Goal: Task Accomplishment & Management: Manage account settings

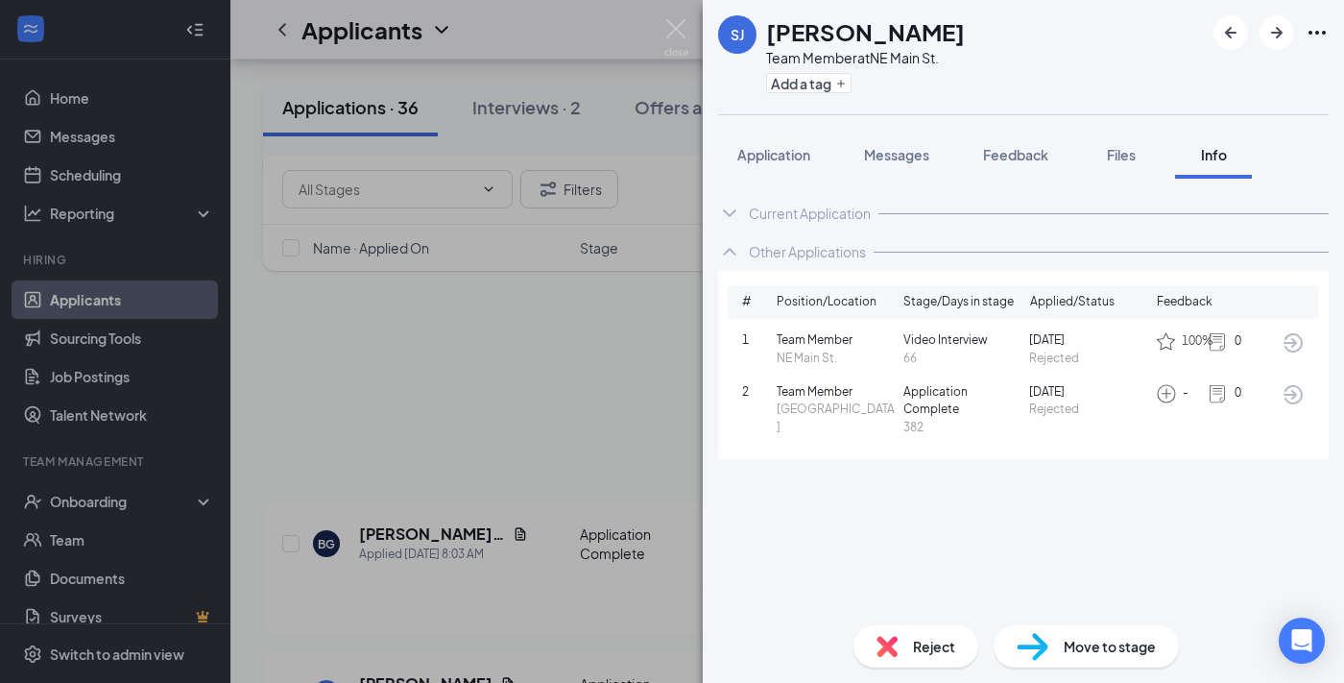
scroll to position [350, 0]
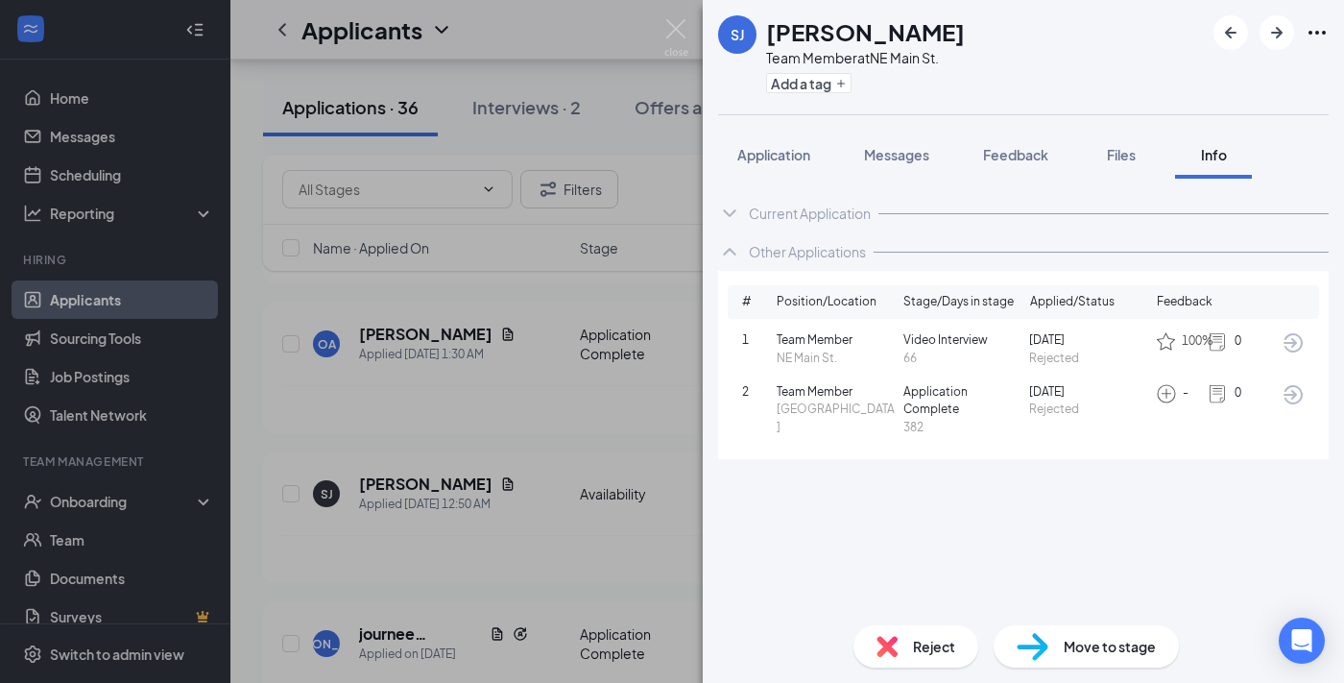
click at [644, 290] on div "[PERSON_NAME] Team Member at [GEOGRAPHIC_DATA] St. Add a tag Application Messag…" at bounding box center [672, 341] width 1344 height 683
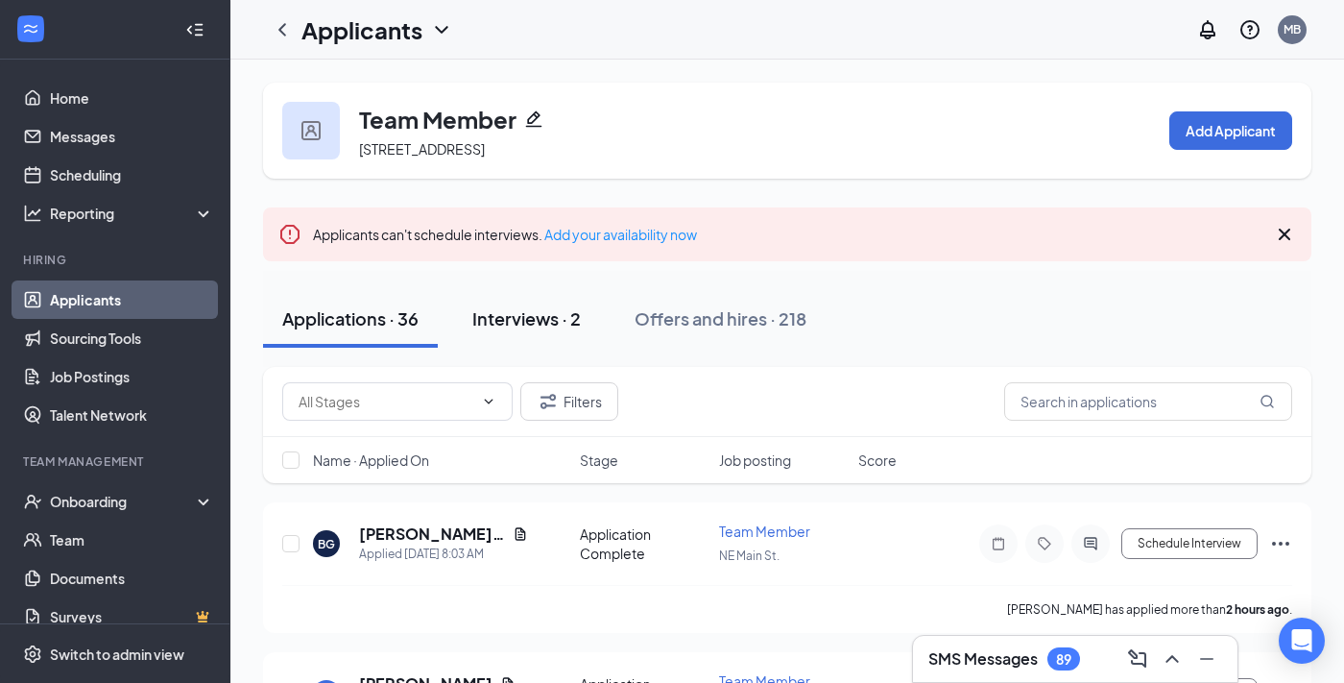
click at [499, 320] on div "Interviews · 2" at bounding box center [526, 318] width 108 height 24
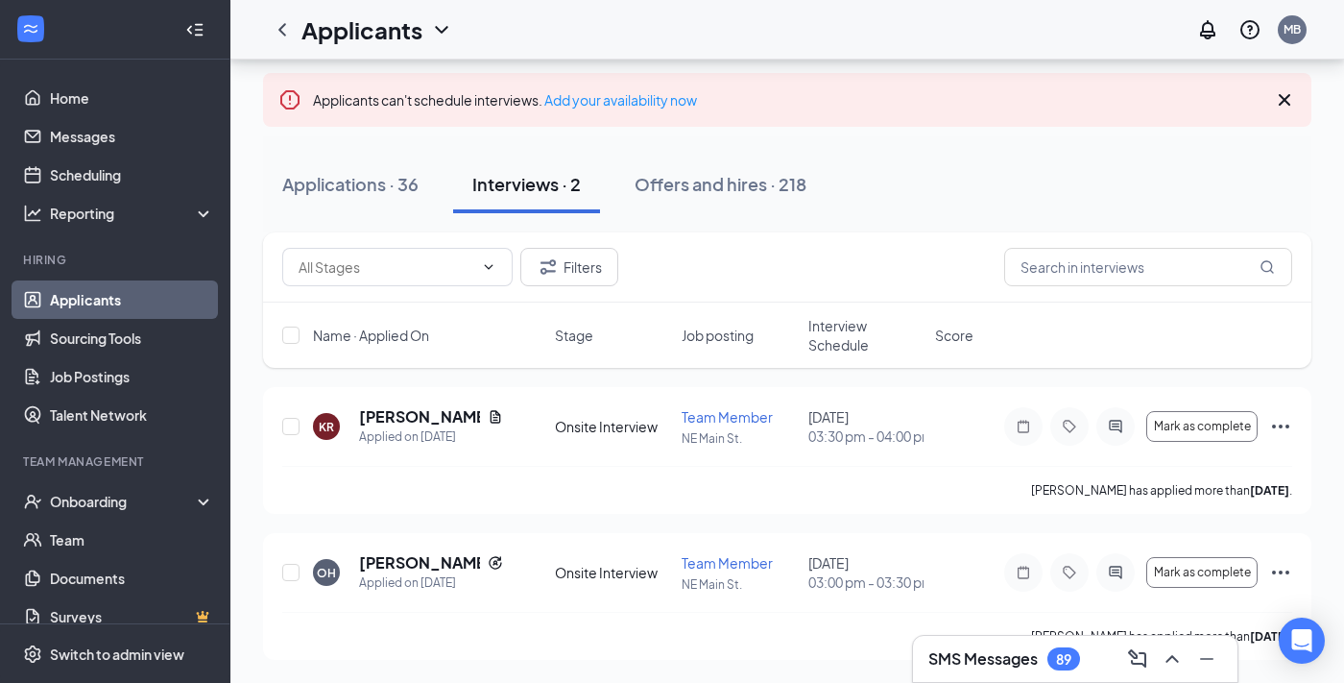
scroll to position [169, 0]
click at [387, 554] on h5 "Owen Humphrey" at bounding box center [419, 562] width 121 height 21
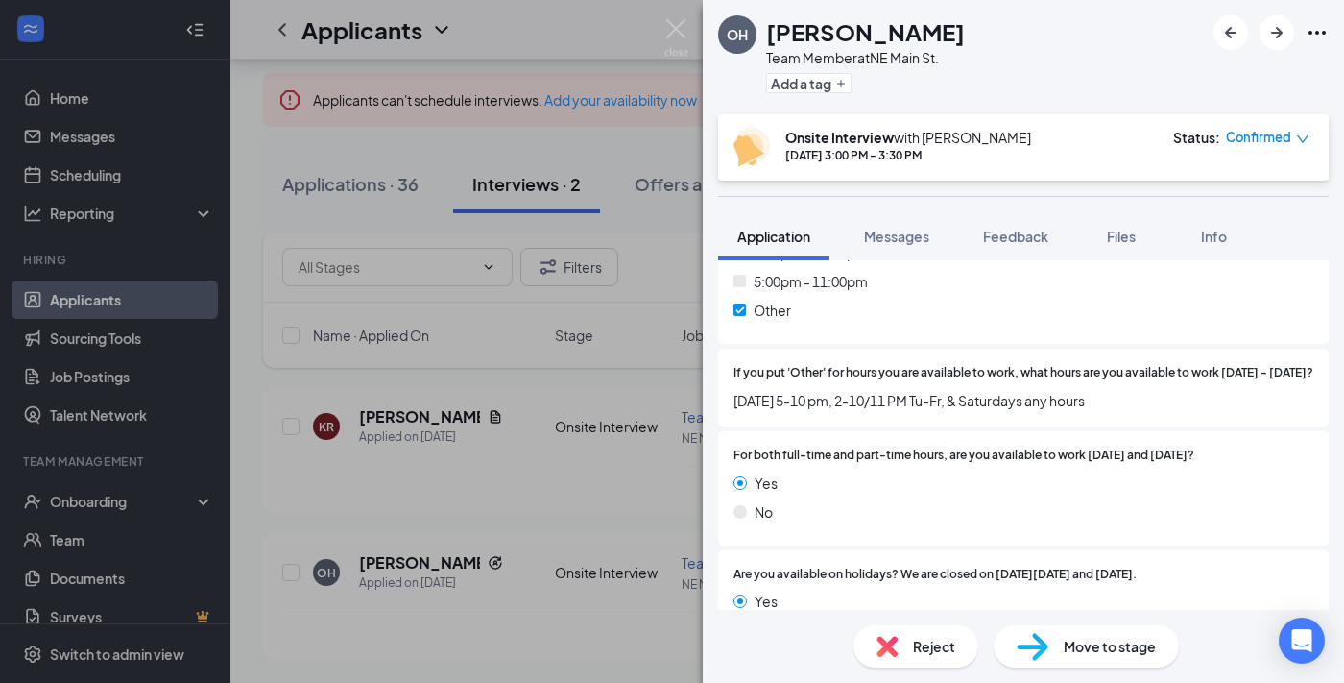
scroll to position [1579, 0]
click at [349, 470] on div "OH Owen Humphrey Team Member at NE Main St. Add a tag Onsite Interview with Jul…" at bounding box center [672, 341] width 1344 height 683
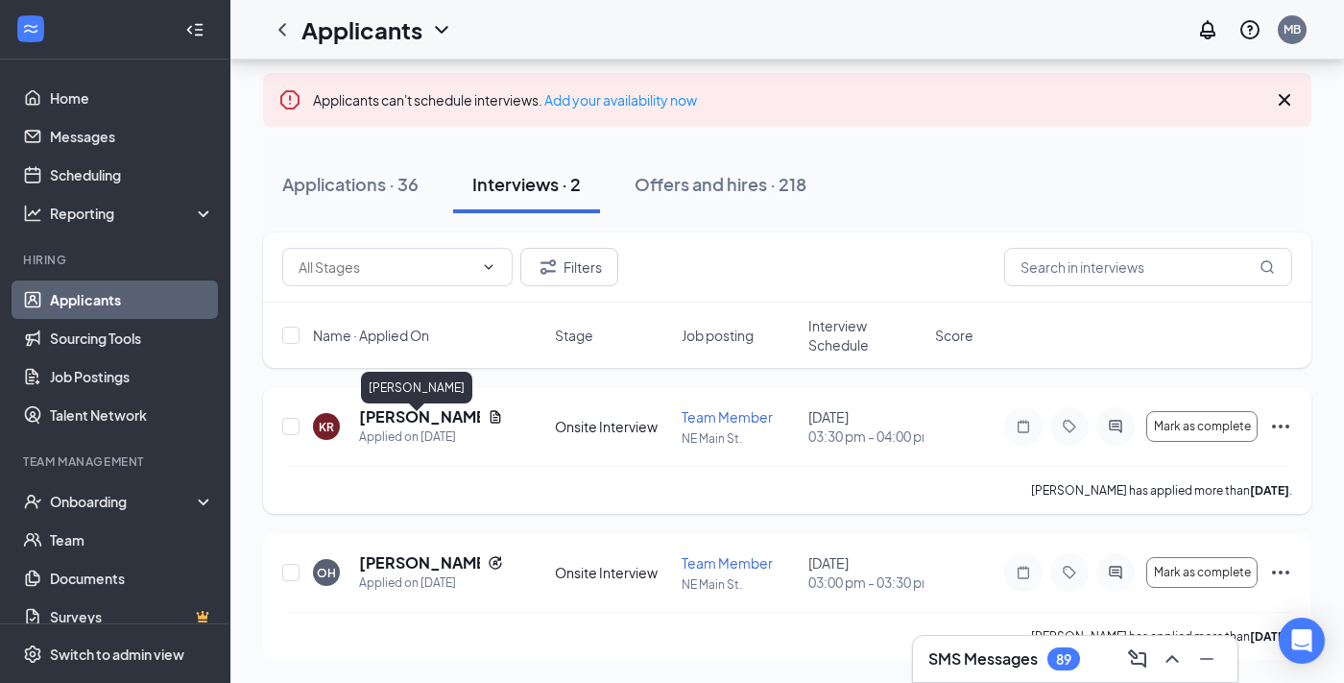
click at [378, 406] on h5 "Kate Rose" at bounding box center [419, 416] width 121 height 21
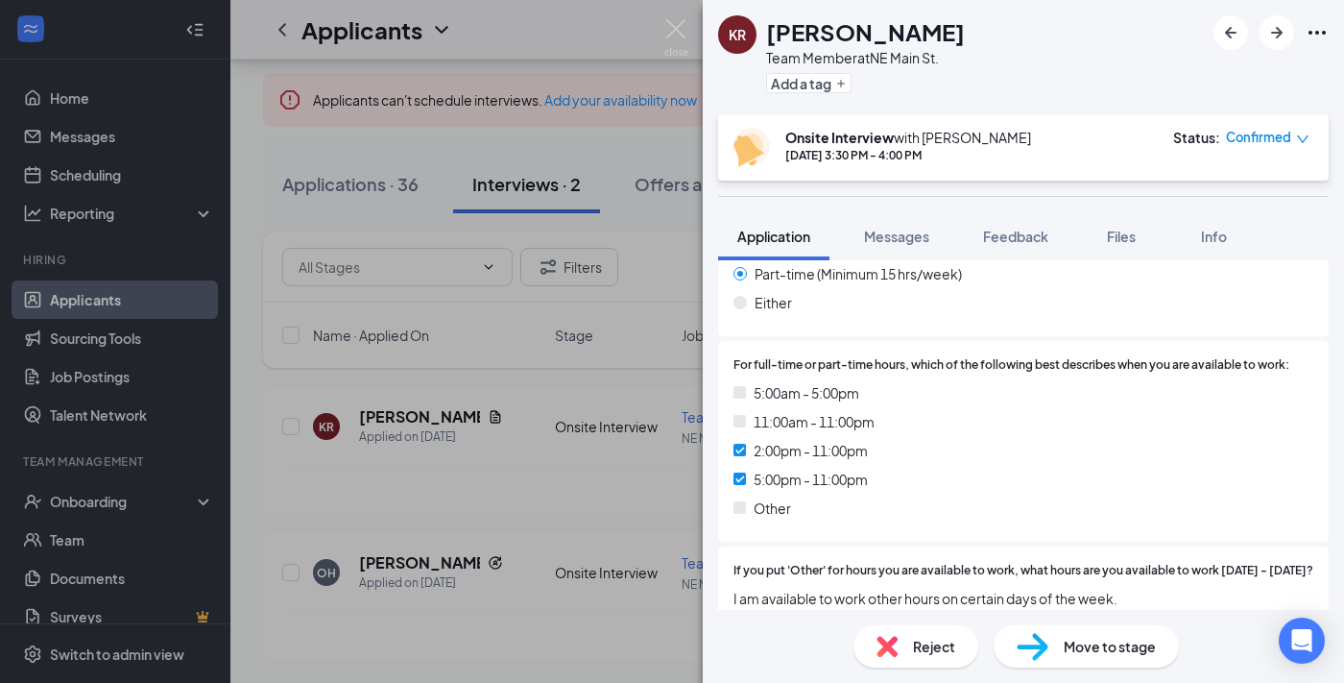
scroll to position [1427, 0]
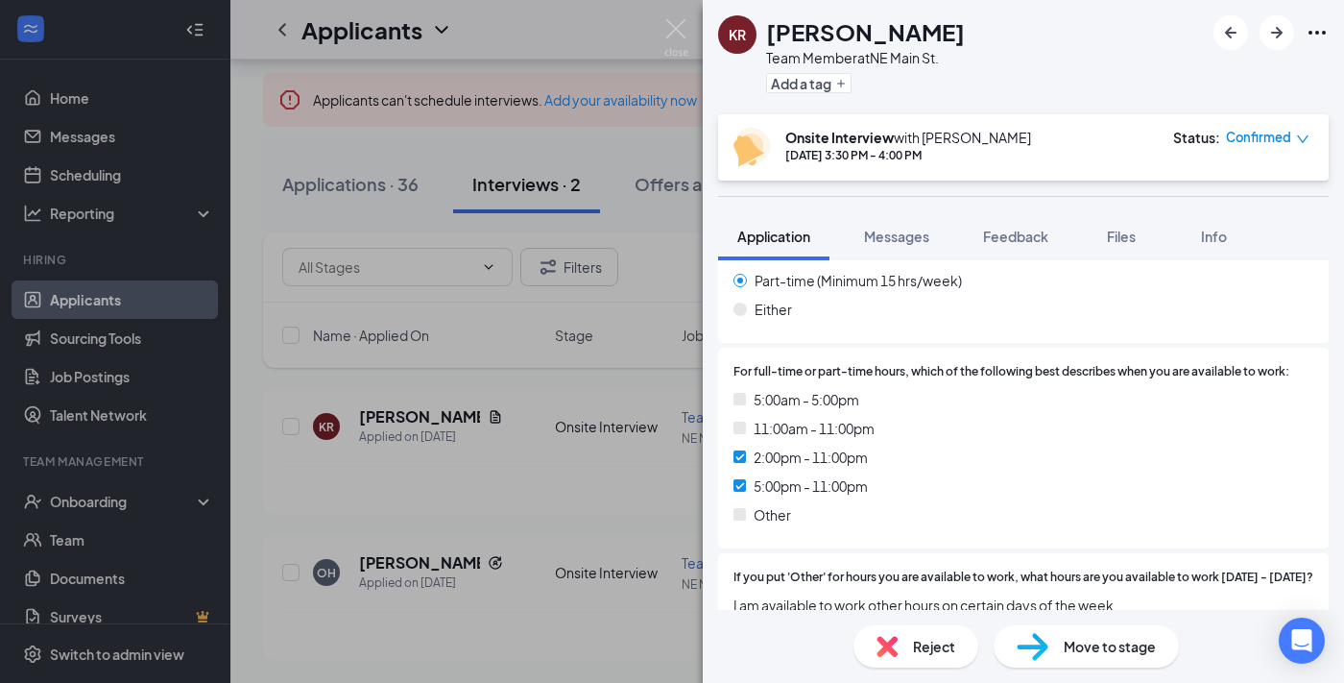
click at [598, 353] on div "KR Kate Rose Team Member at NE Main St. Add a tag Onsite Interview with Juliana…" at bounding box center [672, 341] width 1344 height 683
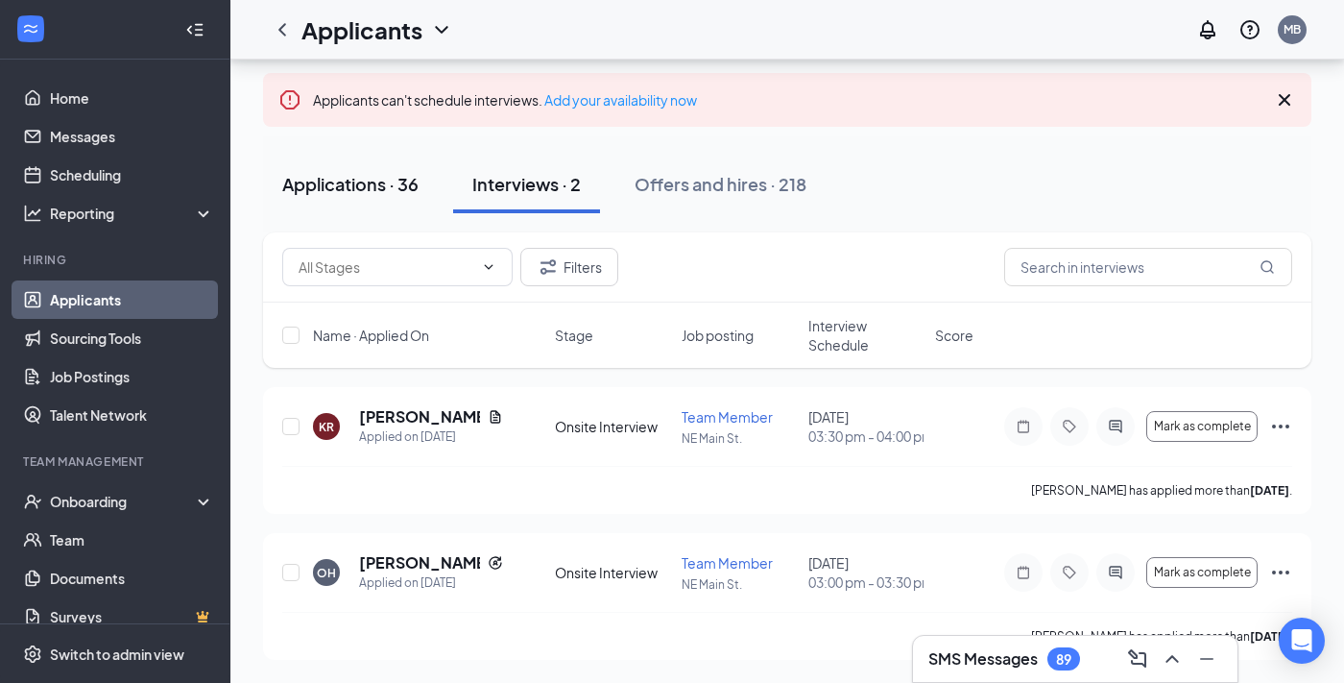
click at [378, 172] on div "Applications · 36" at bounding box center [350, 184] width 136 height 24
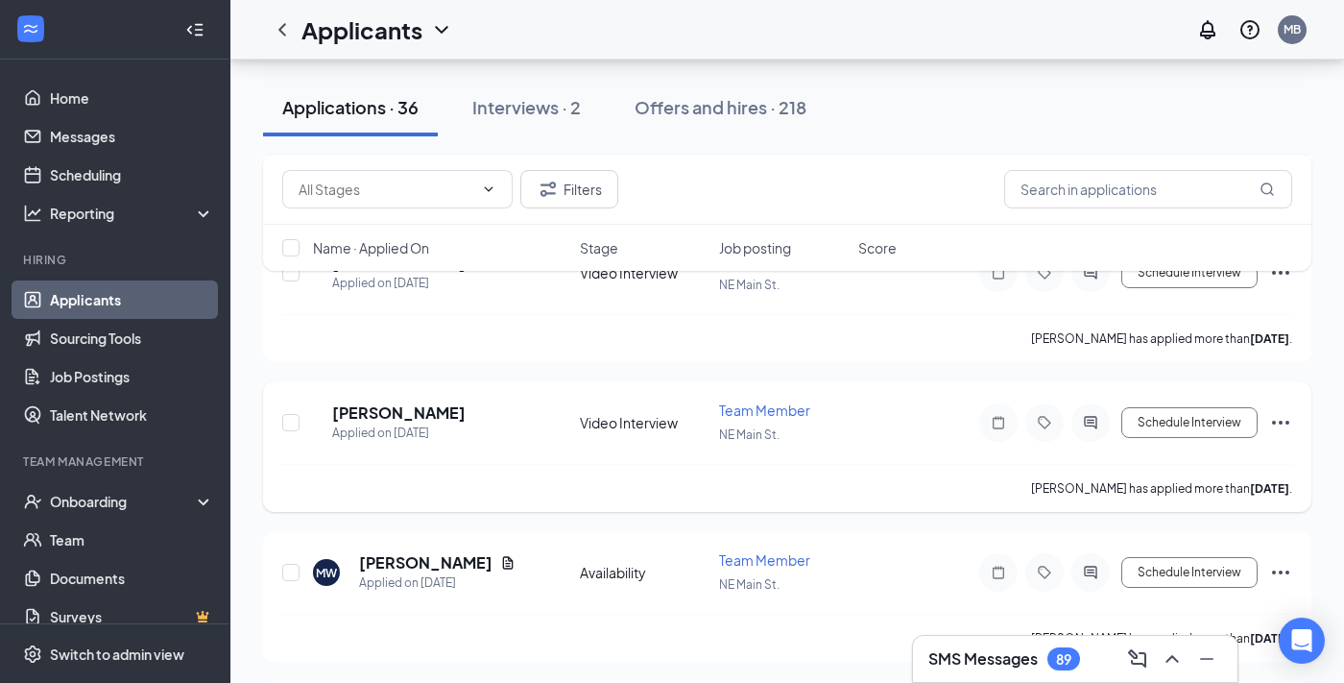
scroll to position [3717, 0]
click at [432, 416] on h5 "Shannon Jones" at bounding box center [398, 411] width 133 height 21
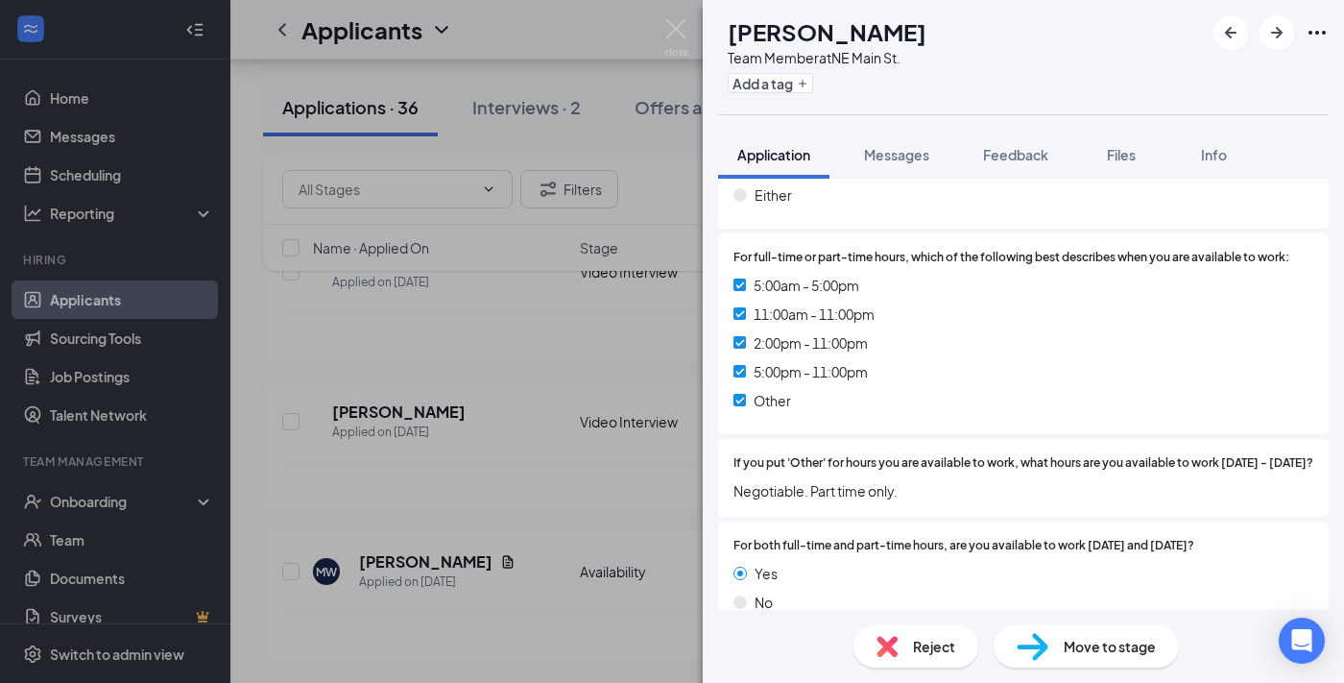
scroll to position [1349, 0]
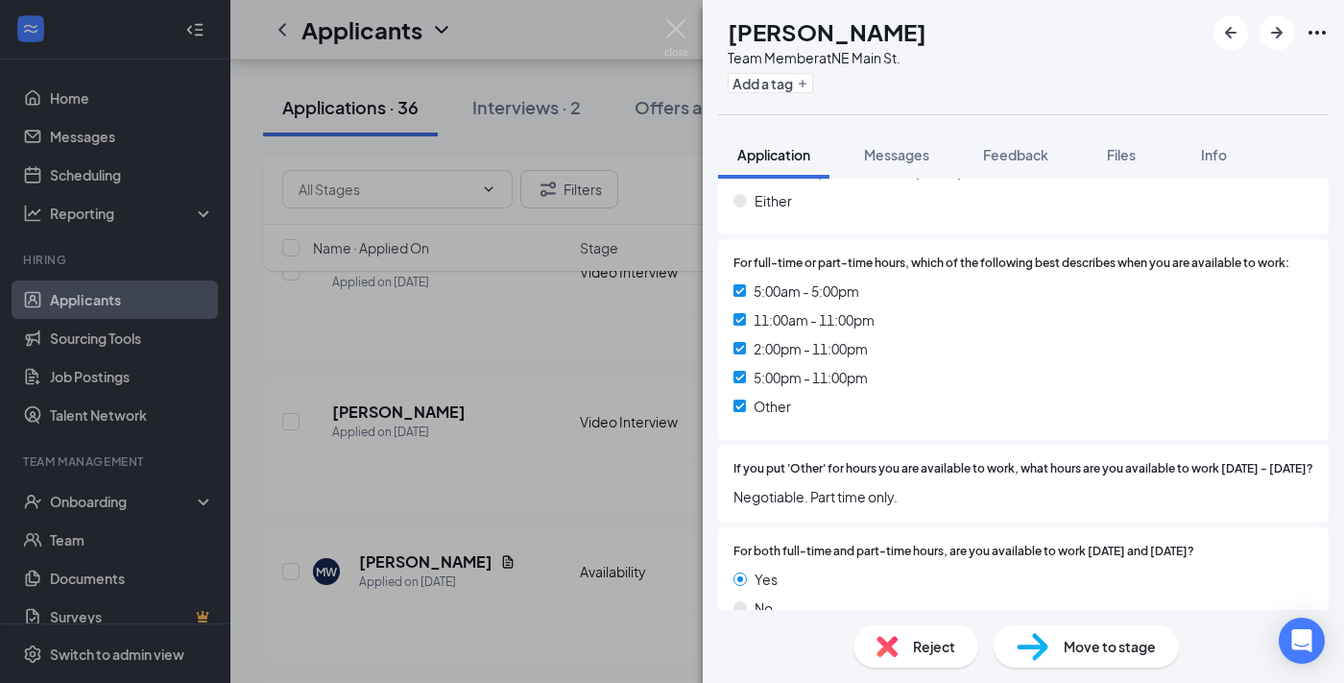
click at [483, 371] on div "SJ Shannon Jones Team Member at NE Main St. Add a tag Application Messages Feed…" at bounding box center [672, 341] width 1344 height 683
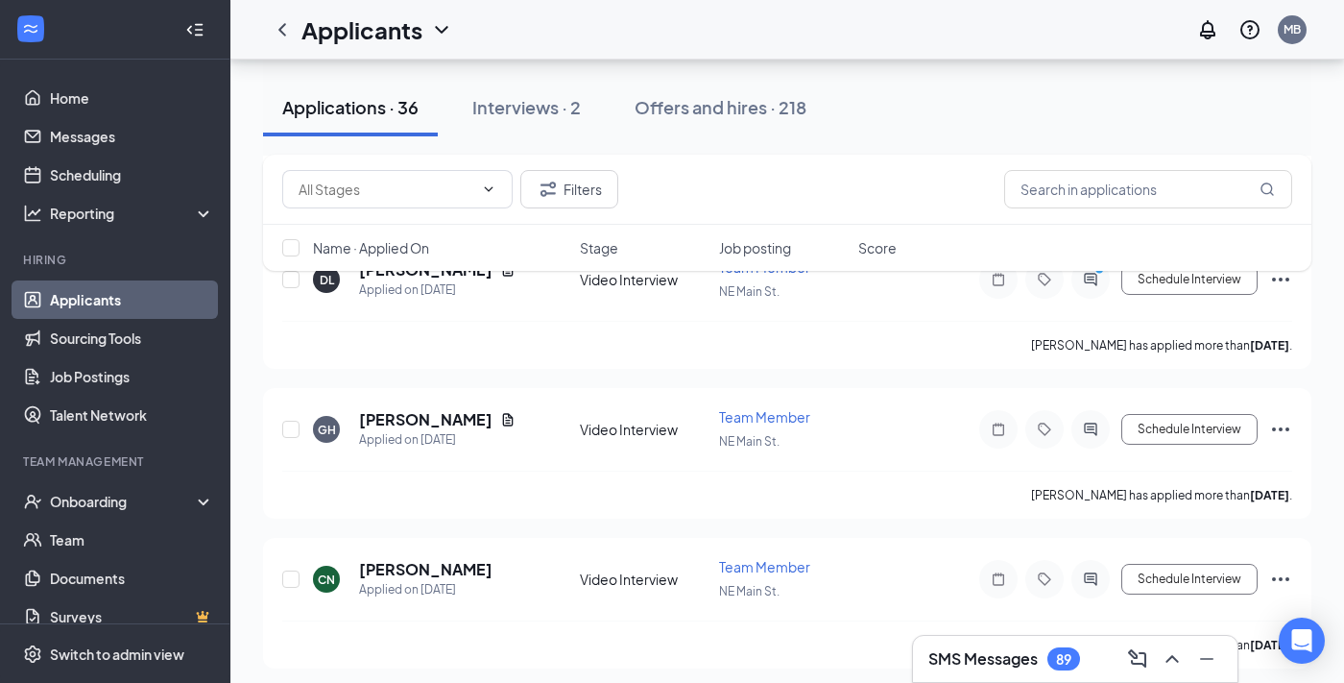
scroll to position [3110, 0]
click at [470, 425] on h5 "Gary Hutchinson" at bounding box center [425, 419] width 133 height 21
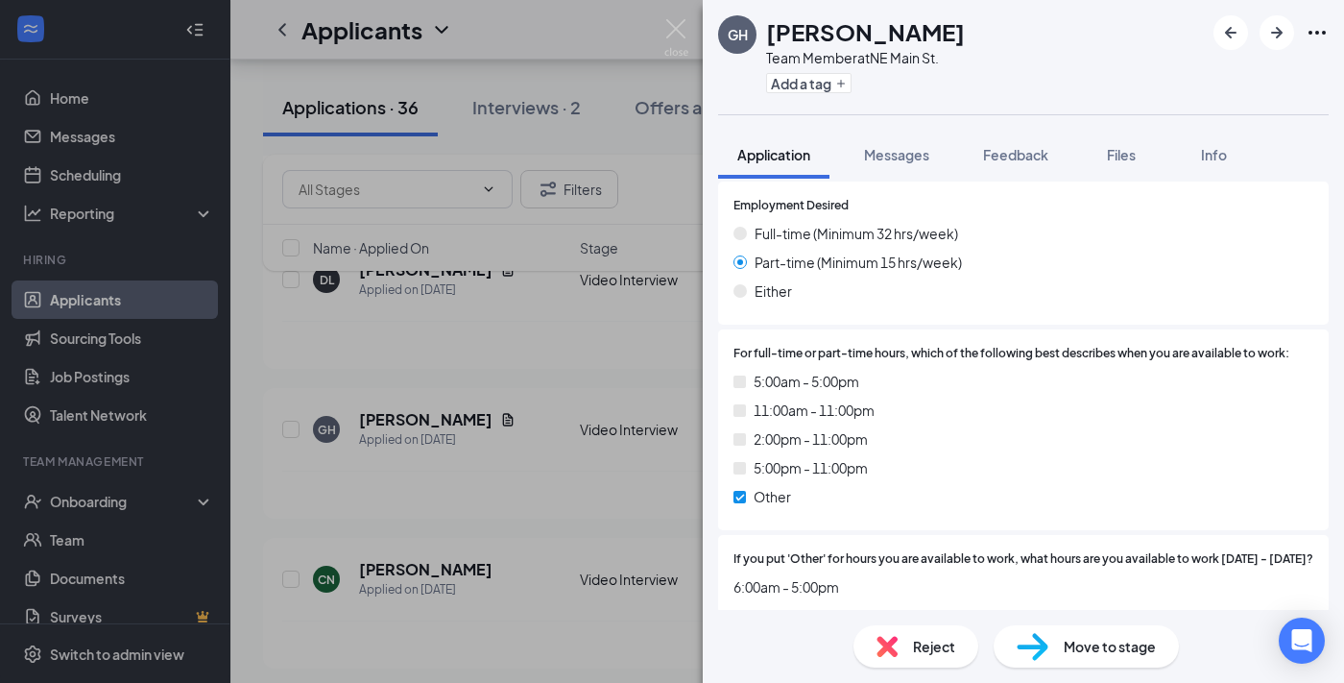
scroll to position [1368, 0]
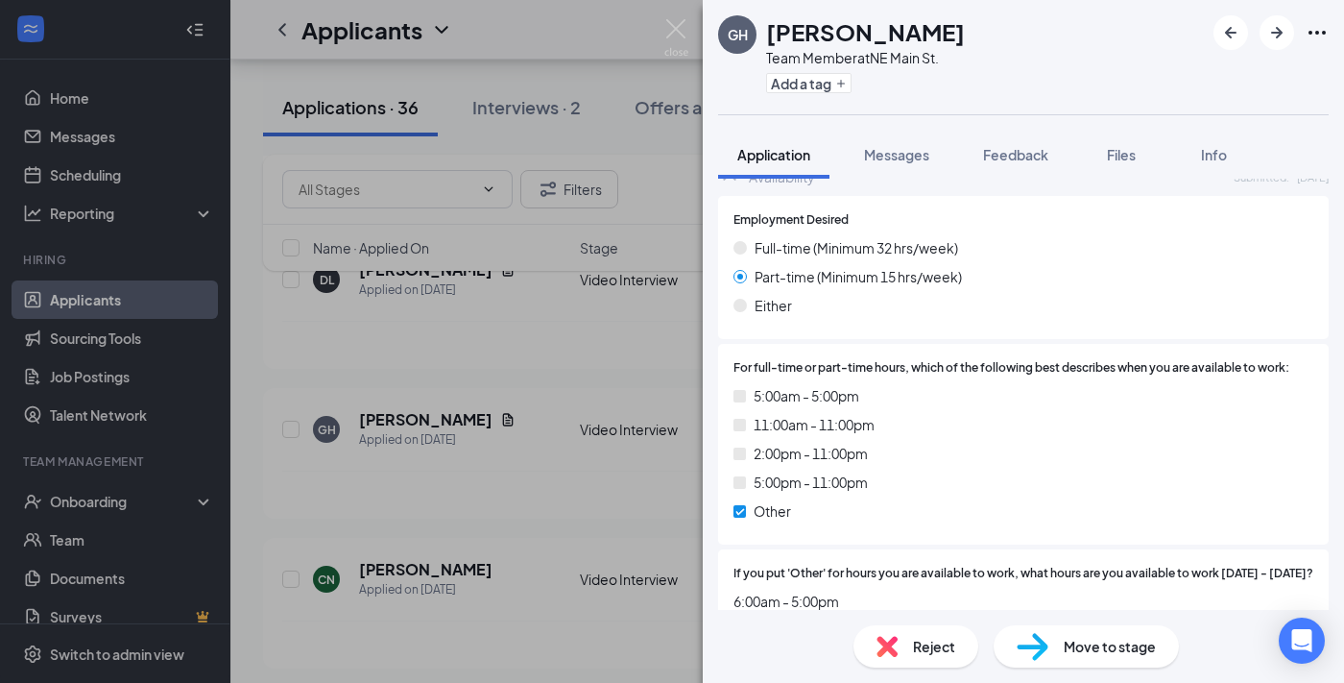
click at [348, 373] on div "GH Gary Hutchinson Team Member at NE Main St. Add a tag Application Messages Fe…" at bounding box center [672, 341] width 1344 height 683
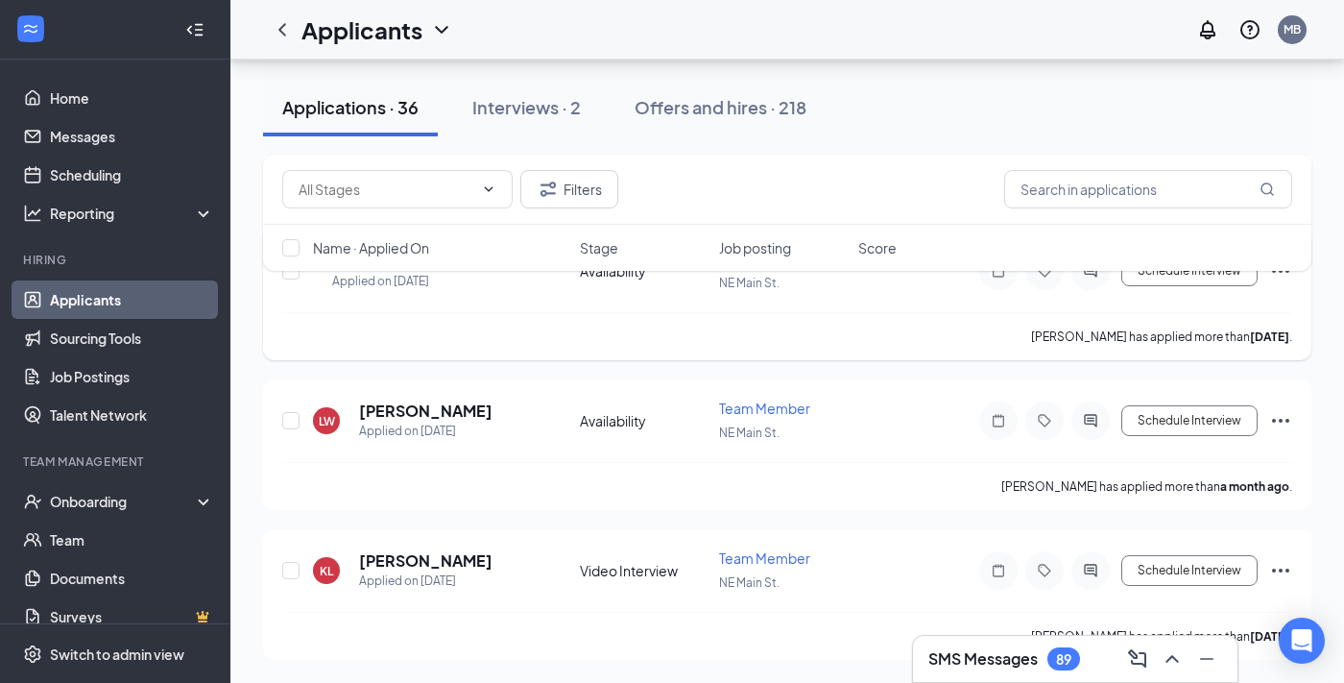
scroll to position [5216, 0]
click at [447, 556] on h5 "Kieran Lamere" at bounding box center [425, 560] width 133 height 21
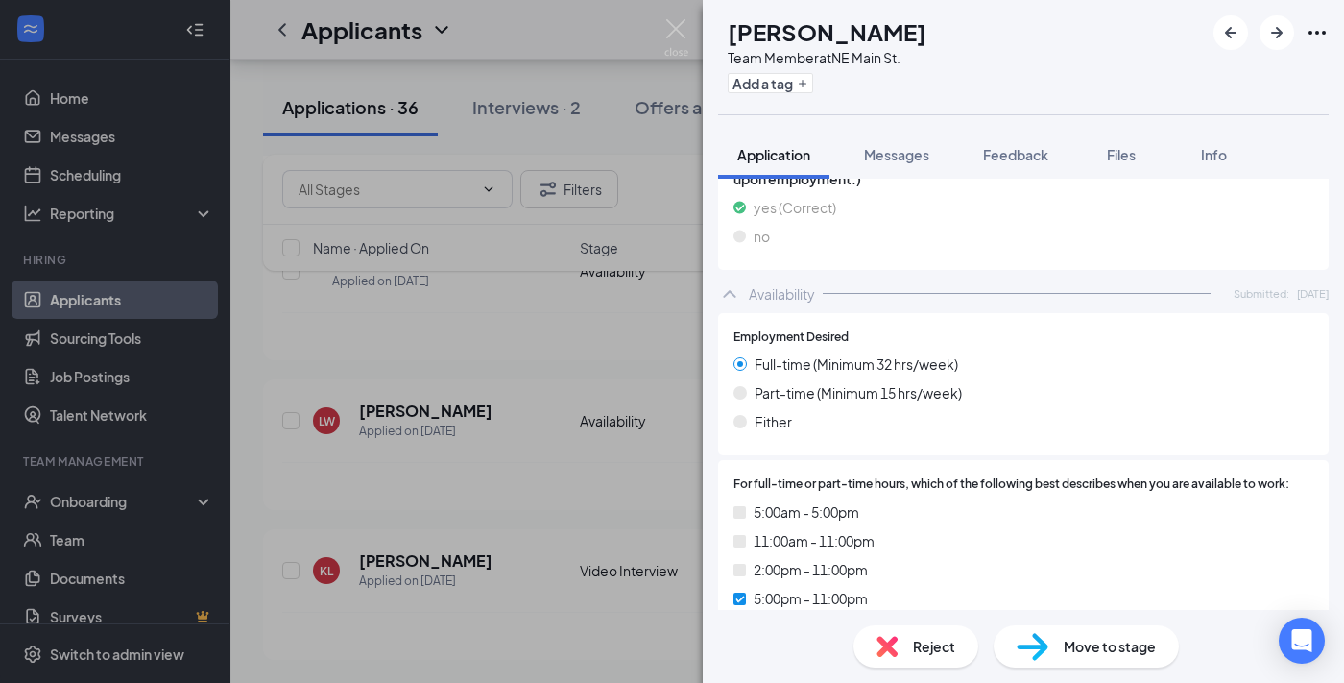
scroll to position [1039, 0]
click at [566, 520] on div "KL Kieran Lamere Team Member at NE Main St. Add a tag Application Messages Feed…" at bounding box center [672, 341] width 1344 height 683
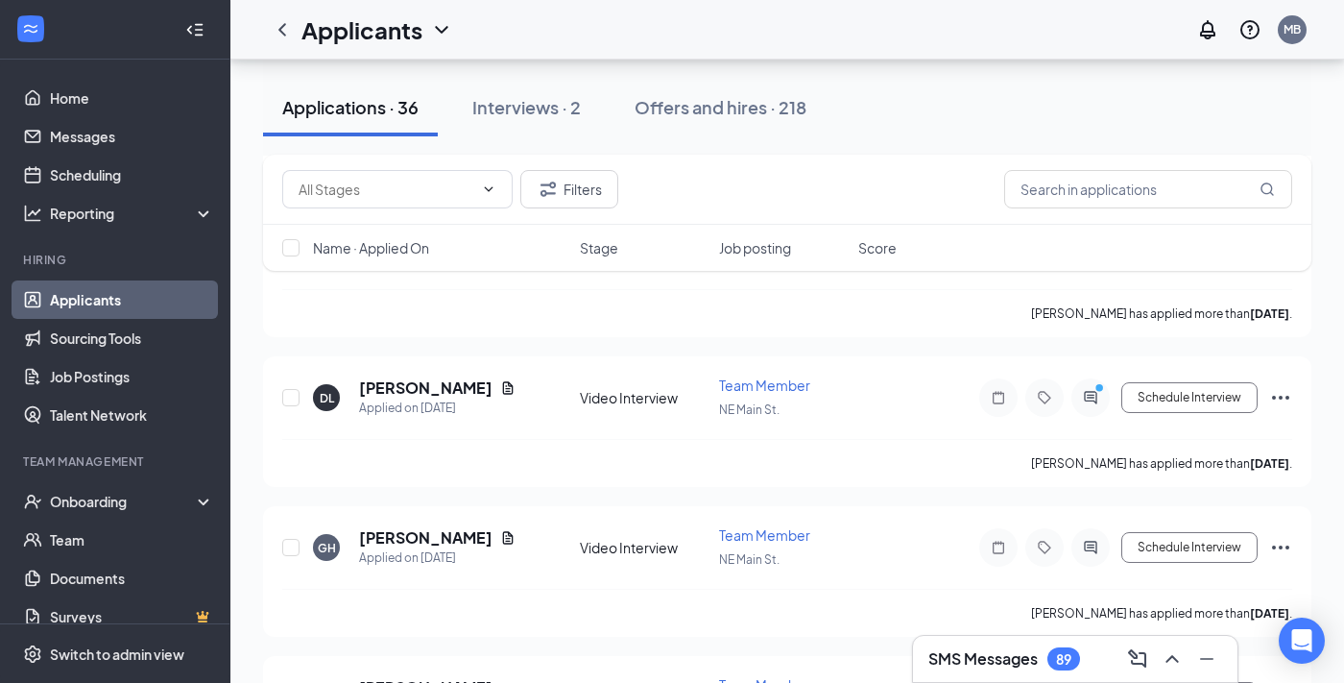
scroll to position [3004, 0]
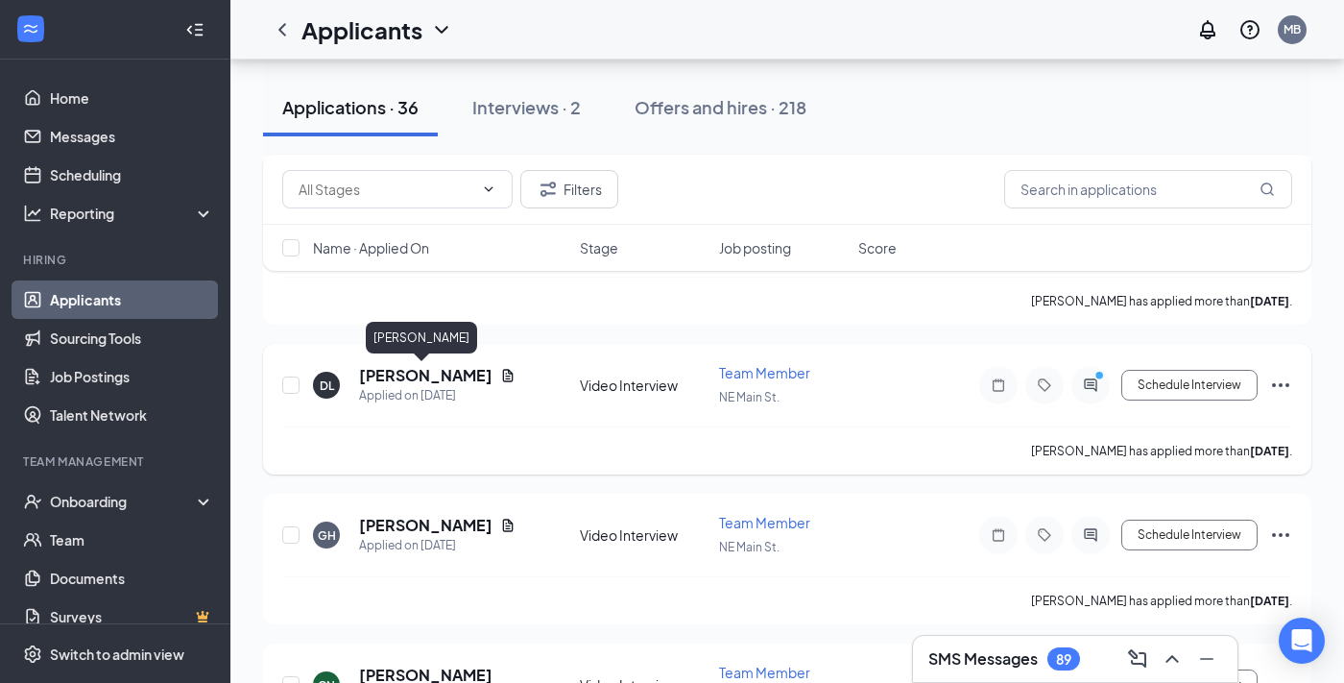
click at [389, 379] on h5 "Destiny Leslie" at bounding box center [425, 375] width 133 height 21
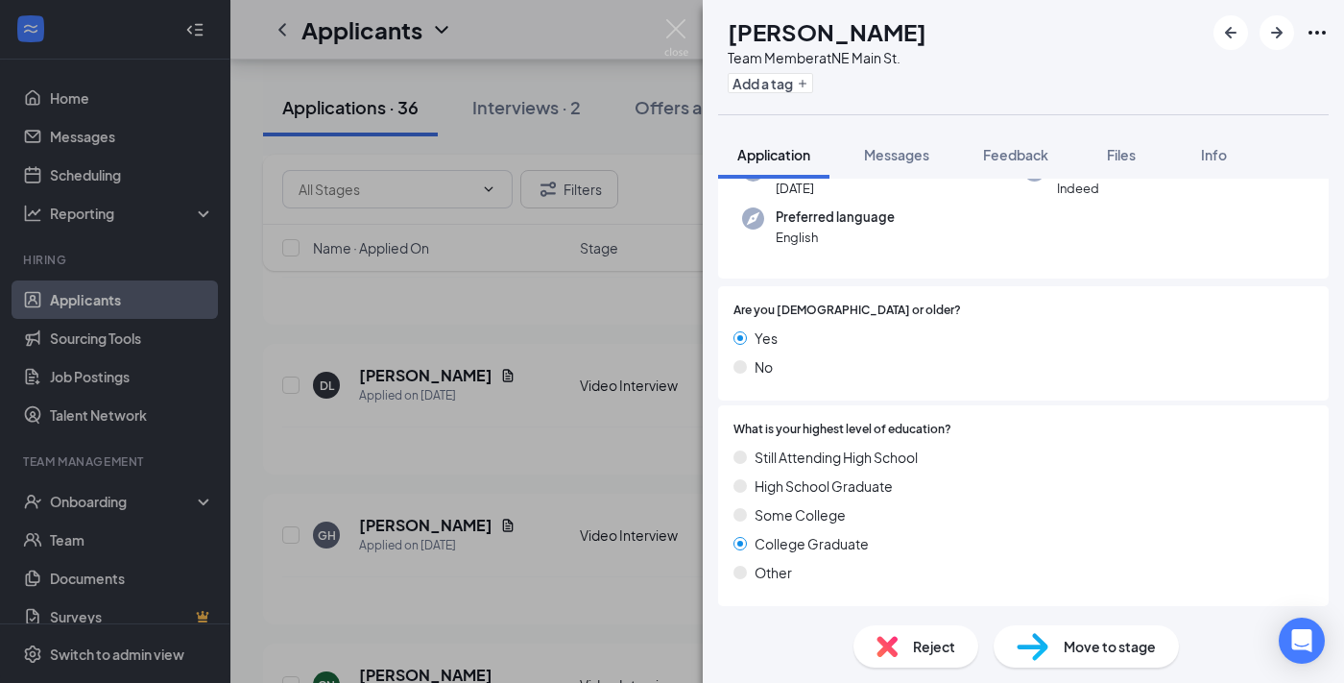
scroll to position [170, 0]
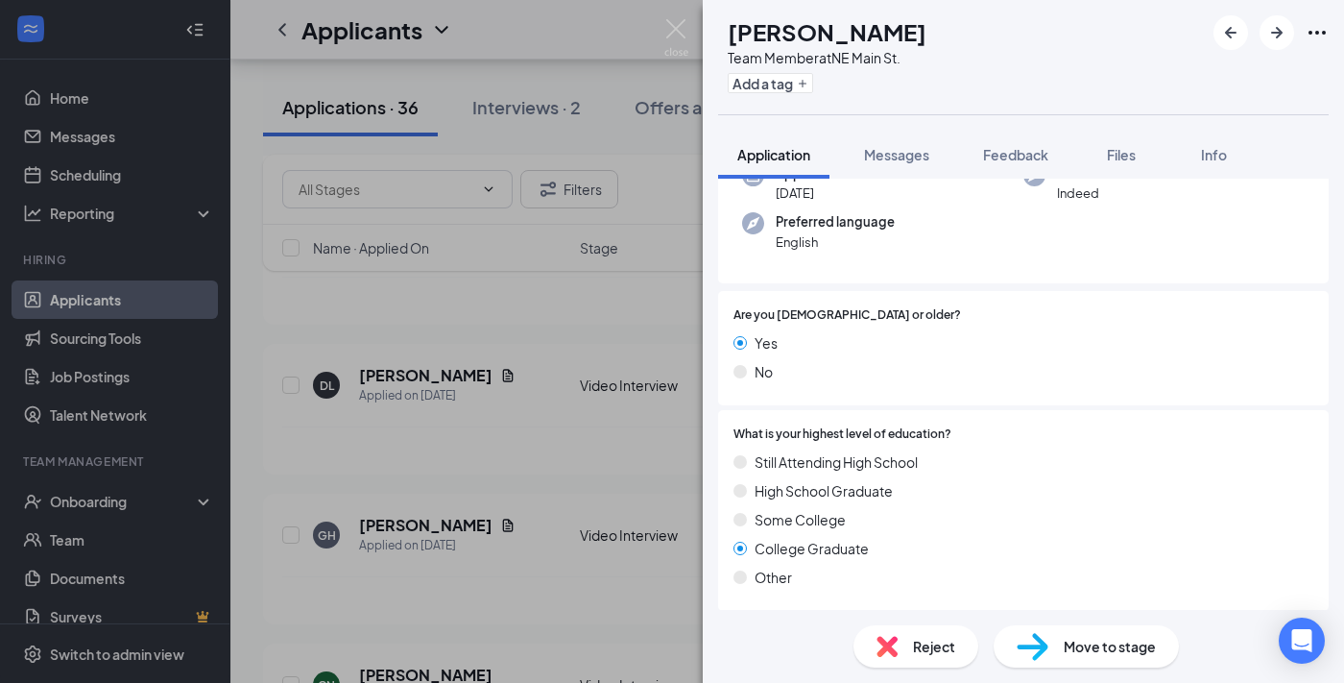
click at [479, 464] on div "DL Destiny Leslie Team Member at NE Main St. Add a tag Application Messages Fee…" at bounding box center [672, 341] width 1344 height 683
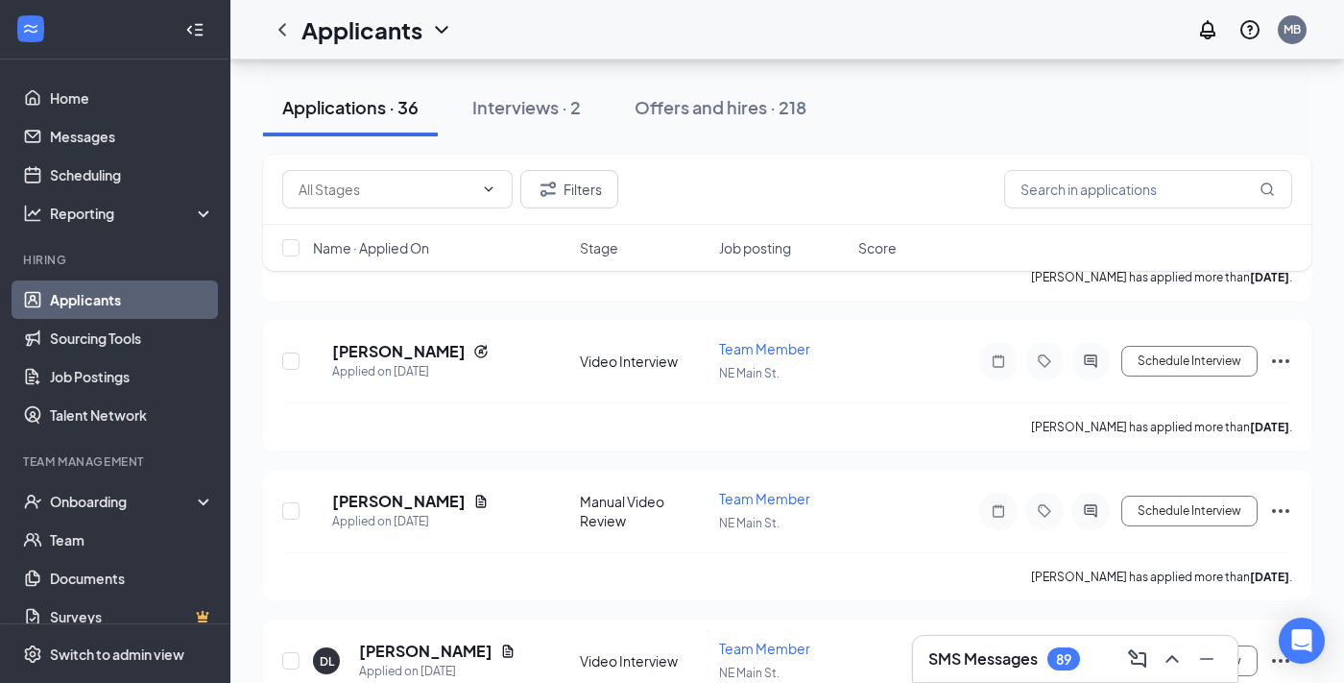
scroll to position [2725, 0]
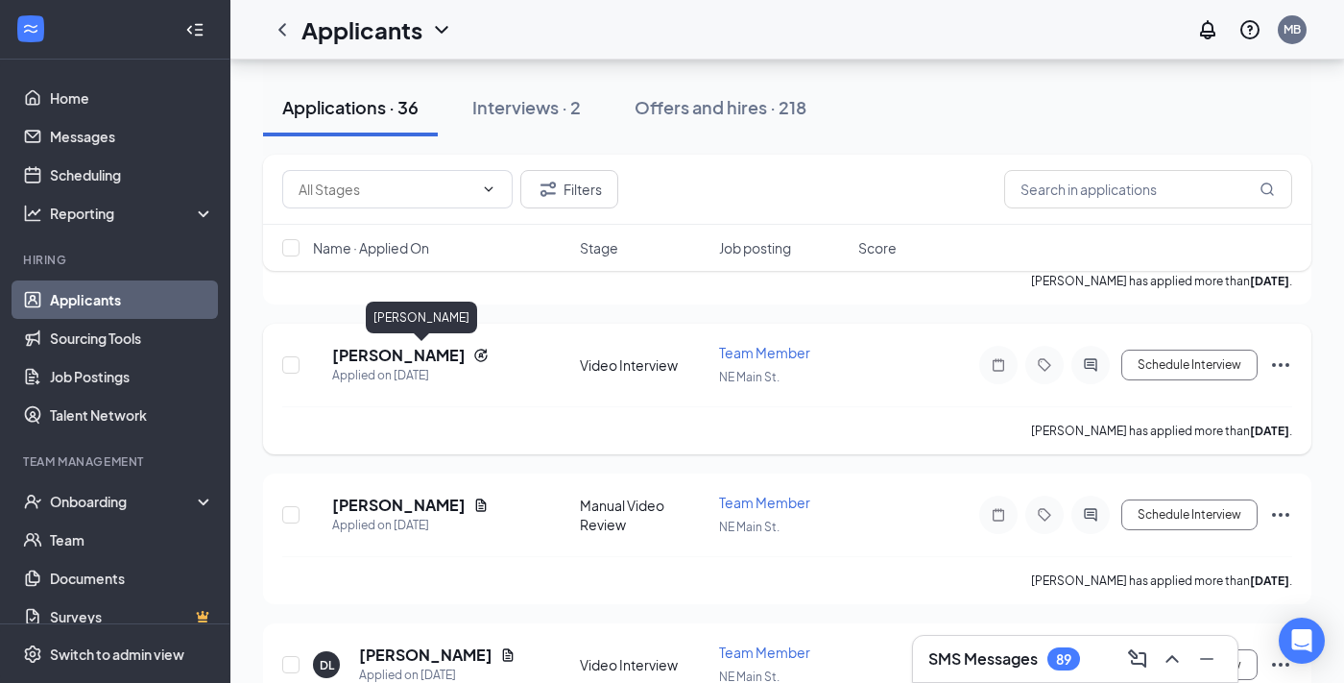
click at [430, 361] on h5 "JaNecia Lucas" at bounding box center [398, 355] width 133 height 21
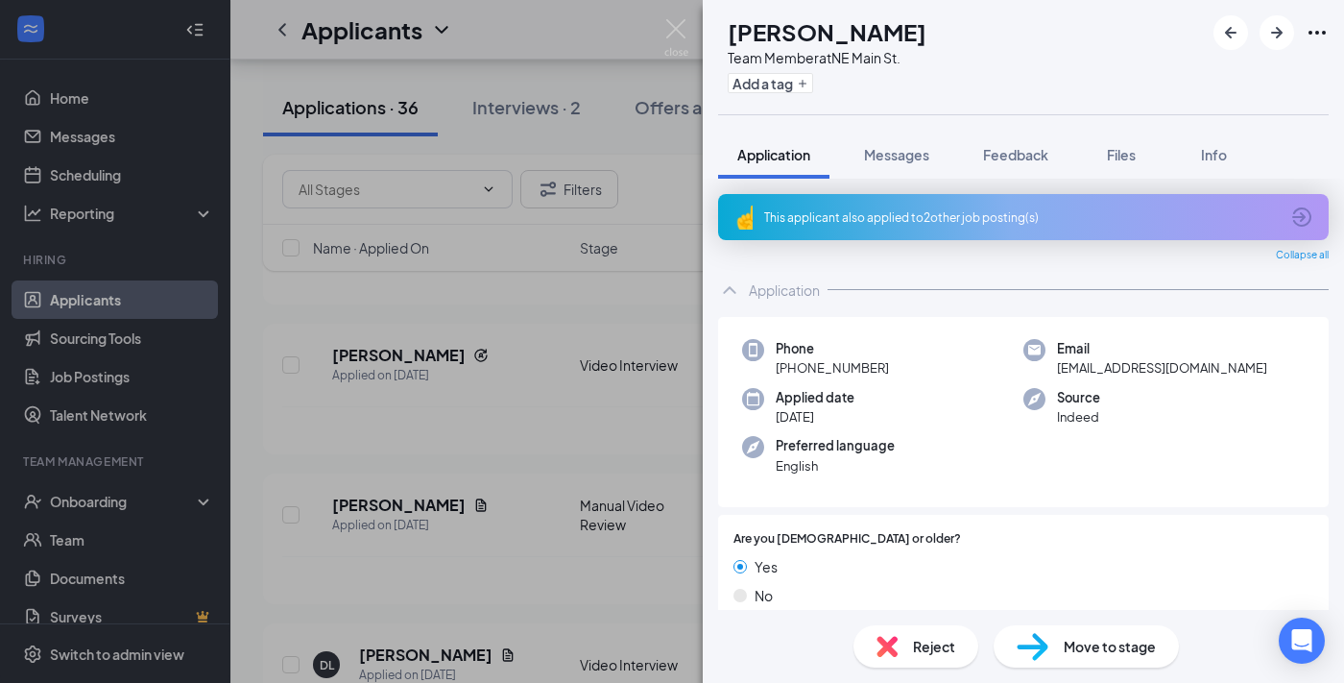
click at [1313, 218] on icon "ArrowCircle" at bounding box center [1301, 216] width 23 height 23
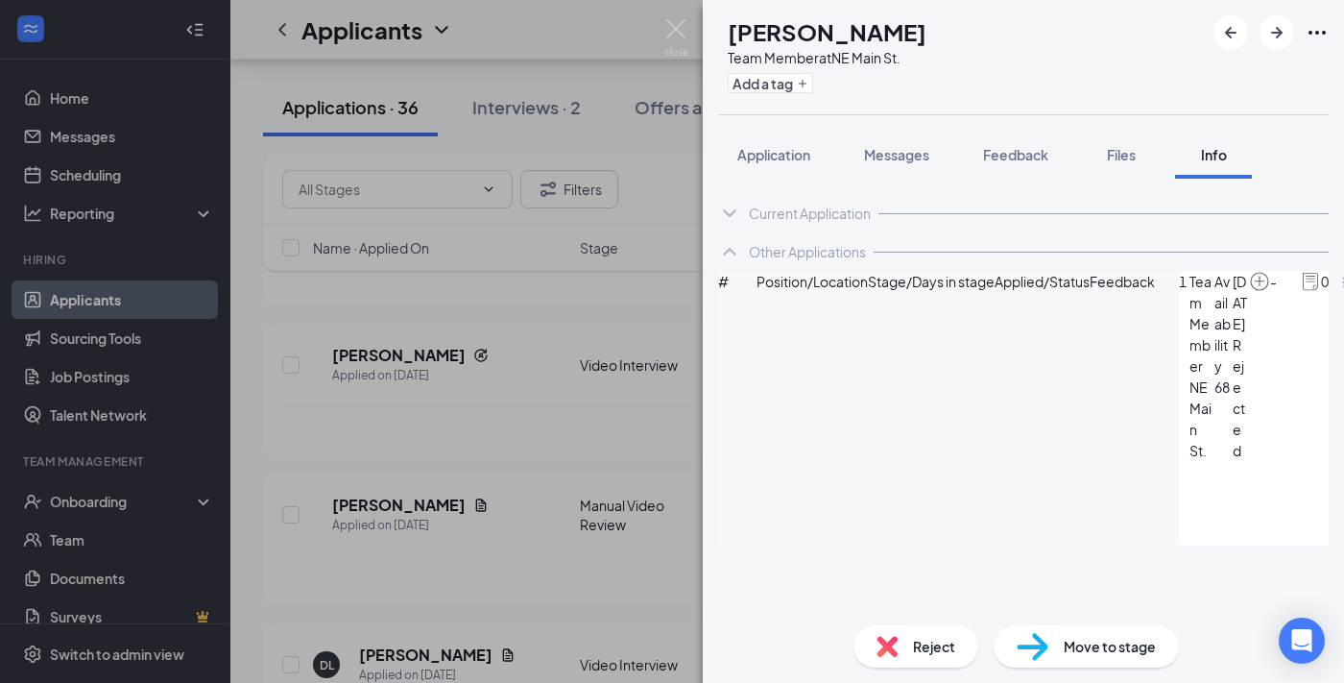
click at [856, 205] on div "Current Application" at bounding box center [810, 213] width 122 height 19
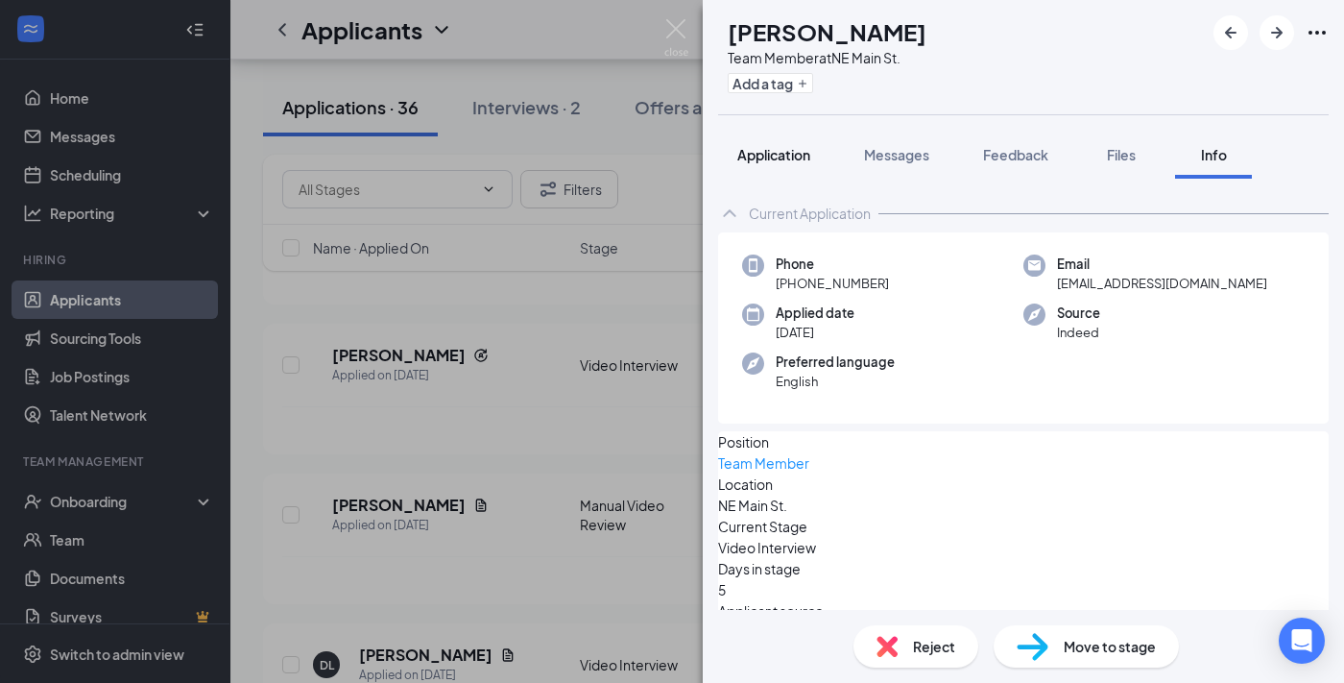
click at [805, 173] on button "Application" at bounding box center [773, 155] width 111 height 48
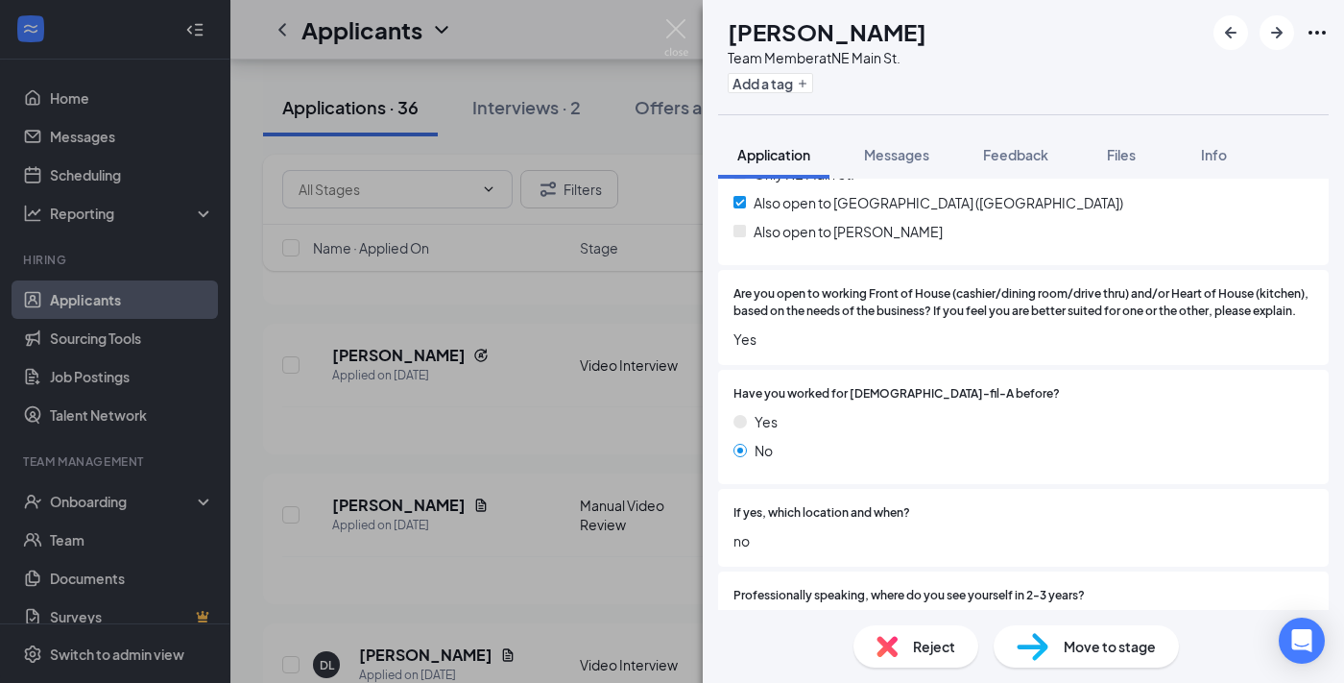
scroll to position [2208, 0]
click at [447, 411] on div "JL JaNecia Lucas Team Member at NE Main St. Add a tag Application Messages Feed…" at bounding box center [672, 341] width 1344 height 683
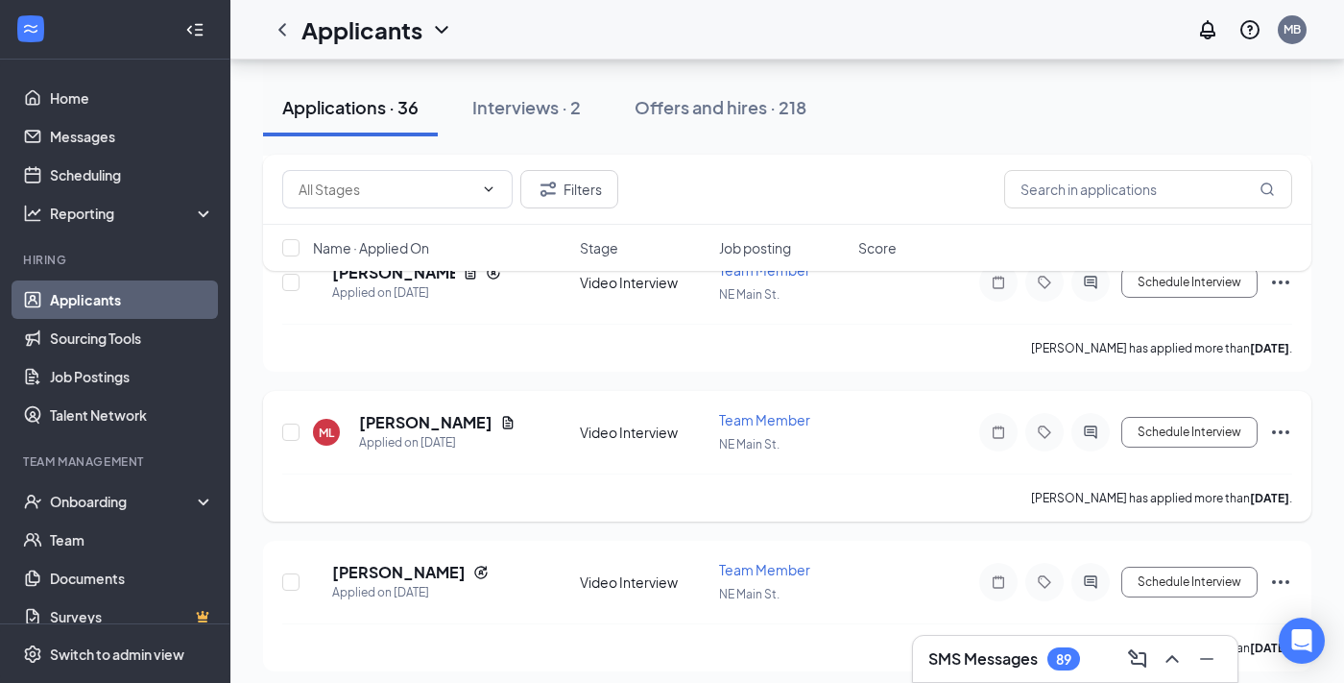
scroll to position [2535, 0]
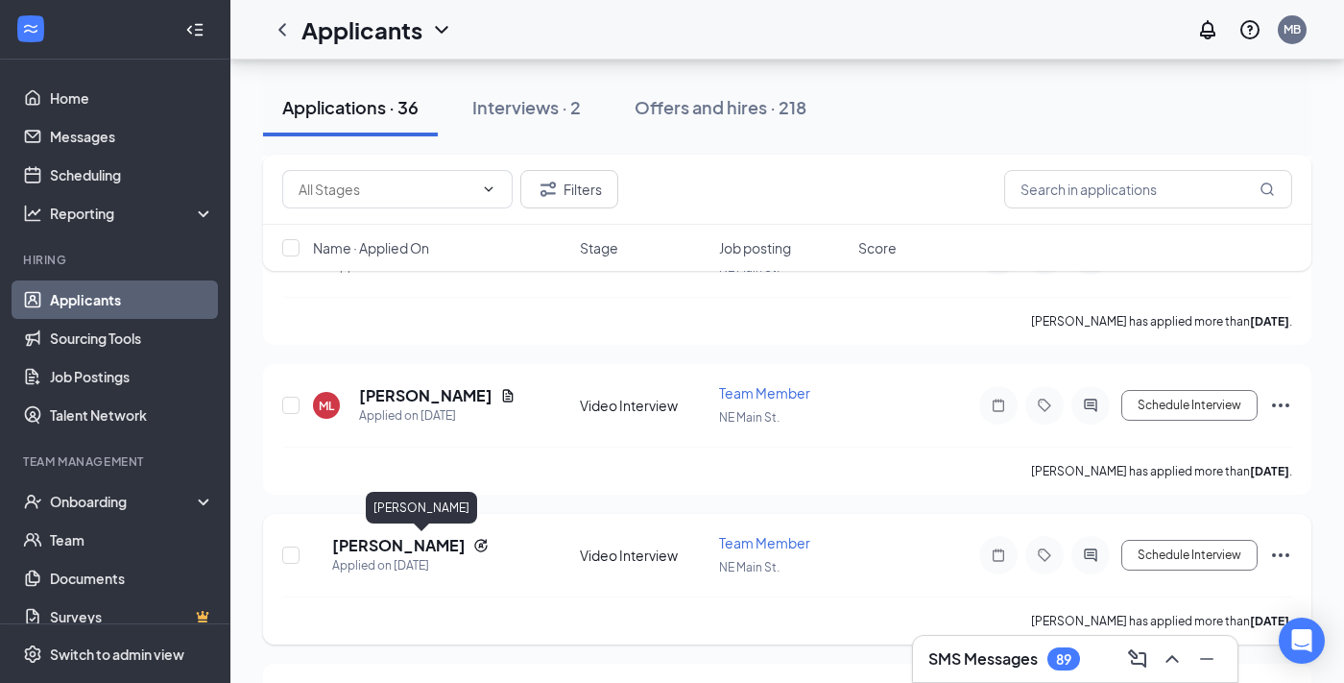
click at [451, 542] on h5 "JaNecia Lucas" at bounding box center [398, 545] width 133 height 21
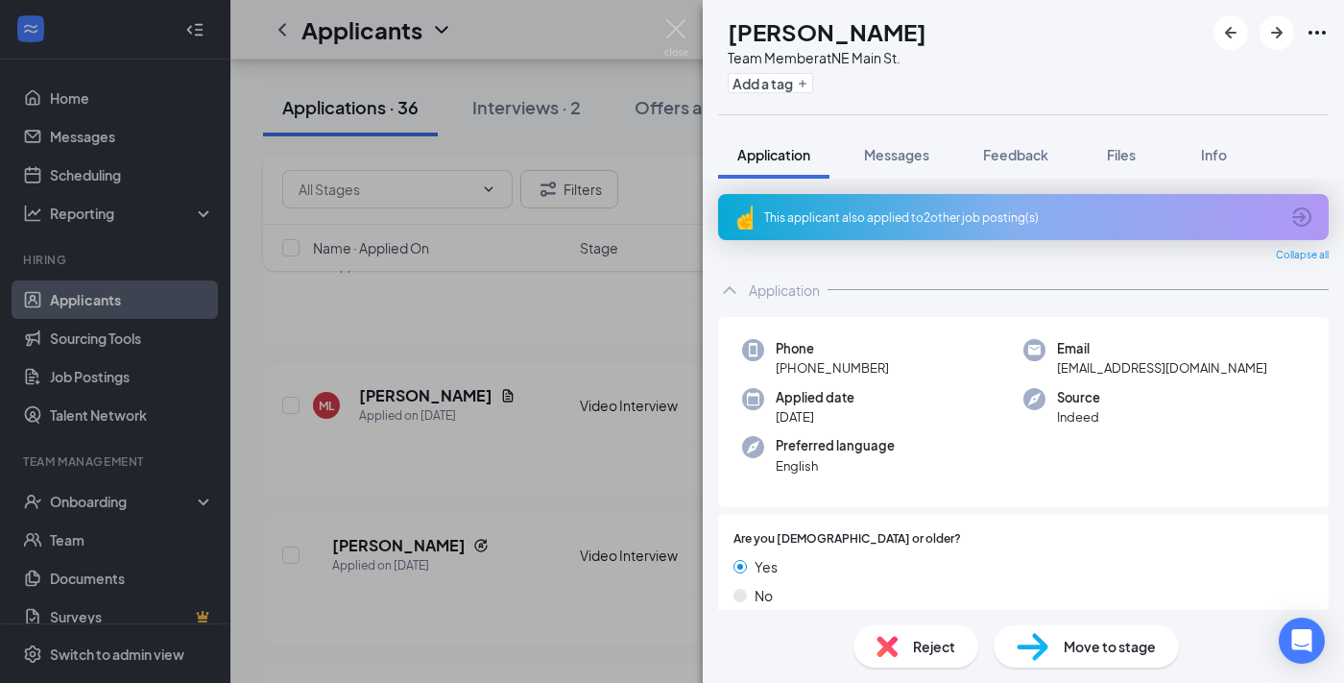
click at [933, 648] on span "Reject" at bounding box center [934, 646] width 42 height 21
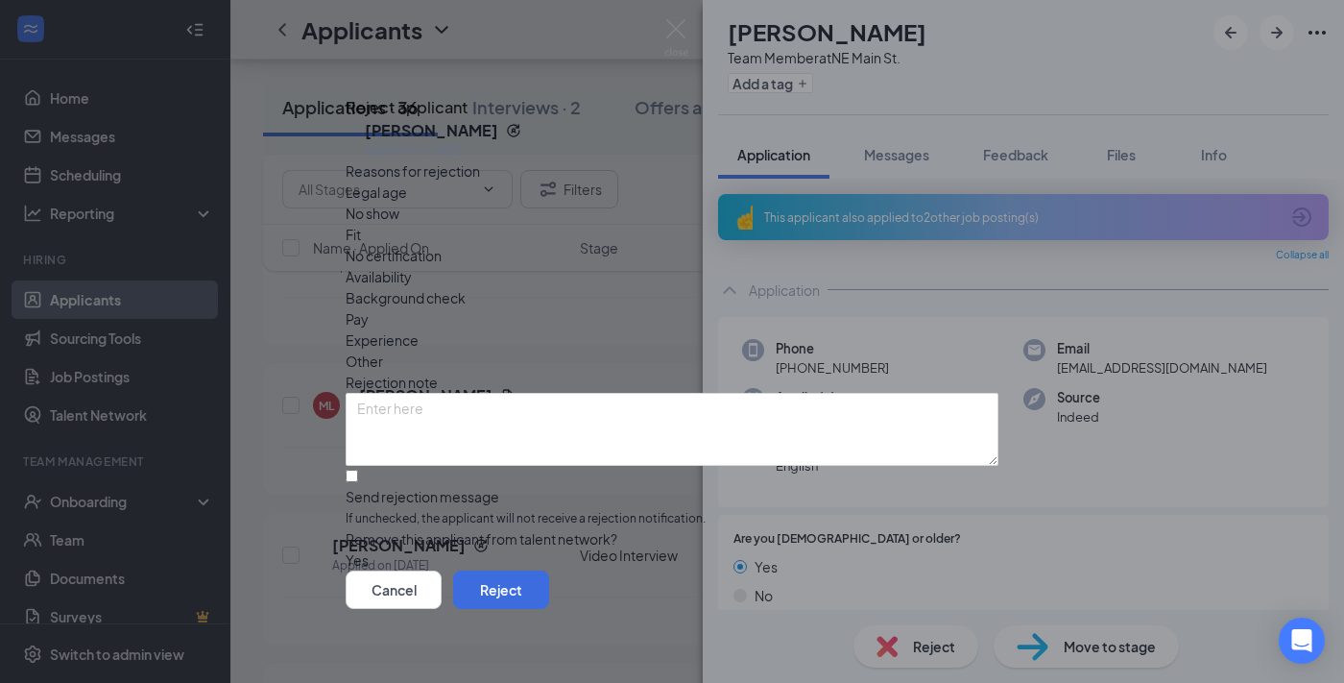
click at [412, 266] on span "Availability" at bounding box center [379, 276] width 66 height 21
click at [528, 487] on div "Send rejection message" at bounding box center [672, 496] width 653 height 19
click at [358, 470] on input "Send rejection message If unchecked, the applicant will not receive a rejection…" at bounding box center [352, 476] width 12 height 12
checkbox input "true"
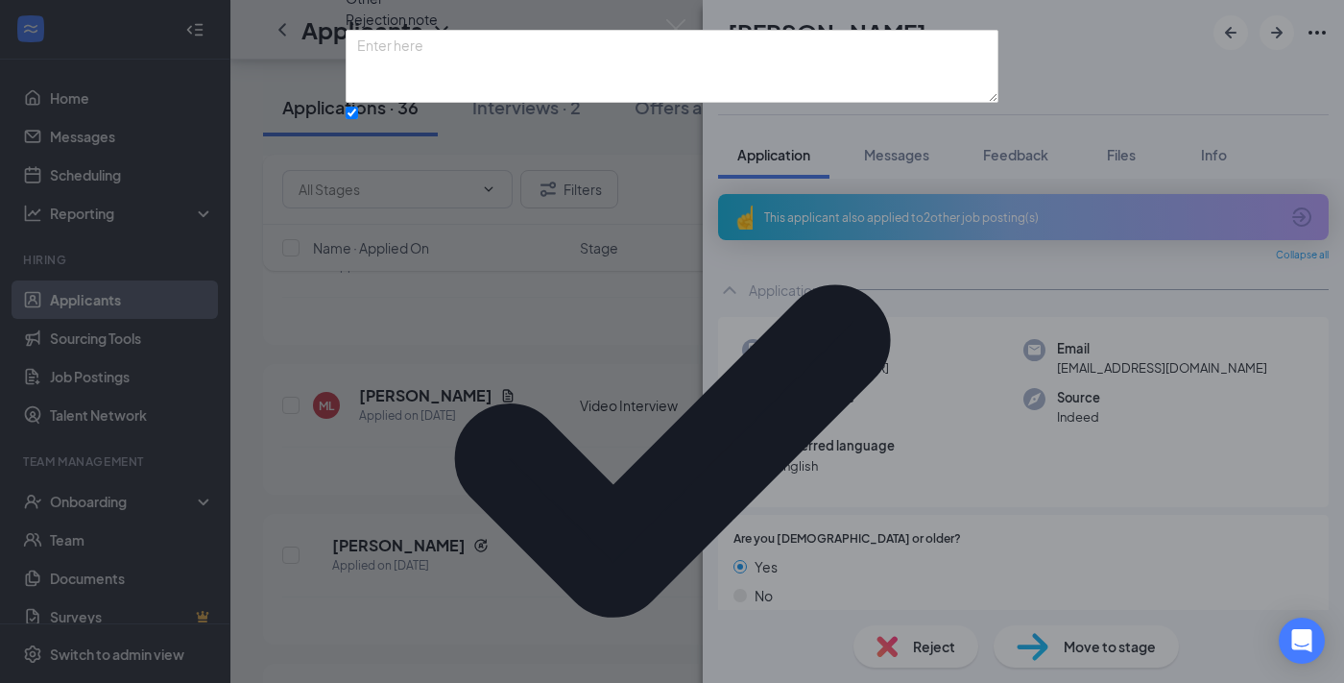
scroll to position [101, 0]
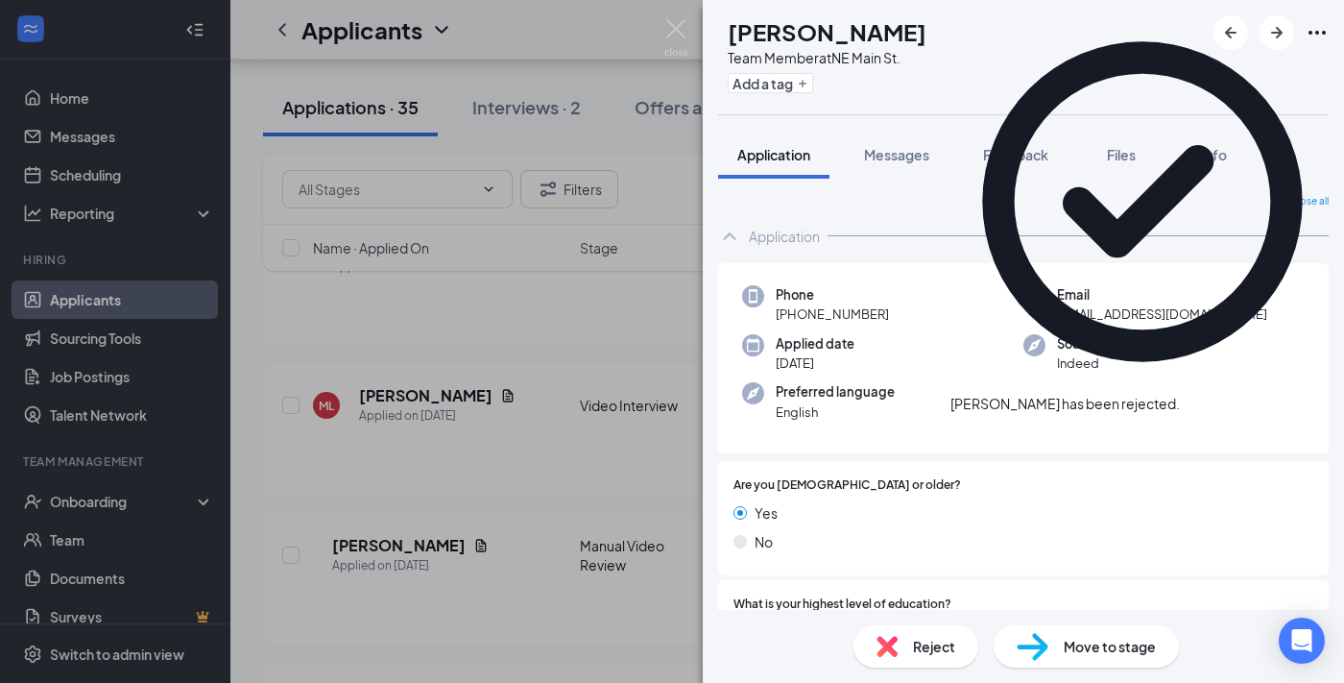
click at [595, 512] on div "MS Micheala Smith Team Member at NE Main St. Add a tag Application Messages Fee…" at bounding box center [672, 341] width 1344 height 683
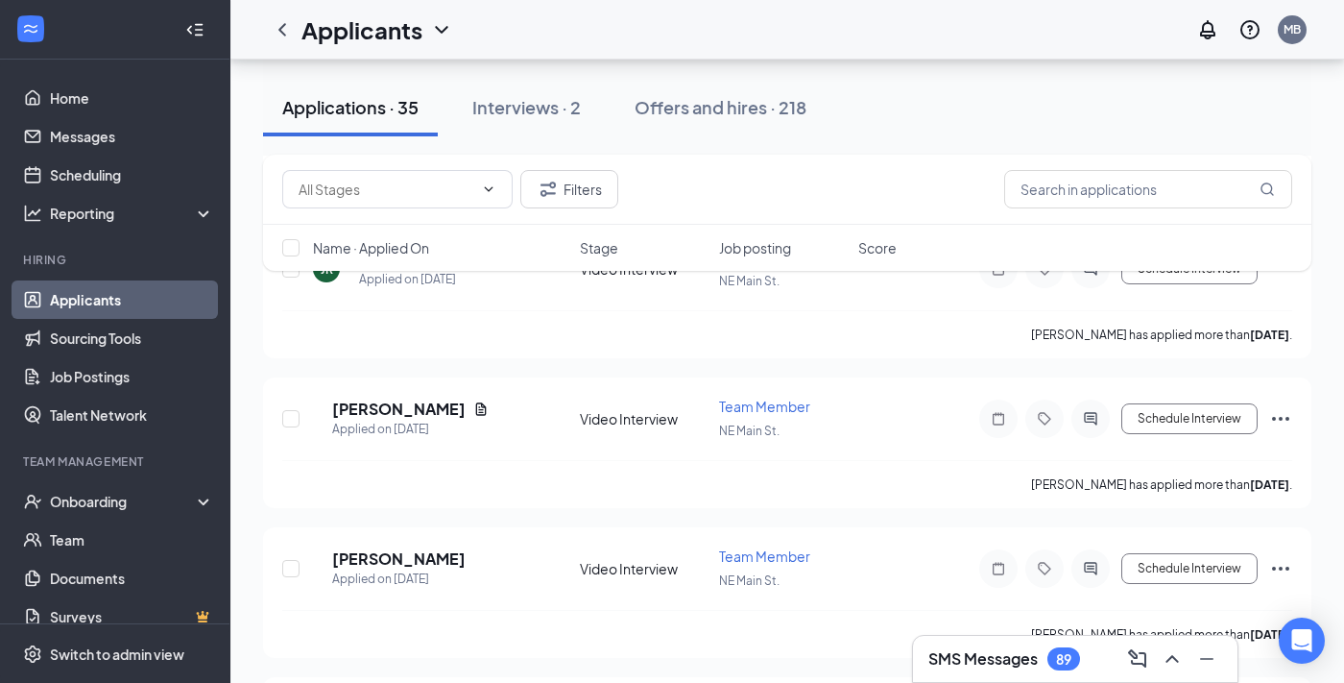
scroll to position [3423, 0]
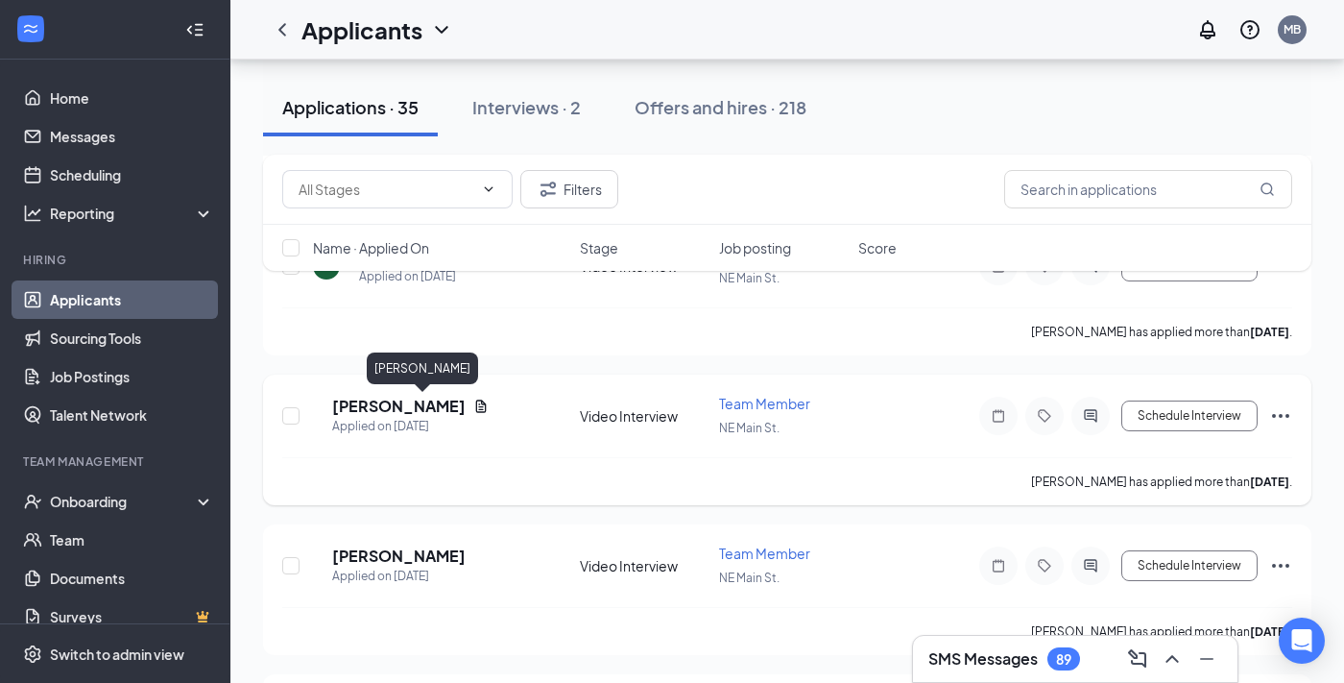
click at [455, 409] on h5 "Avery Pearson" at bounding box center [398, 406] width 133 height 21
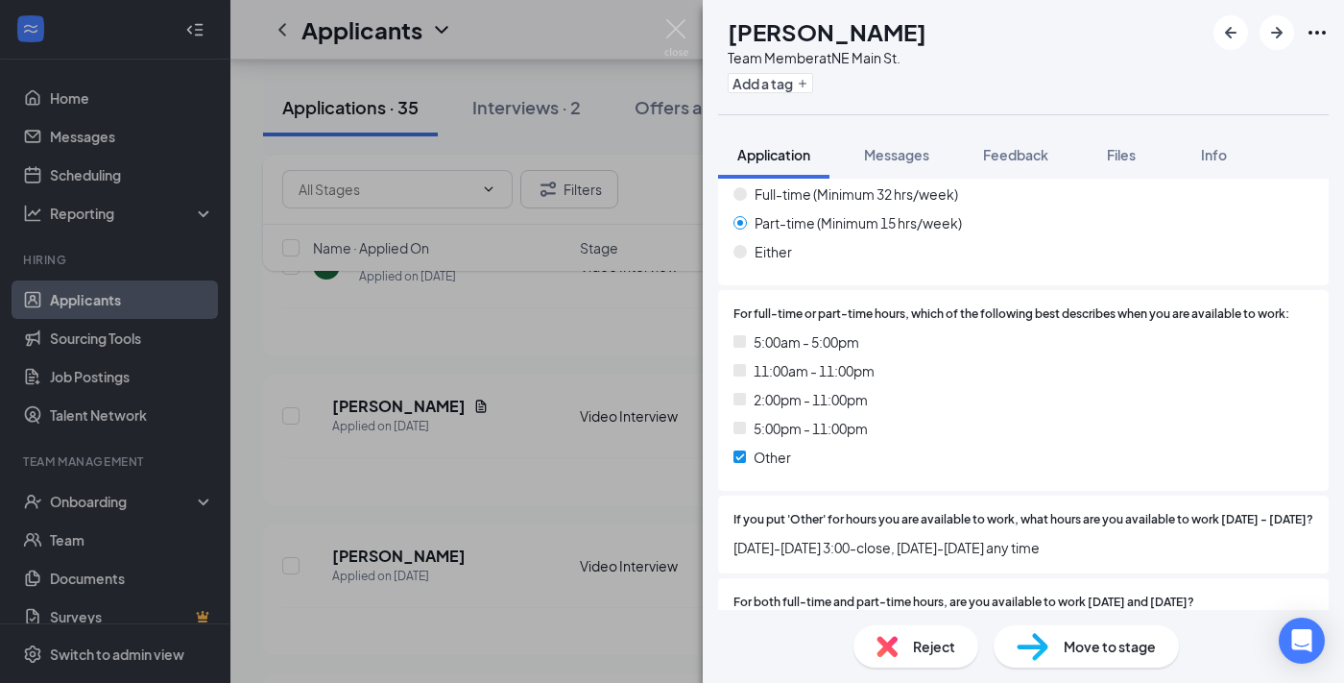
scroll to position [1488, 0]
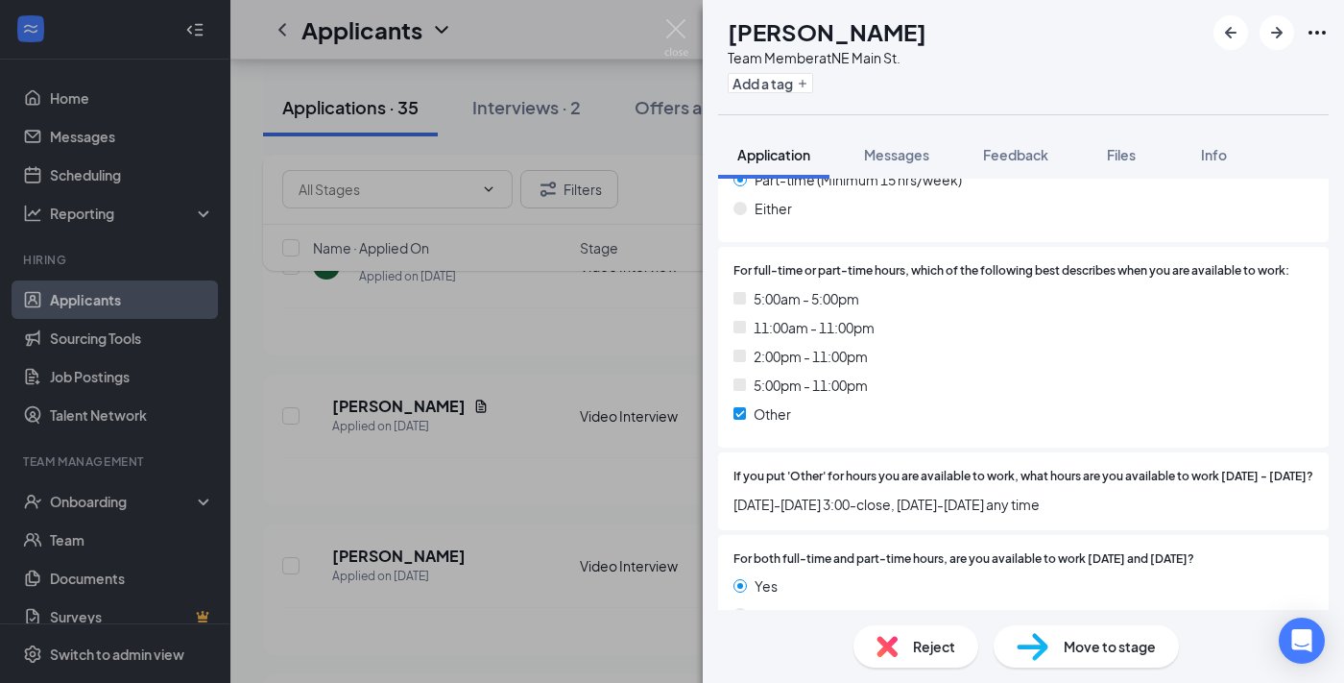
click at [467, 493] on div "AP Avery Pearson Team Member at NE Main St. Add a tag Application Messages Feed…" at bounding box center [672, 341] width 1344 height 683
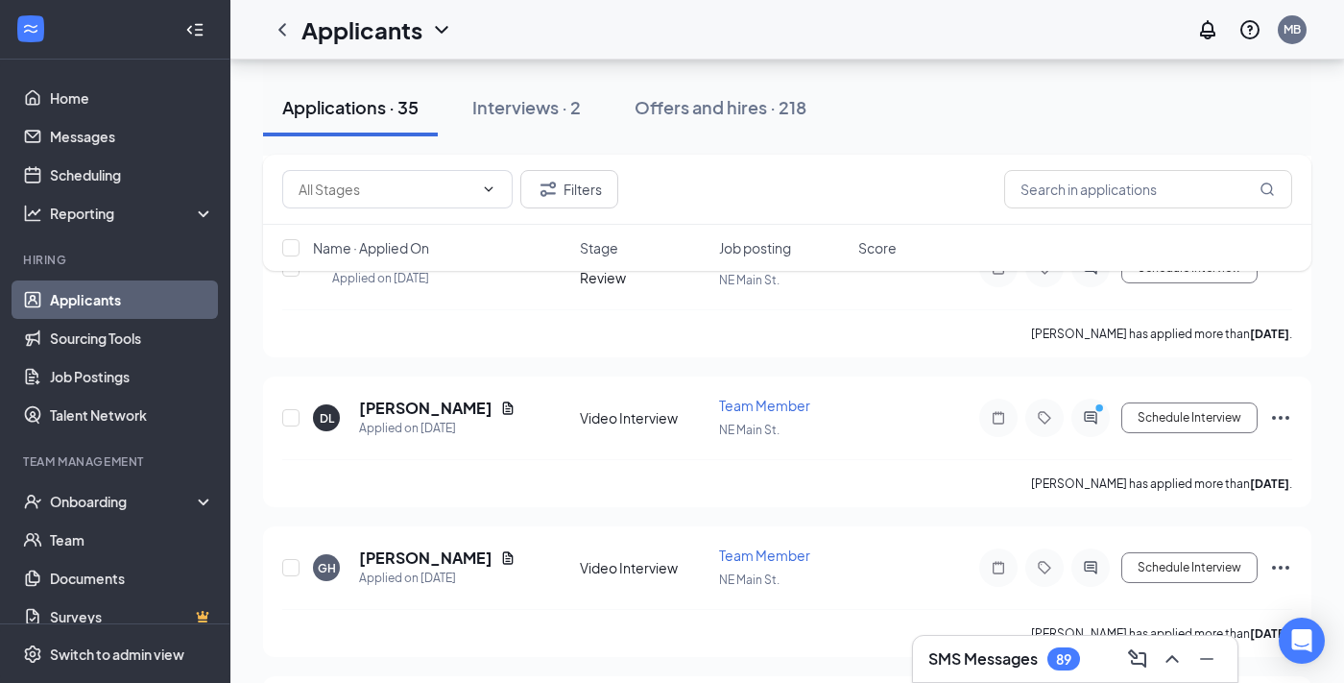
scroll to position [2817, 0]
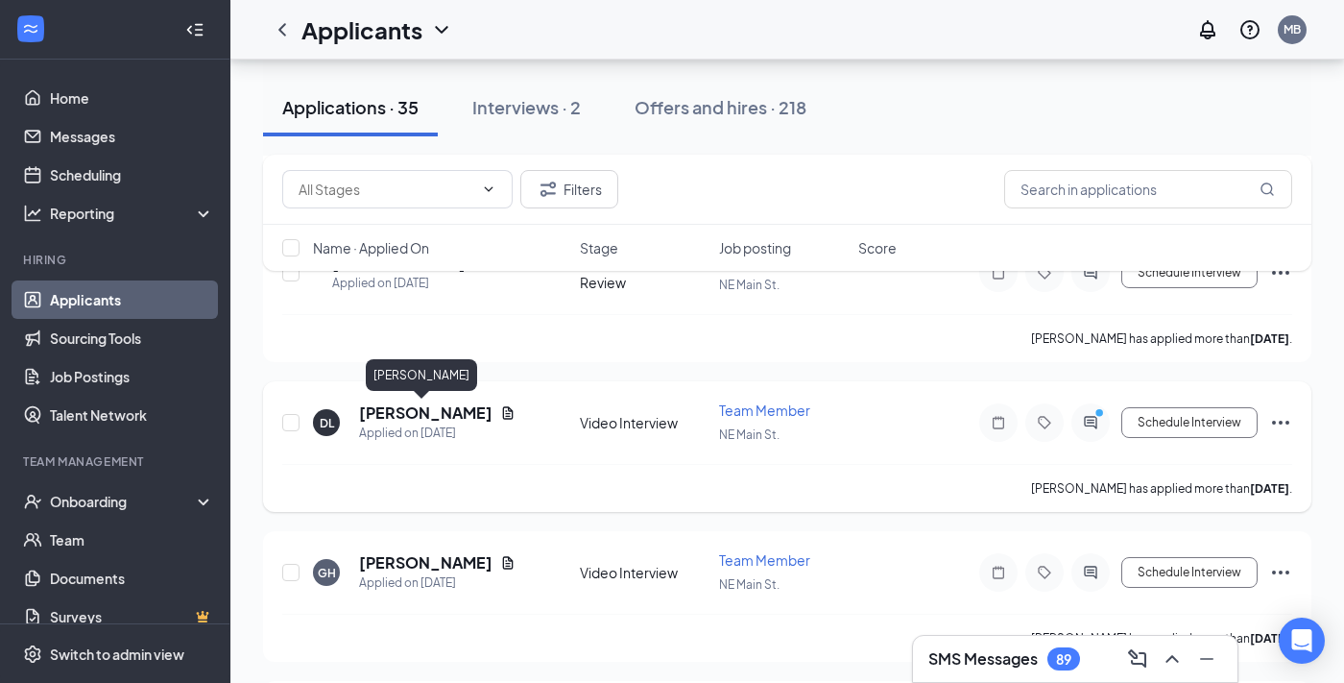
click at [435, 415] on h5 "Destiny Leslie" at bounding box center [425, 412] width 133 height 21
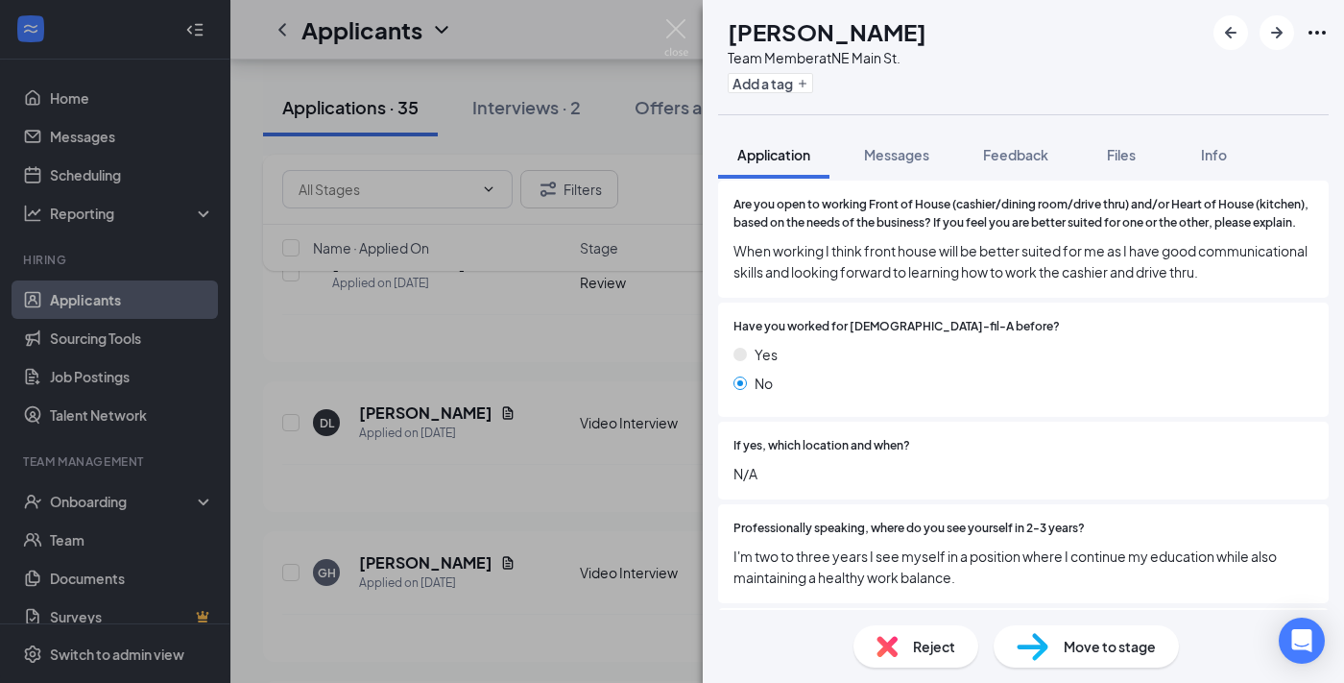
scroll to position [2349, 0]
click at [906, 640] on div "Reject" at bounding box center [916, 646] width 125 height 42
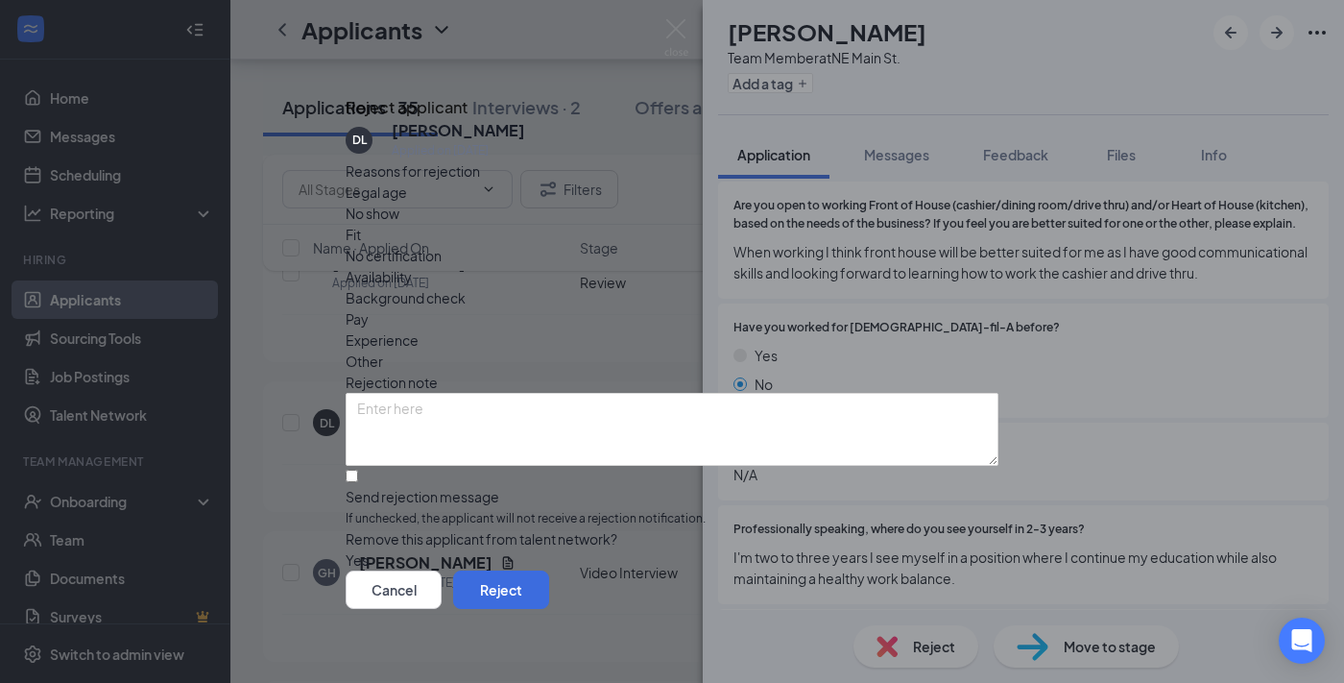
click at [361, 244] on span "Fit" at bounding box center [353, 234] width 15 height 21
click at [641, 329] on div "Experience" at bounding box center [672, 339] width 653 height 21
click at [540, 487] on div "Send rejection message" at bounding box center [672, 496] width 653 height 19
click at [358, 470] on input "Send rejection message If unchecked, the applicant will not receive a rejection…" at bounding box center [352, 476] width 12 height 12
checkbox input "true"
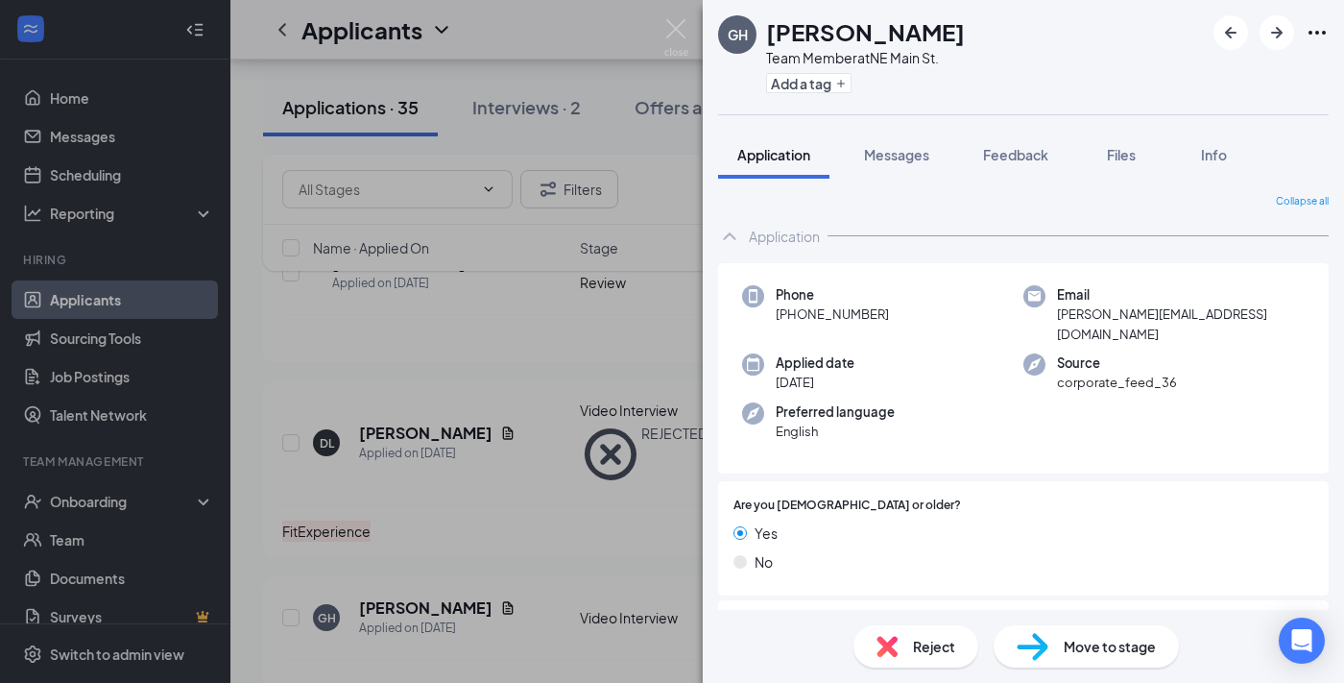
click at [517, 554] on div "GH Gary Hutchinson Team Member at NE Main St. Add a tag Application Messages Fe…" at bounding box center [672, 341] width 1344 height 683
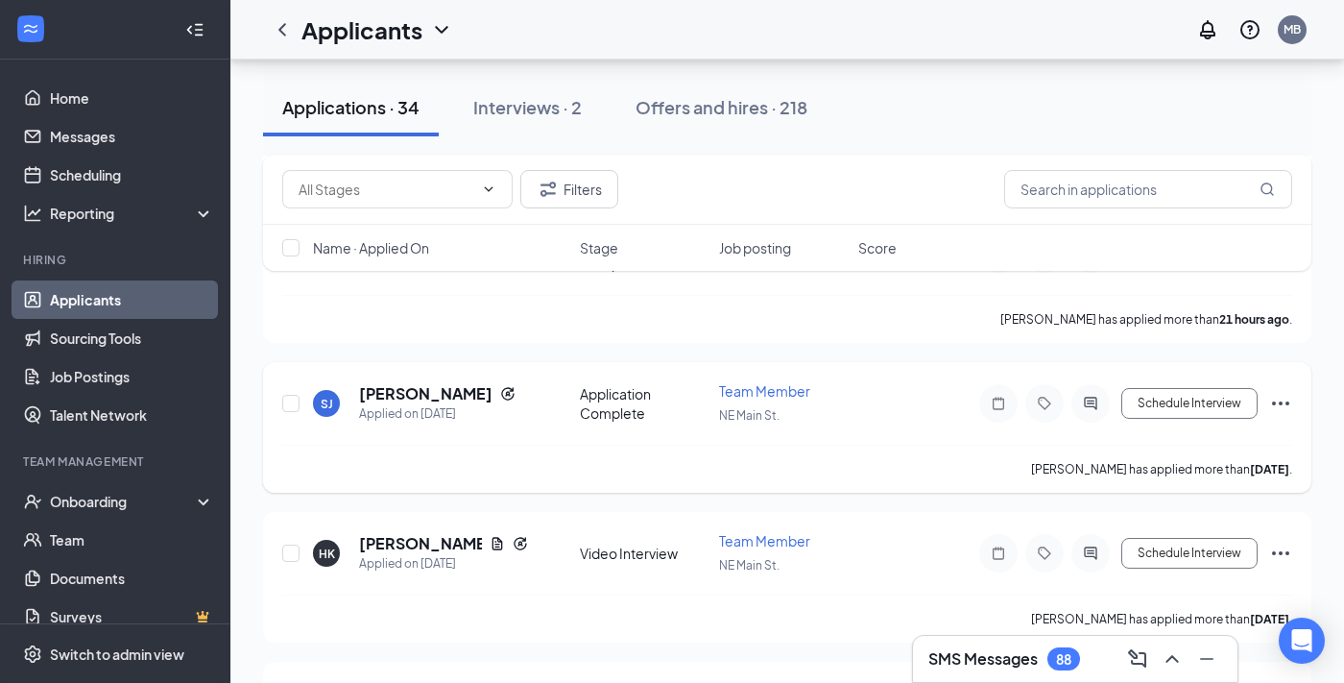
scroll to position [1186, 0]
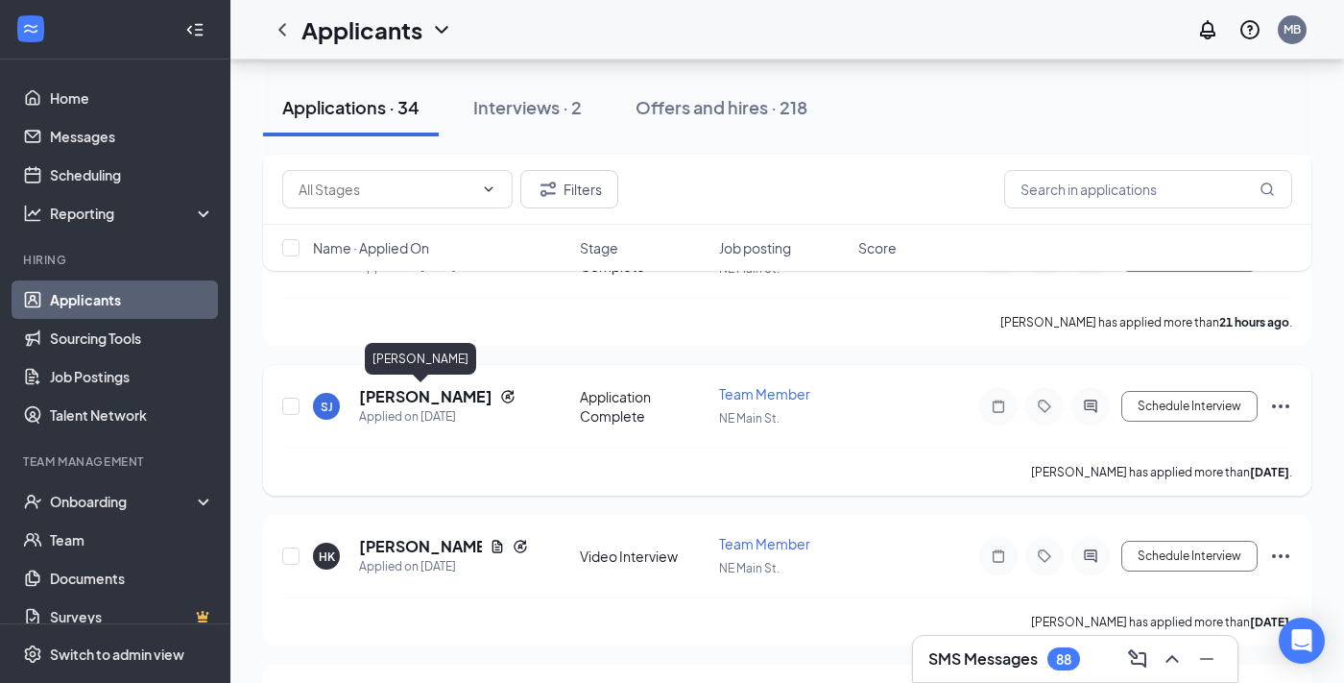
click at [407, 389] on h5 "Satera Jones" at bounding box center [425, 396] width 133 height 21
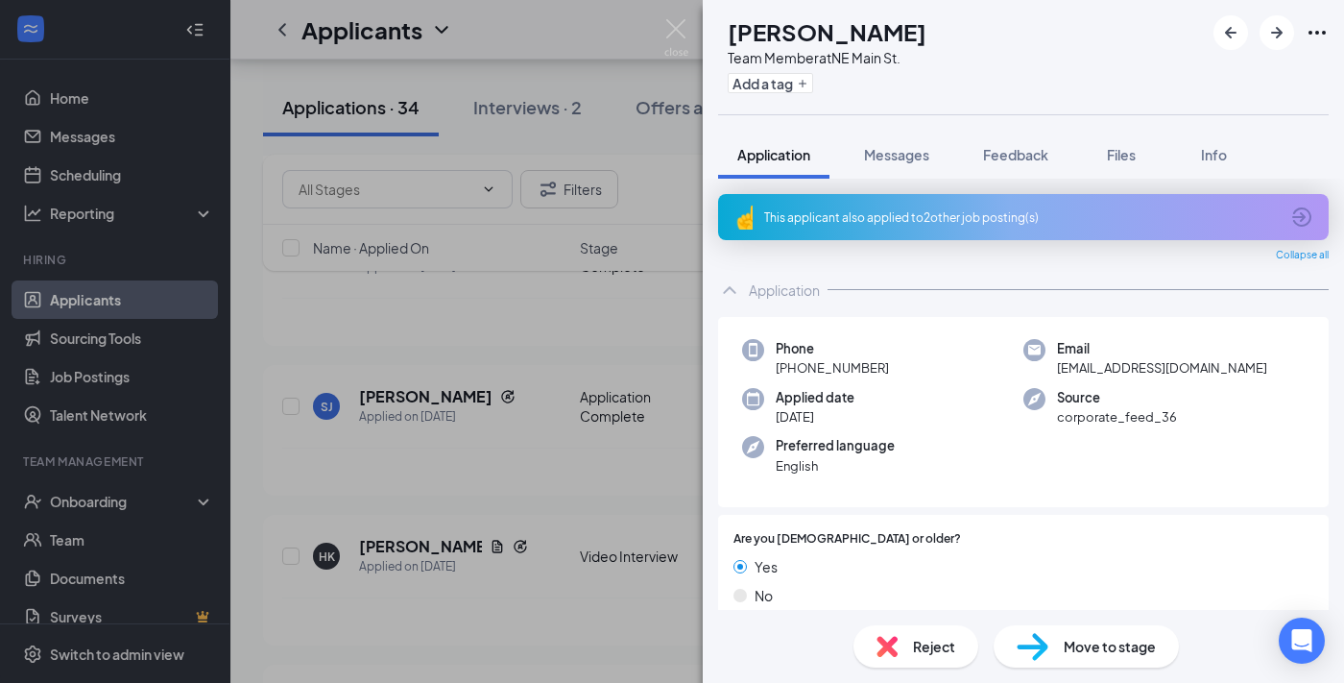
click at [1306, 216] on icon "ArrowCircle" at bounding box center [1301, 216] width 23 height 23
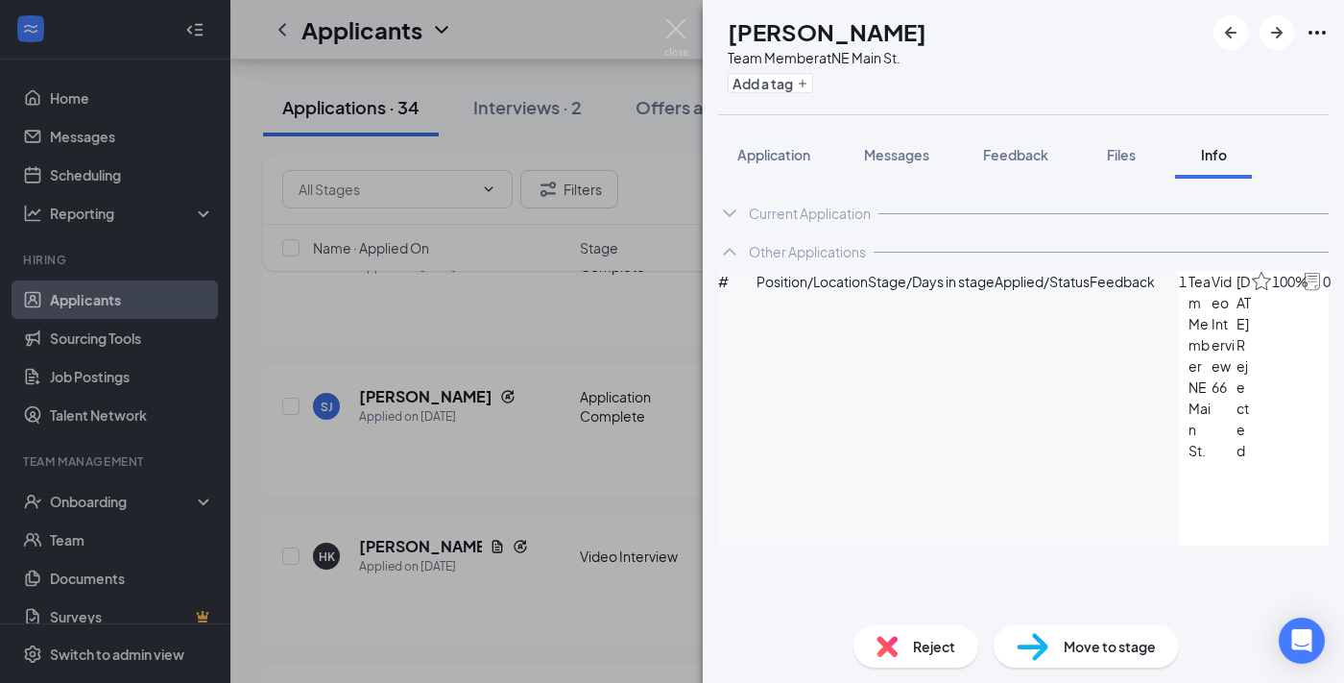
click at [1342, 294] on icon "ArrowCircle" at bounding box center [1353, 282] width 23 height 23
click at [473, 489] on div "SJ Satera Jones Team Member at NE Main St. Add a tag Application Messages Feedb…" at bounding box center [672, 341] width 1344 height 683
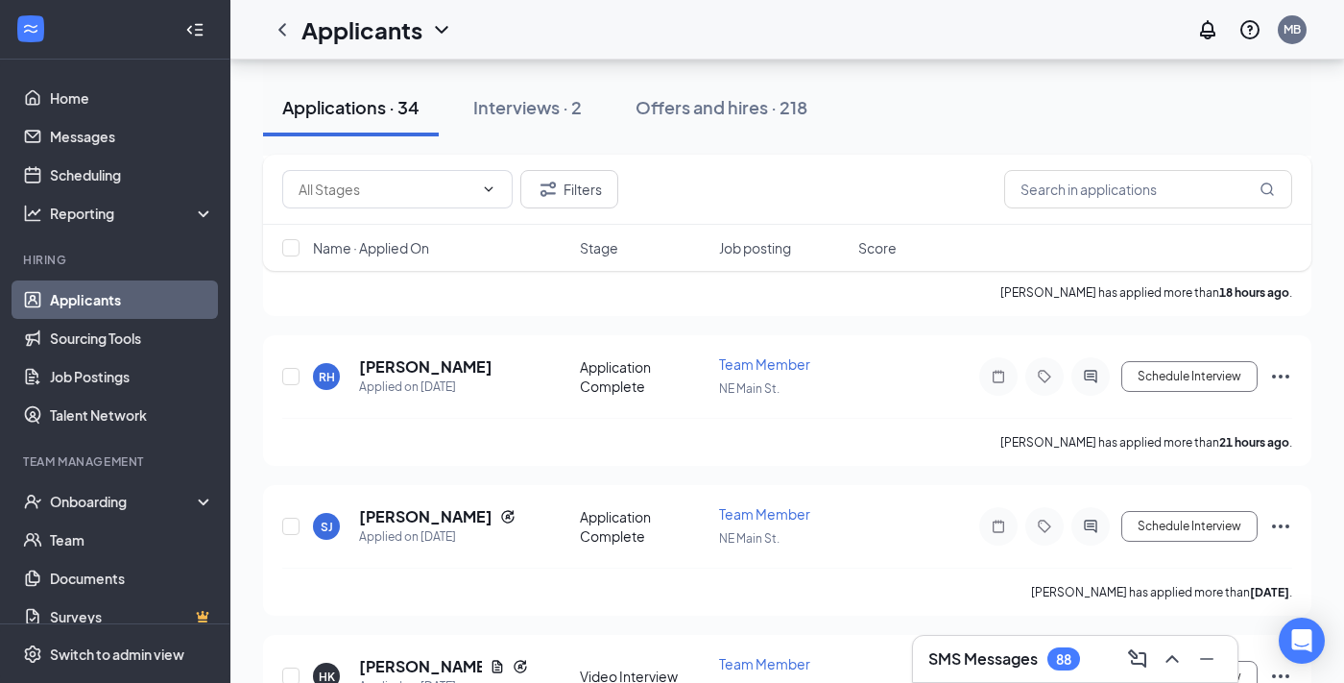
scroll to position [1059, 0]
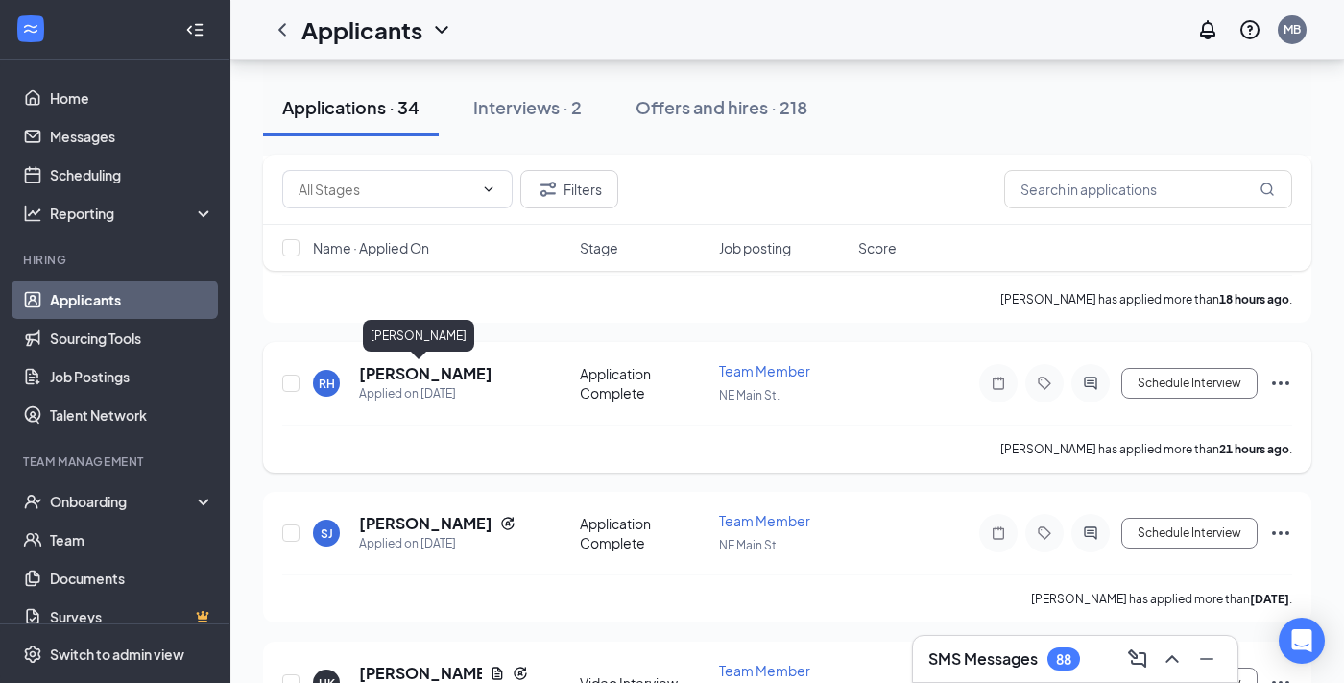
click at [422, 376] on h5 "Riley Hood" at bounding box center [425, 373] width 133 height 21
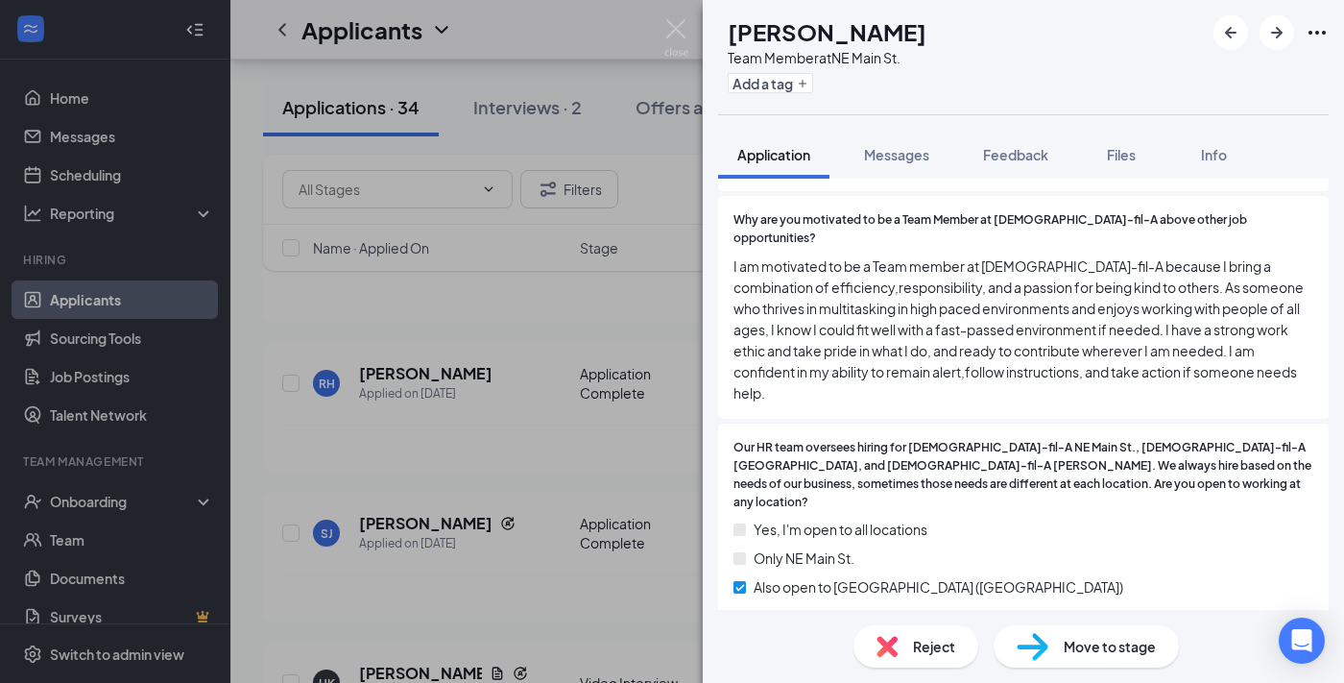
scroll to position [1961, 0]
click at [570, 482] on div "RH Riley Hood Team Member at NE Main St. Add a tag Application Messages Feedbac…" at bounding box center [672, 341] width 1344 height 683
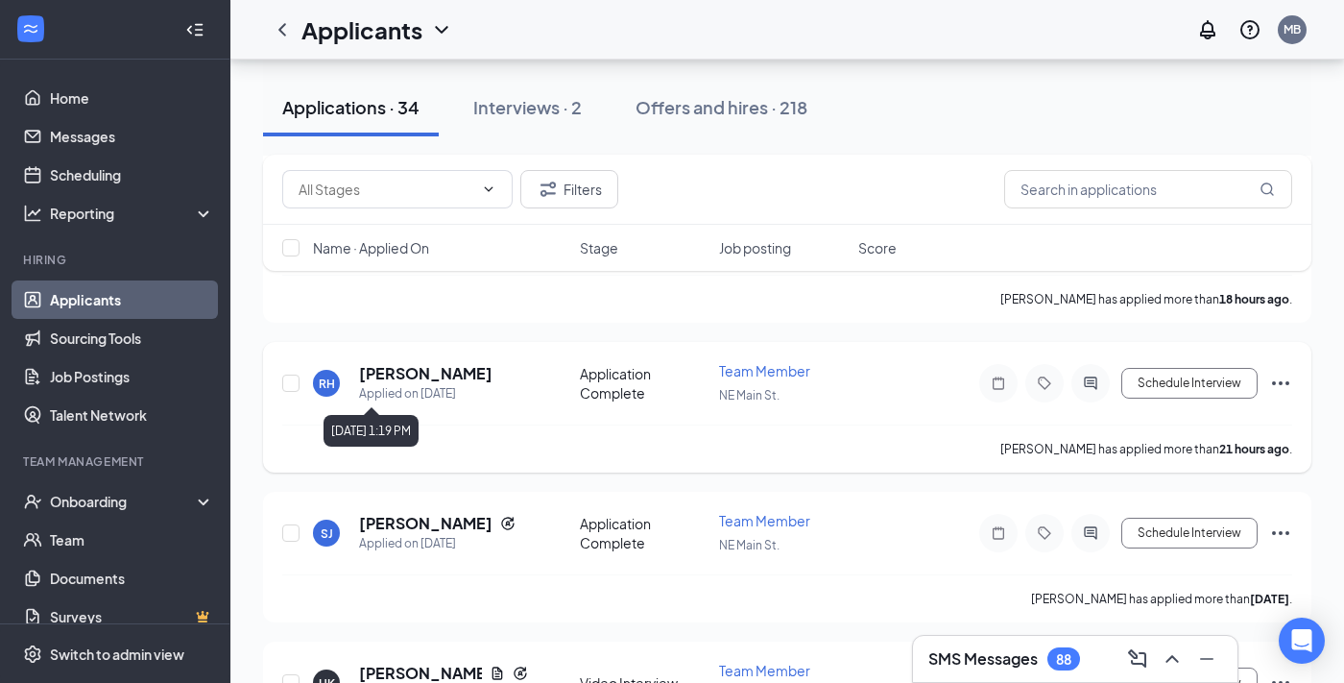
click at [407, 374] on h5 "Riley Hood" at bounding box center [425, 373] width 133 height 21
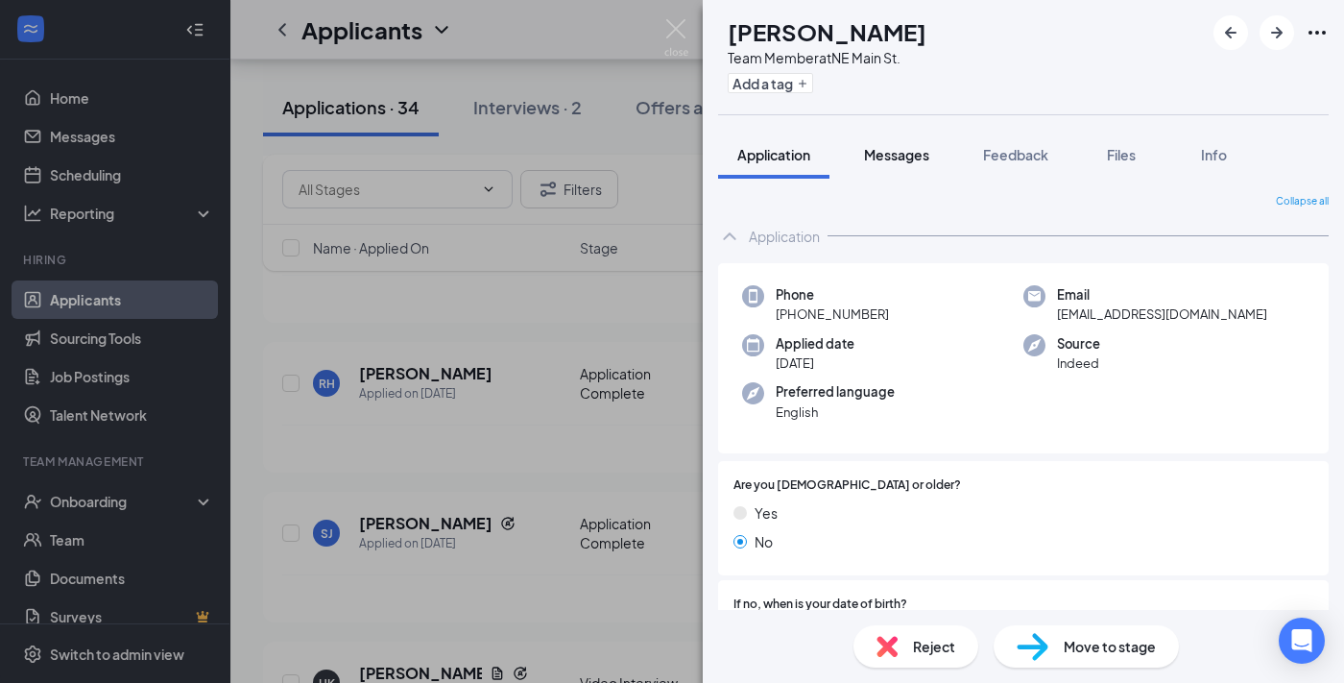
click at [878, 168] on button "Messages" at bounding box center [897, 155] width 104 height 48
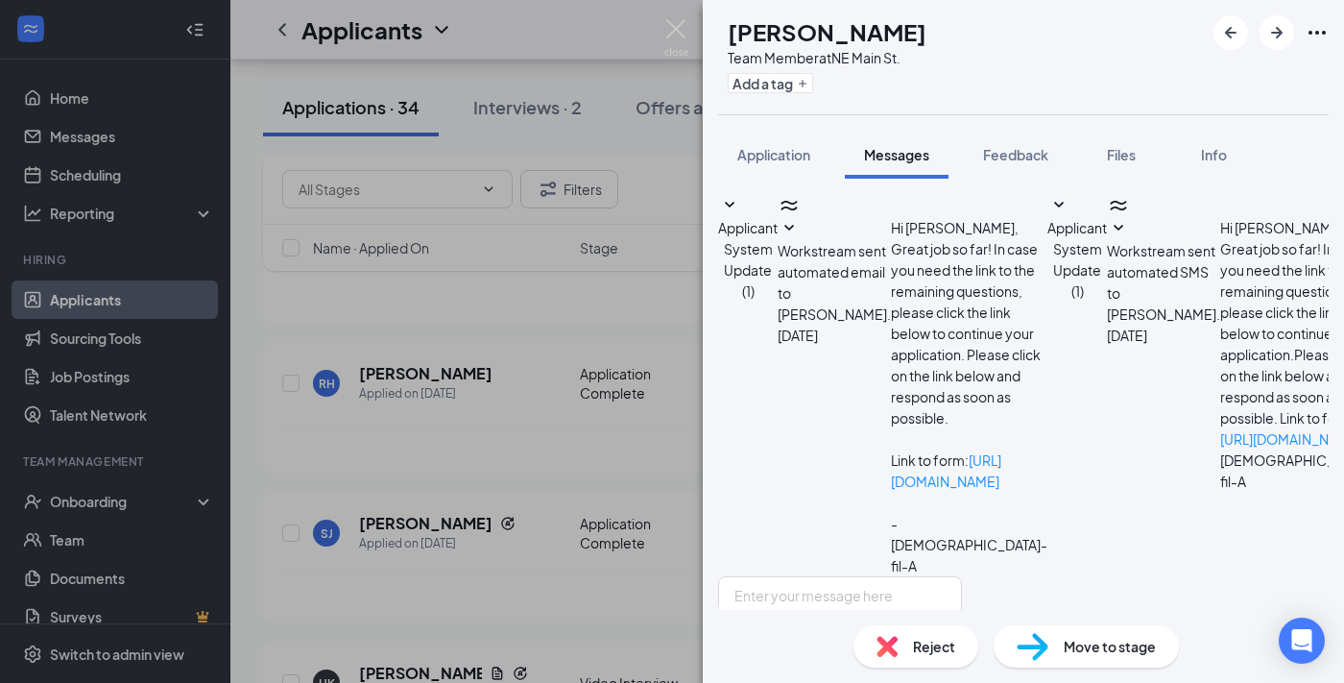
scroll to position [309, 0]
click at [839, 576] on textarea at bounding box center [840, 633] width 244 height 115
paste textarea "Hi , Thank you for your interest in joining our team at Chick-fil-A Simpsonvill…"
click at [781, 576] on textarea "Hi , Thank you for your interest in joining our team at Chick-fil-A Simpsonvill…" at bounding box center [840, 633] width 244 height 115
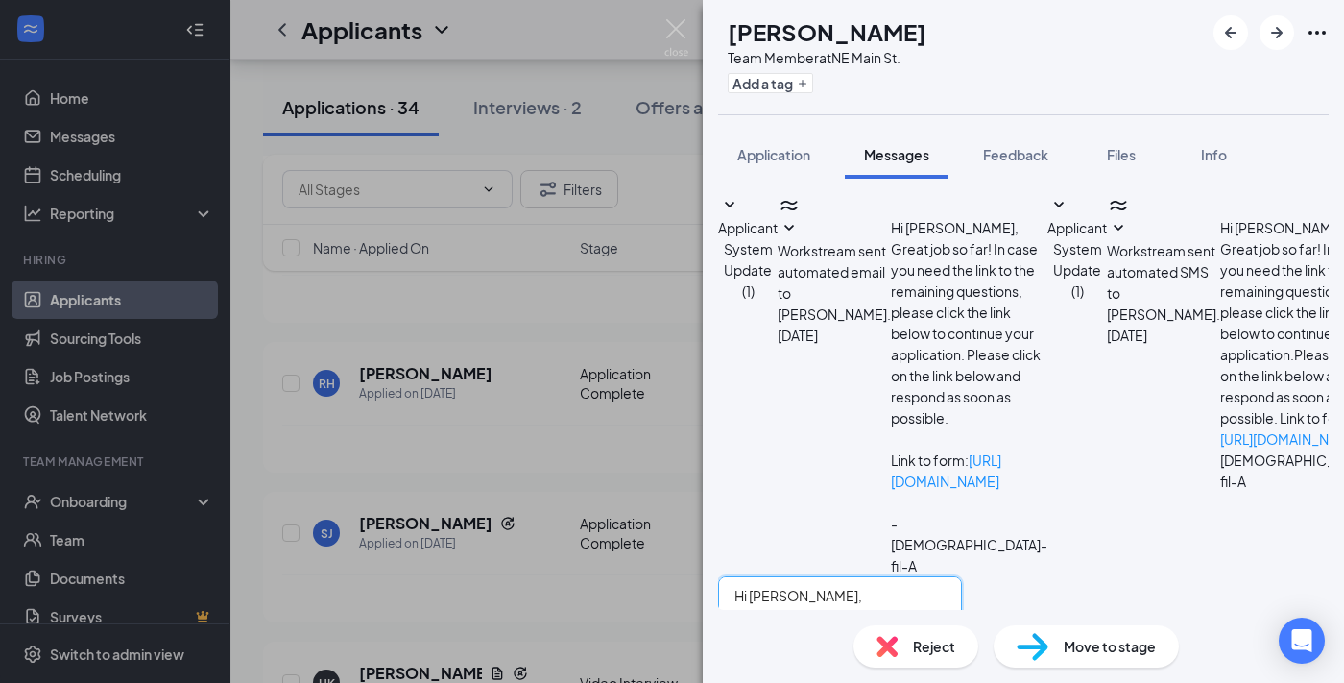
type textarea "Hi Riley, Thank you for your interest in joining our team at Chick-fil-A Simpso…"
checkbox input "true"
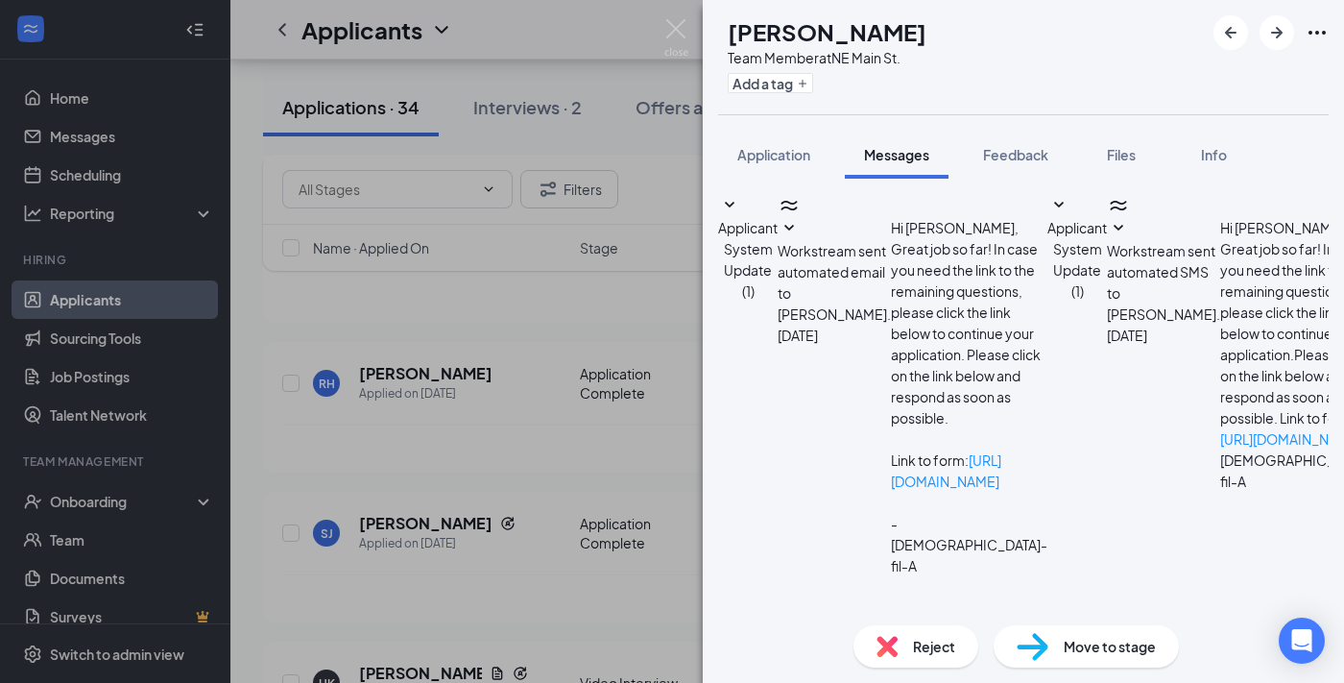
scroll to position [977, 0]
click at [899, 649] on div "Reject" at bounding box center [916, 646] width 125 height 42
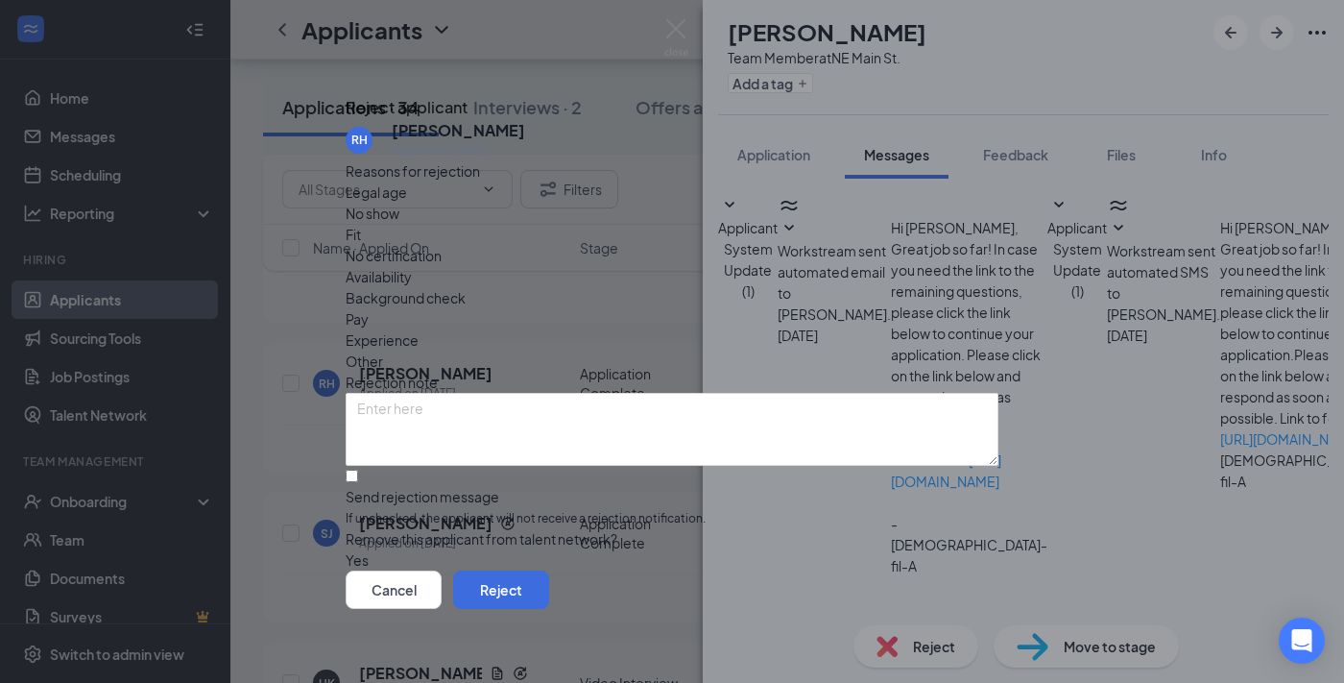
click at [407, 203] on span "Legal age" at bounding box center [376, 191] width 61 height 21
click at [549, 586] on button "Reject" at bounding box center [501, 589] width 96 height 38
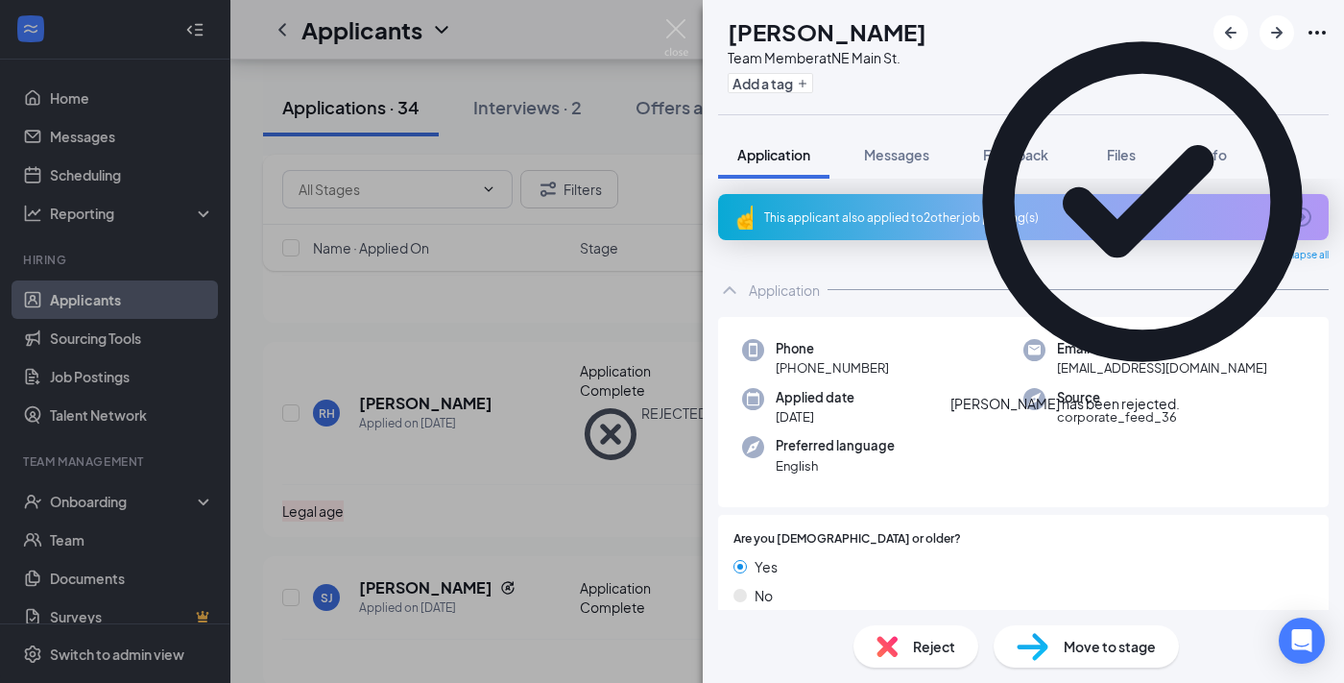
click at [563, 479] on div "SJ Satera Jones Team Member at NE Main St. Add a tag Application Messages Feedb…" at bounding box center [672, 341] width 1344 height 683
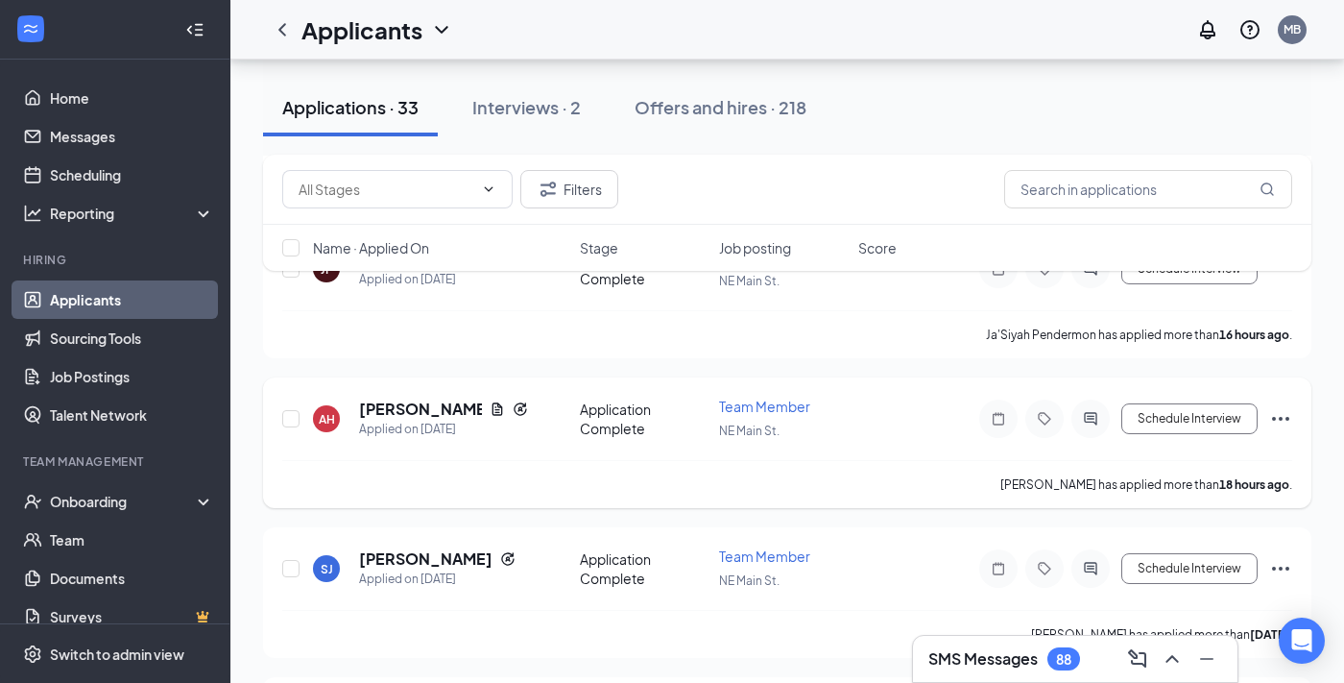
scroll to position [872, 0]
click at [433, 409] on h5 "Aubrey Hutsell" at bounding box center [420, 410] width 123 height 21
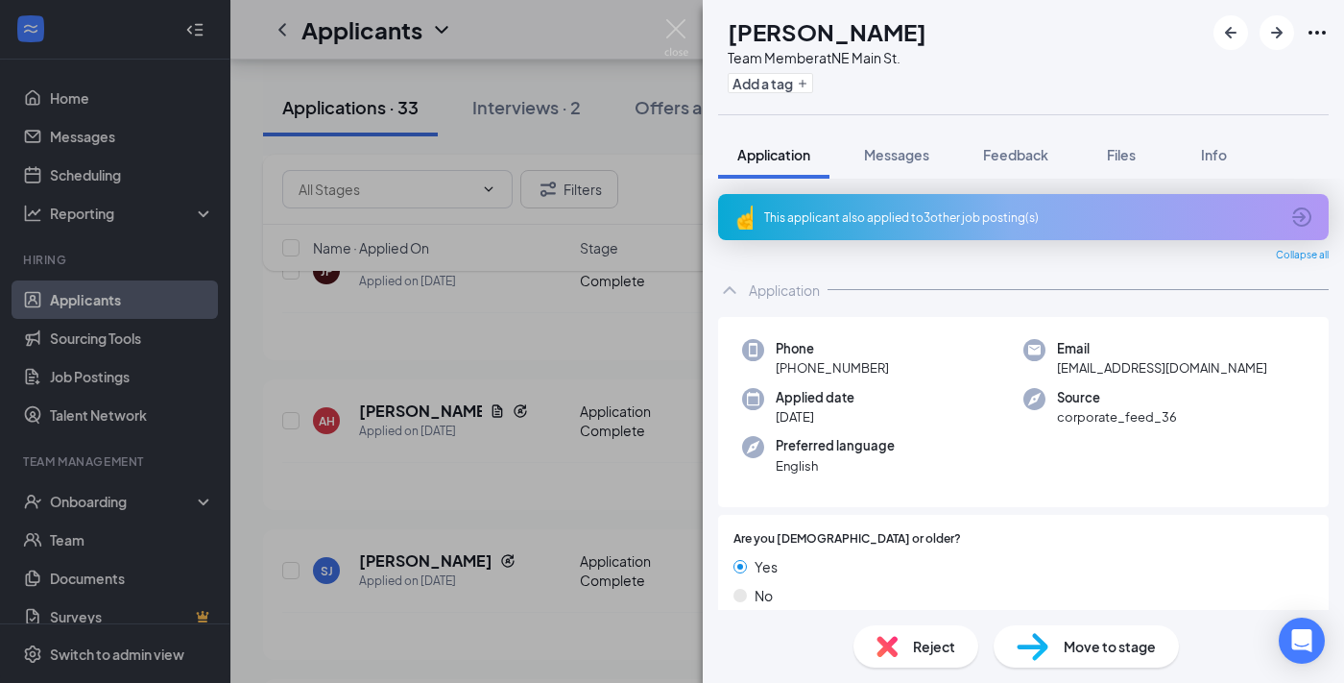
click at [1310, 209] on icon "ArrowCircle" at bounding box center [1301, 216] width 23 height 23
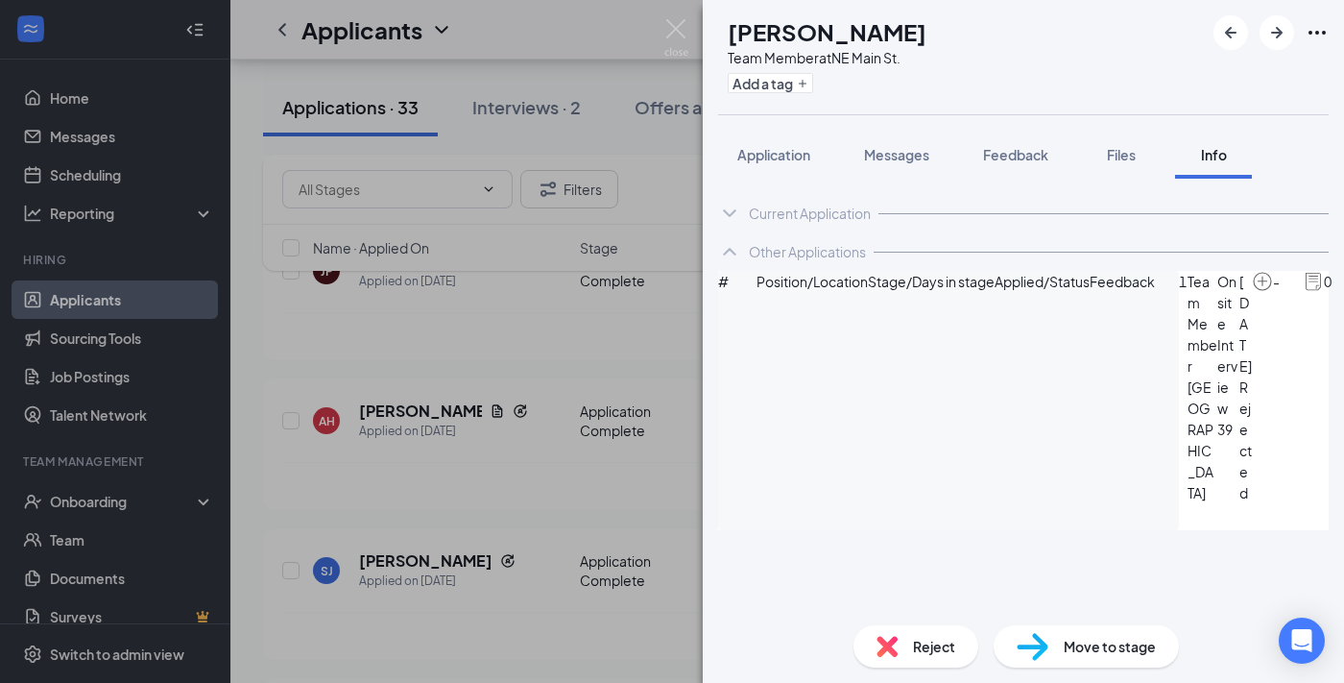
click at [1343, 294] on icon "ArrowCircle" at bounding box center [1354, 282] width 23 height 23
click at [778, 169] on button "Application" at bounding box center [773, 155] width 111 height 48
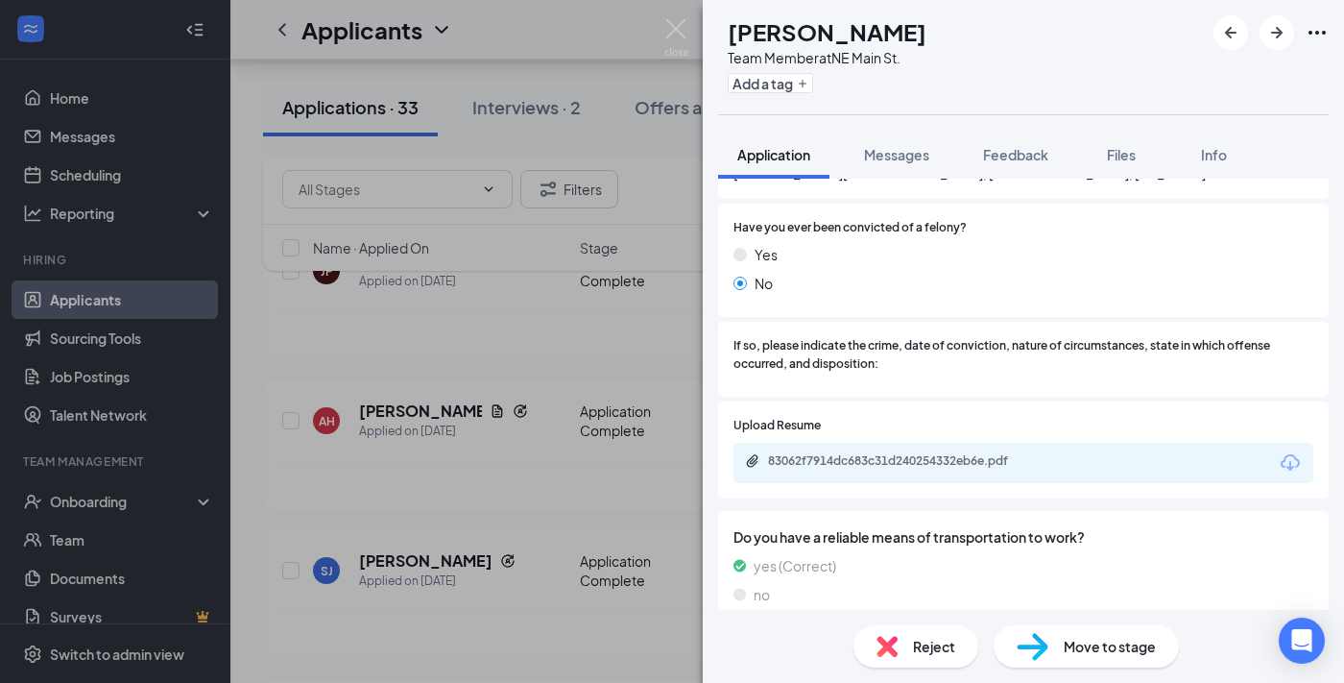
scroll to position [781, 0]
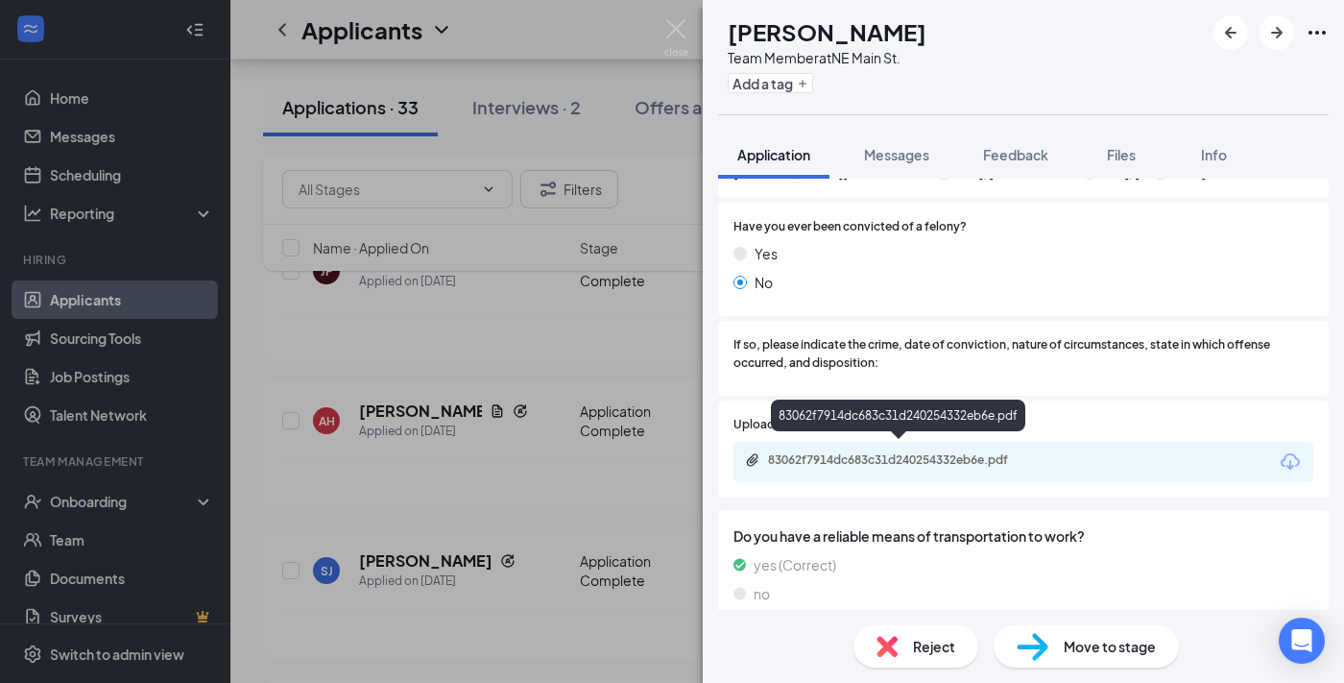
click at [865, 457] on div "83062f7914dc683c31d240254332eb6e.pdf" at bounding box center [902, 459] width 269 height 15
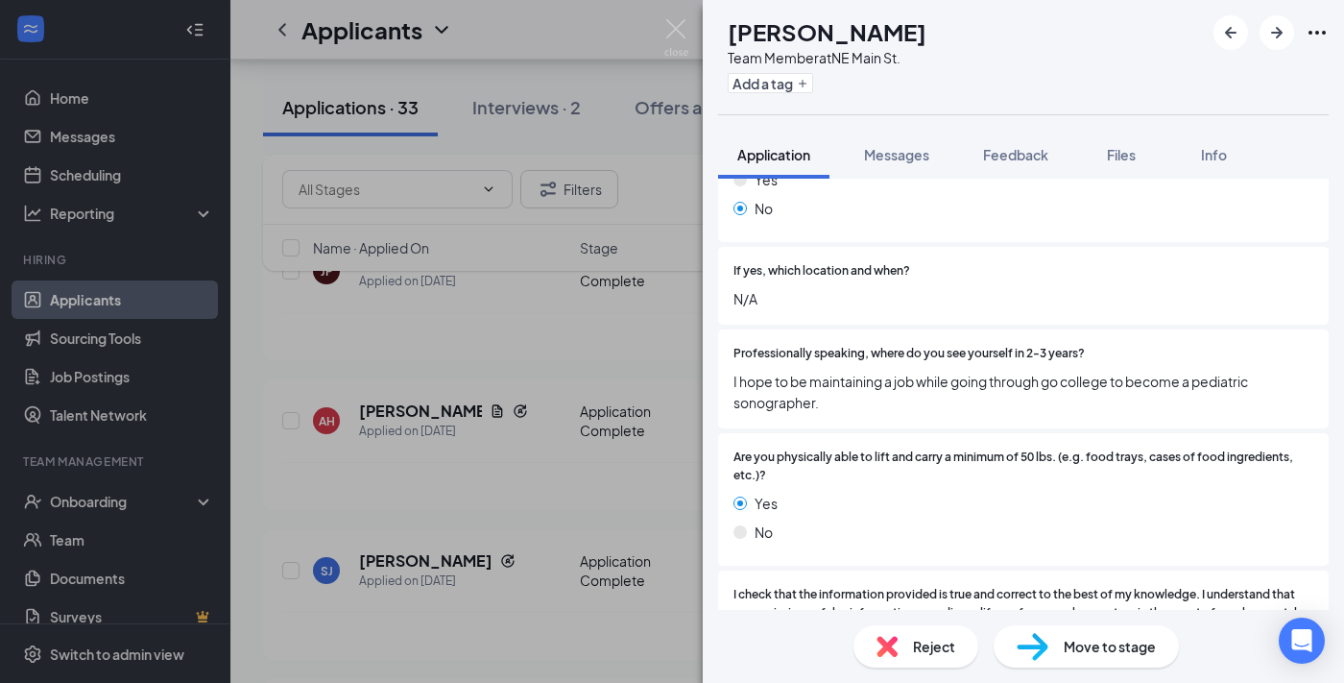
scroll to position [2886, 0]
click at [553, 517] on div "AH Aubrey Hutsell Team Member at NE Main St. Add a tag Application Messages Fee…" at bounding box center [672, 341] width 1344 height 683
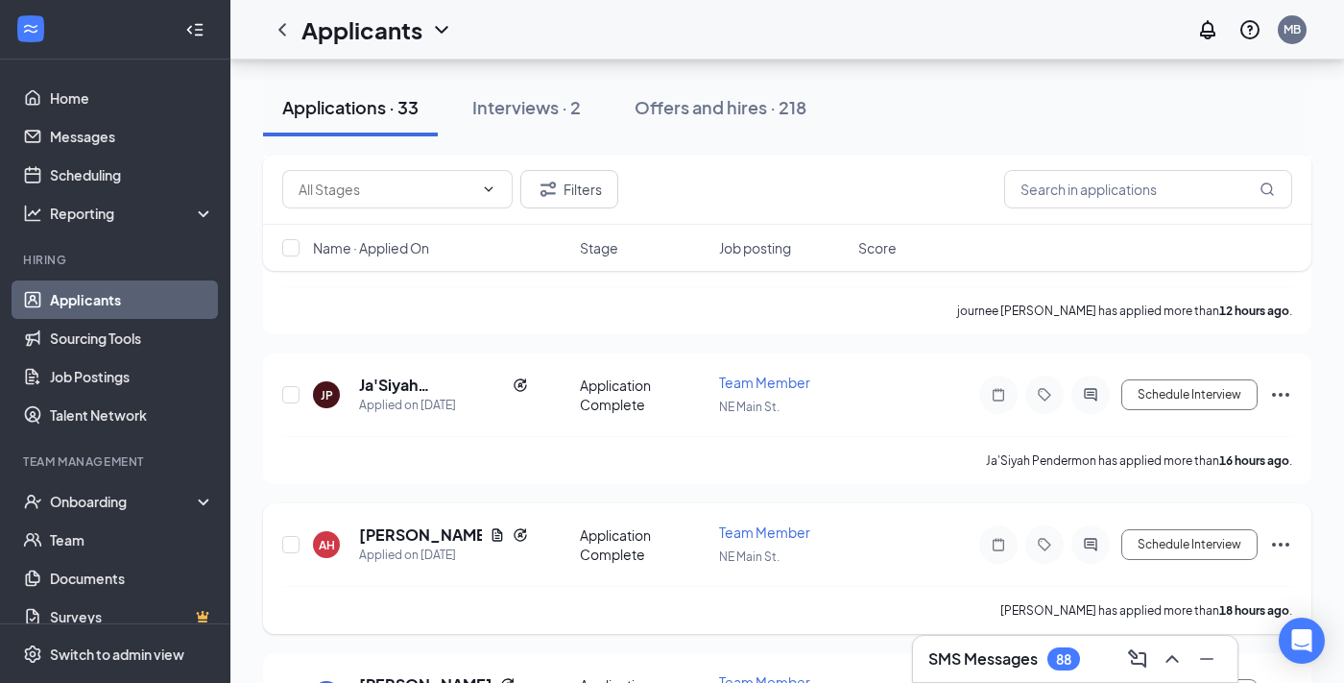
scroll to position [741, 0]
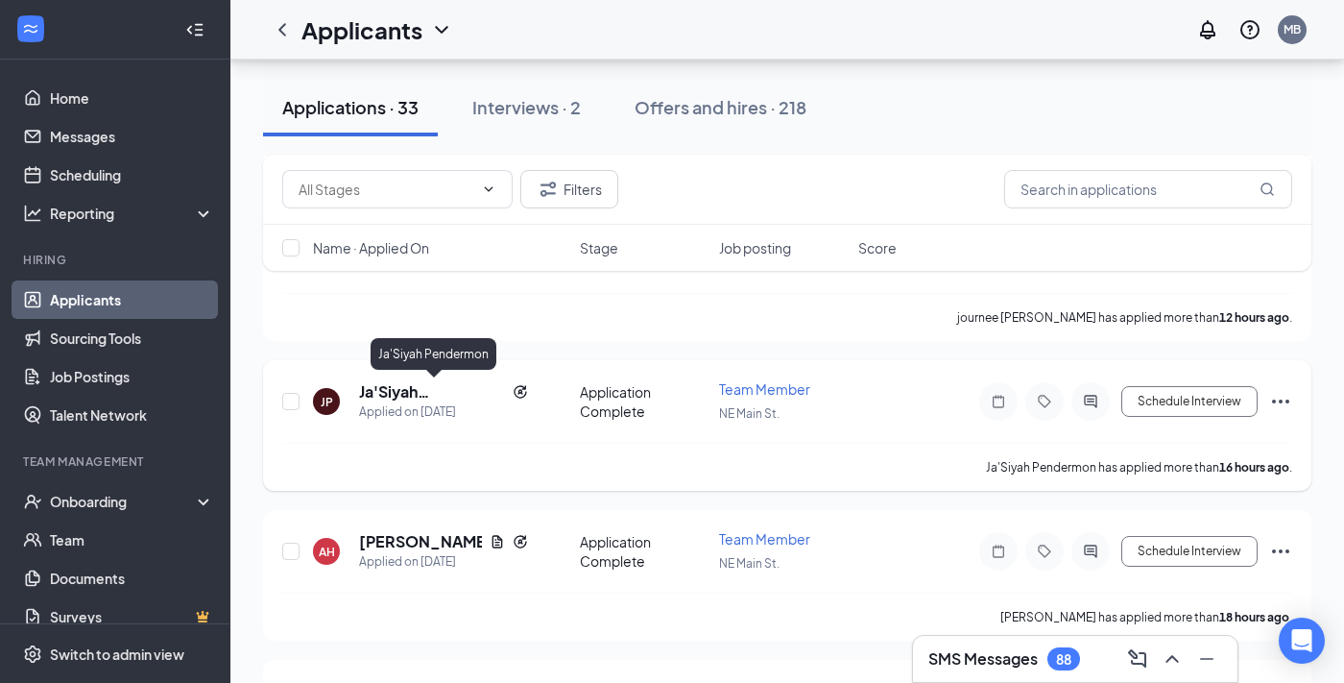
click at [389, 391] on h5 "Ja'Siyah Pendermon" at bounding box center [432, 391] width 146 height 21
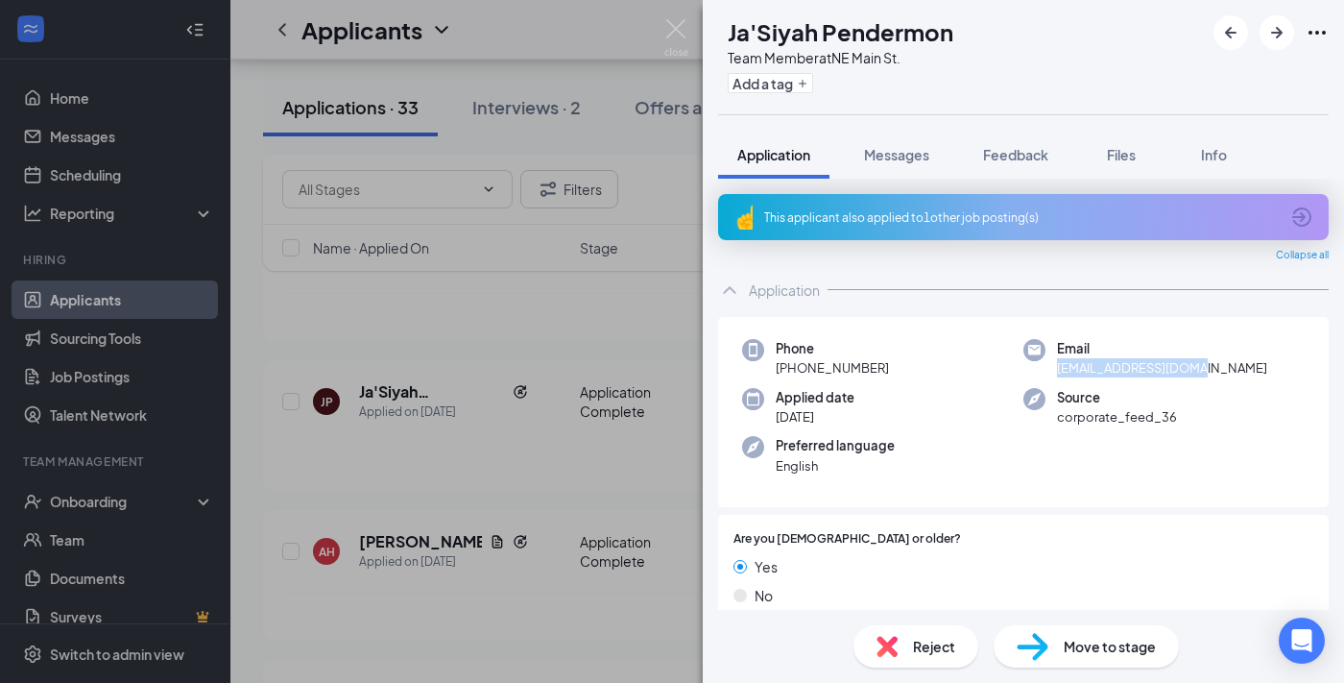
drag, startPoint x: 1202, startPoint y: 375, endPoint x: 1057, endPoint y: 370, distance: 145.1
click at [1057, 370] on div "Email jasiyahpen@gmail.com" at bounding box center [1164, 358] width 281 height 39
copy span "jasiyahpen@gmail.com"
drag, startPoint x: 888, startPoint y: 369, endPoint x: 792, endPoint y: 370, distance: 96.0
click at [792, 370] on div "Phone +1 (864) 434-5189" at bounding box center [882, 358] width 281 height 39
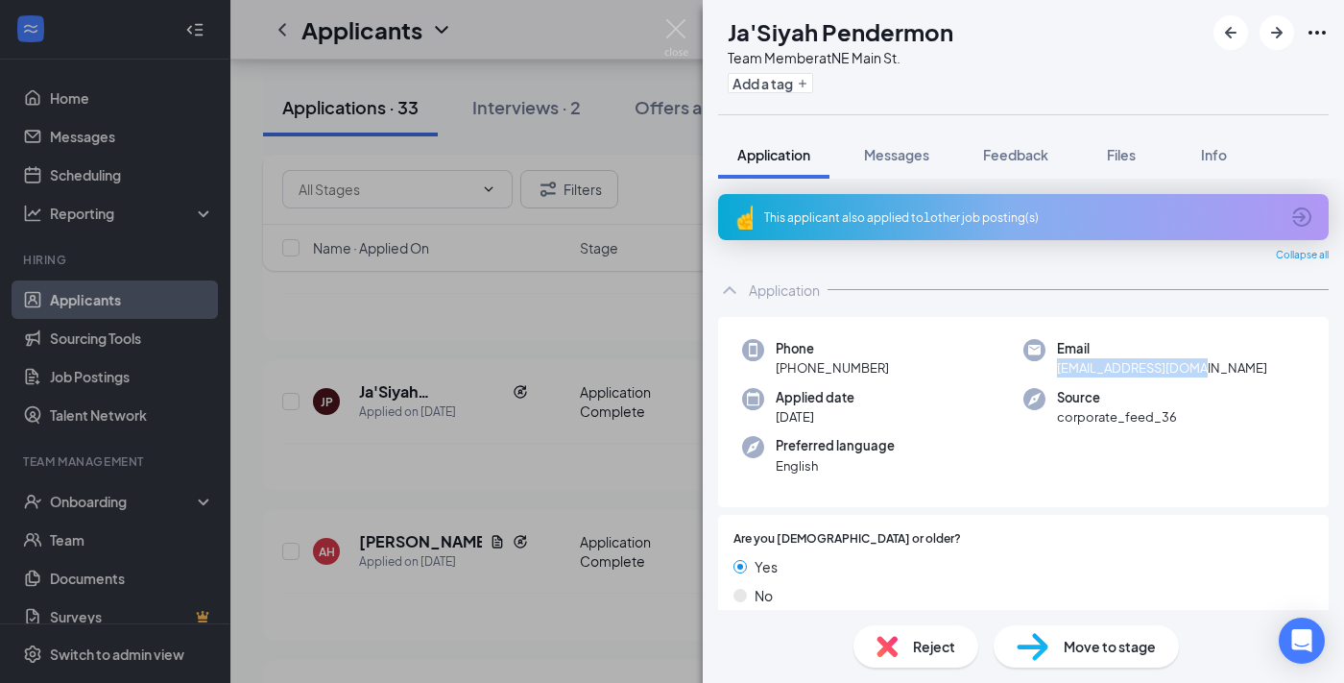
copy span "(864) 434-5189"
click at [1108, 641] on span "Move to stage" at bounding box center [1110, 646] width 92 height 21
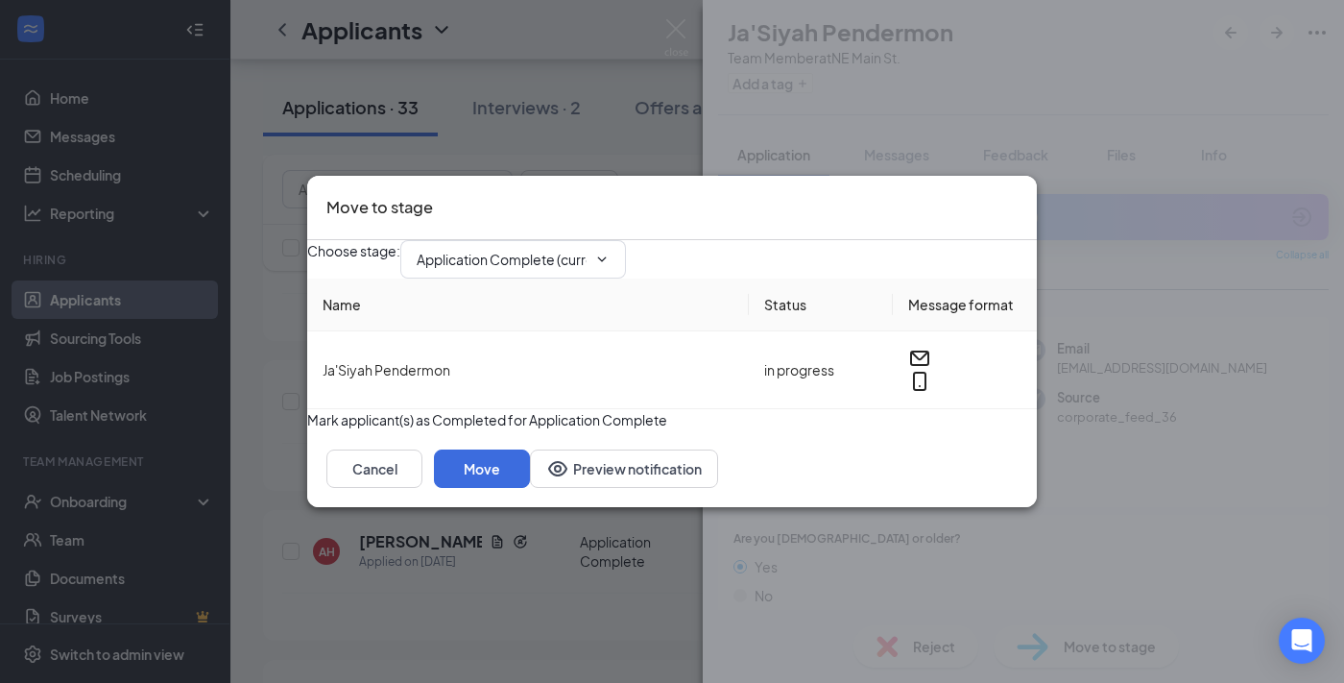
type input "Video Interview (next stage)"
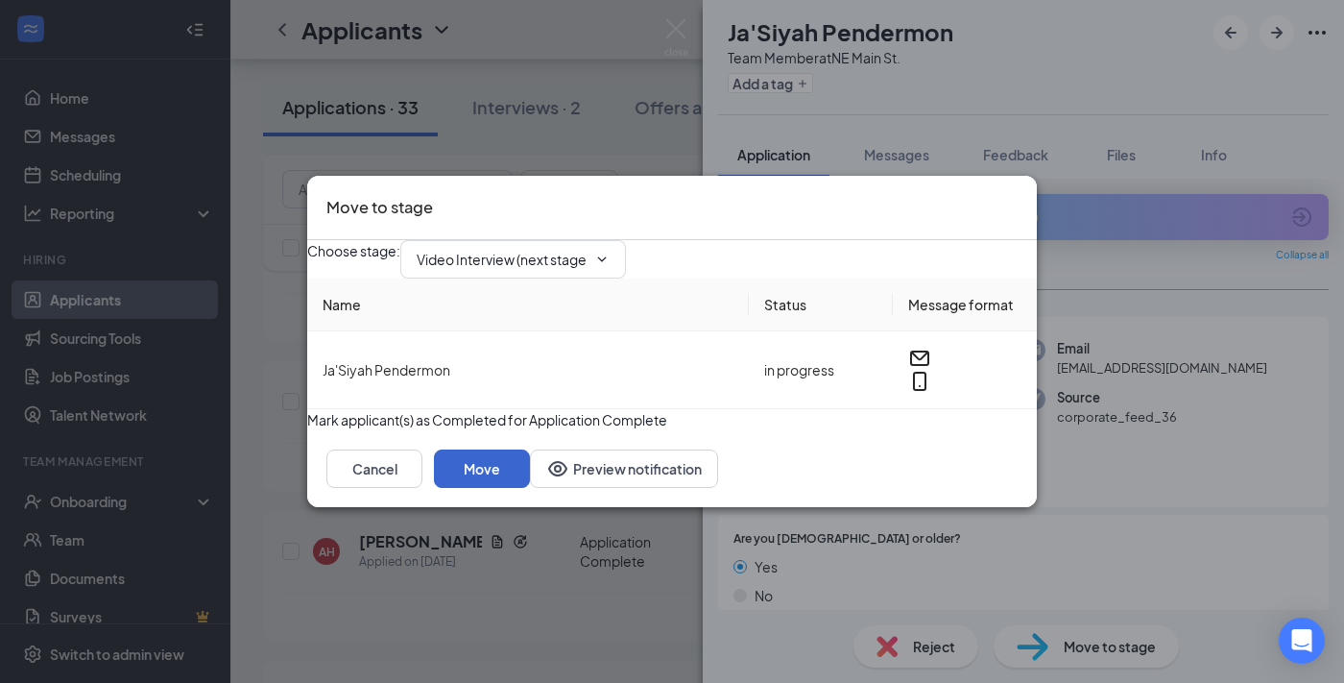
click at [530, 488] on button "Move" at bounding box center [482, 468] width 96 height 38
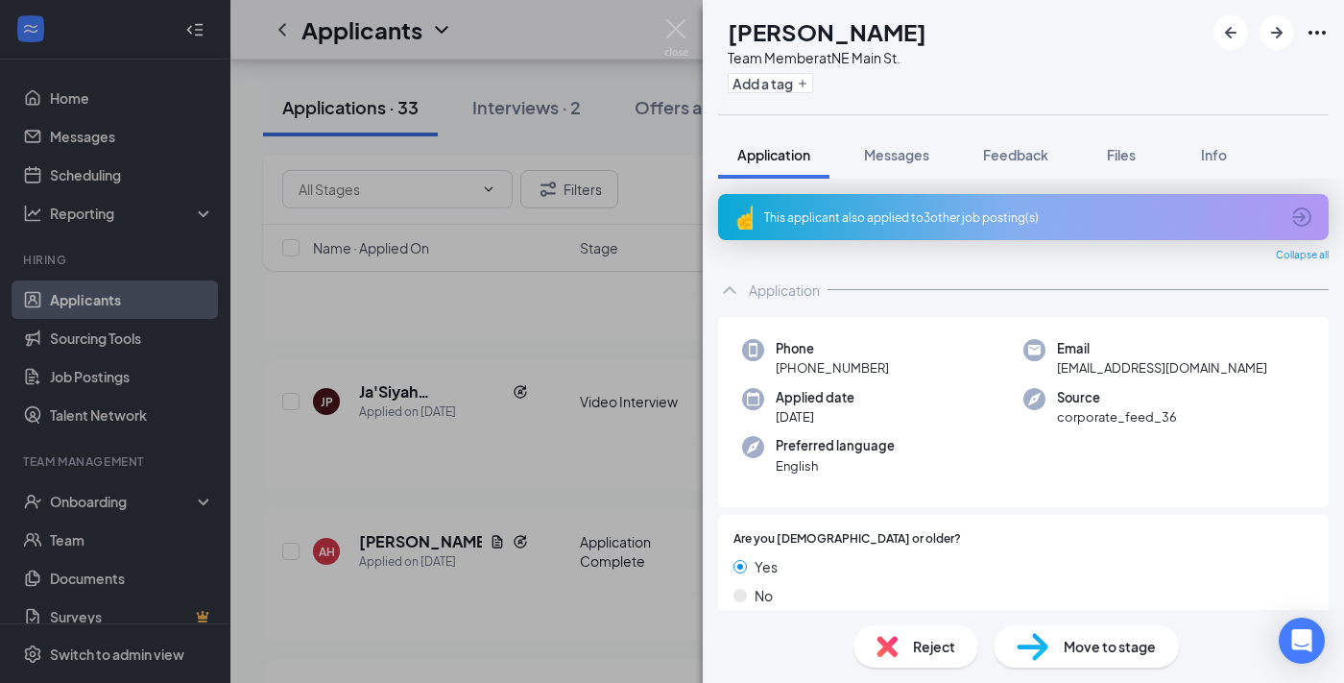
click at [473, 507] on div "AH Aubrey Hutsell Team Member at NE Main St. Add a tag Application Messages Fee…" at bounding box center [672, 341] width 1344 height 683
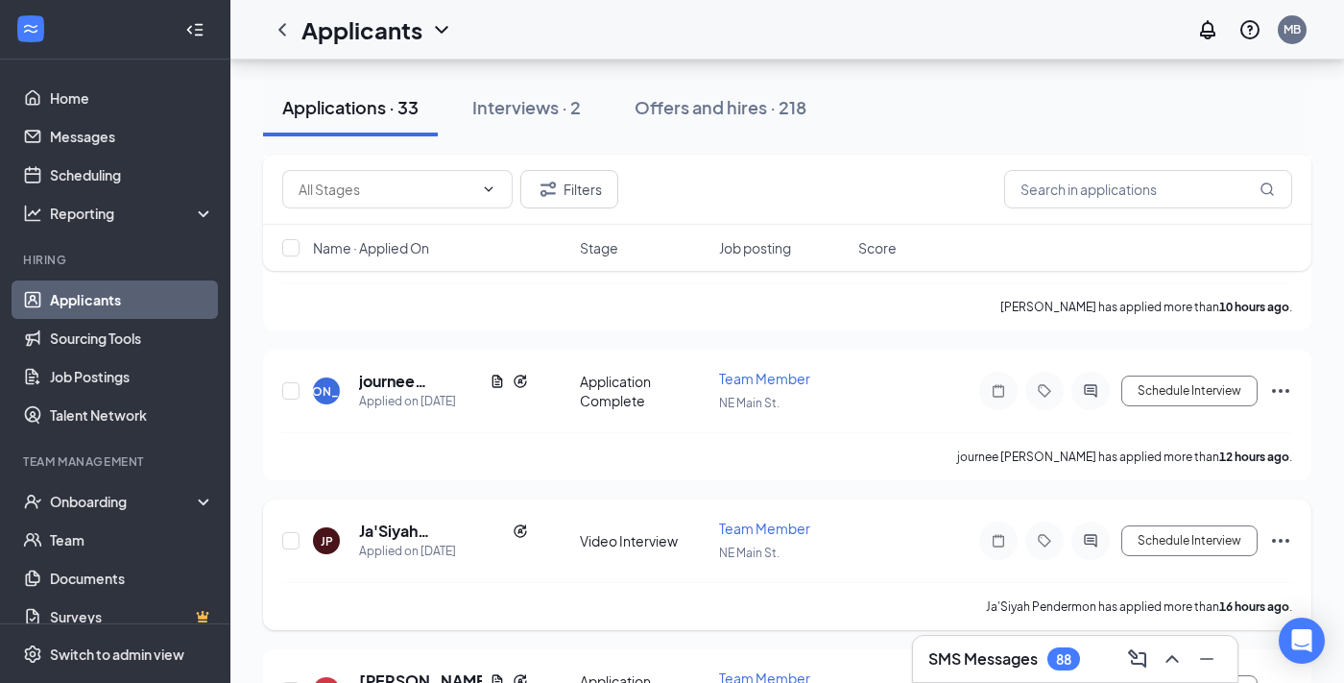
scroll to position [596, 0]
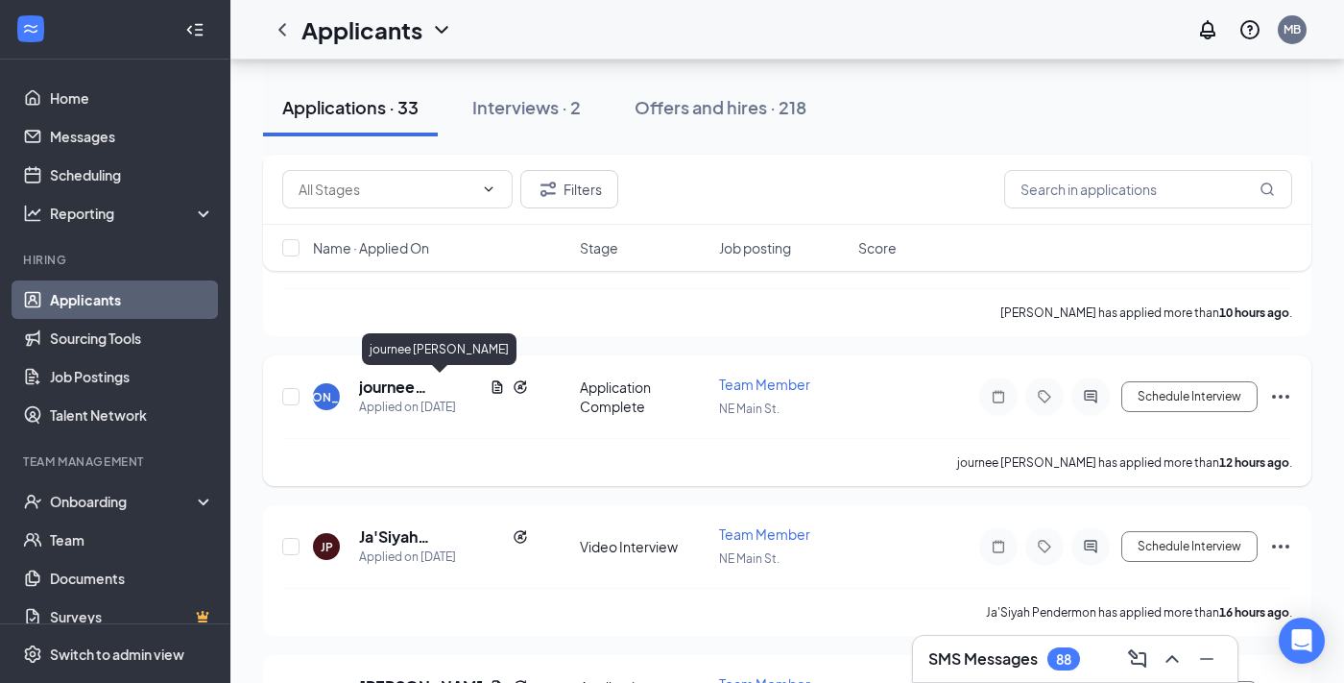
click at [385, 387] on h5 "journee alexzander" at bounding box center [420, 386] width 123 height 21
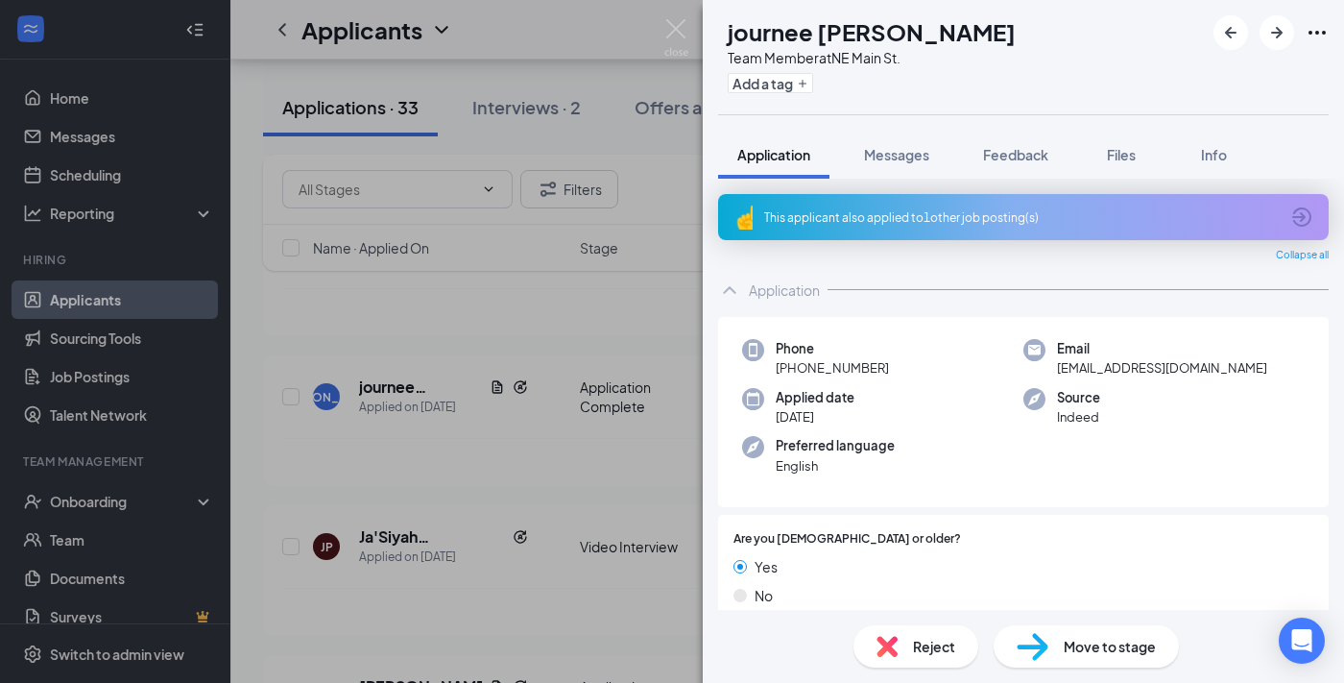
click at [1307, 213] on icon "ArrowCircle" at bounding box center [1301, 216] width 23 height 23
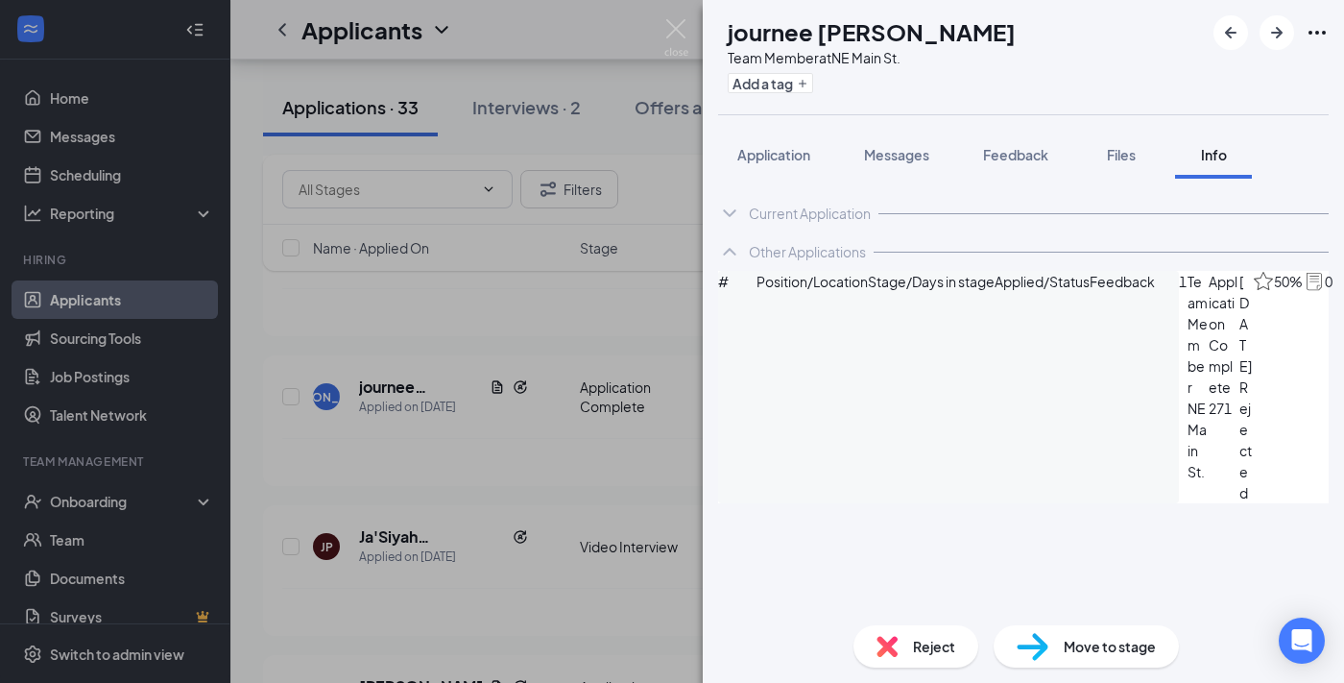
click at [1343, 294] on icon "ArrowCircle" at bounding box center [1355, 282] width 23 height 23
click at [790, 164] on button "Application" at bounding box center [773, 155] width 111 height 48
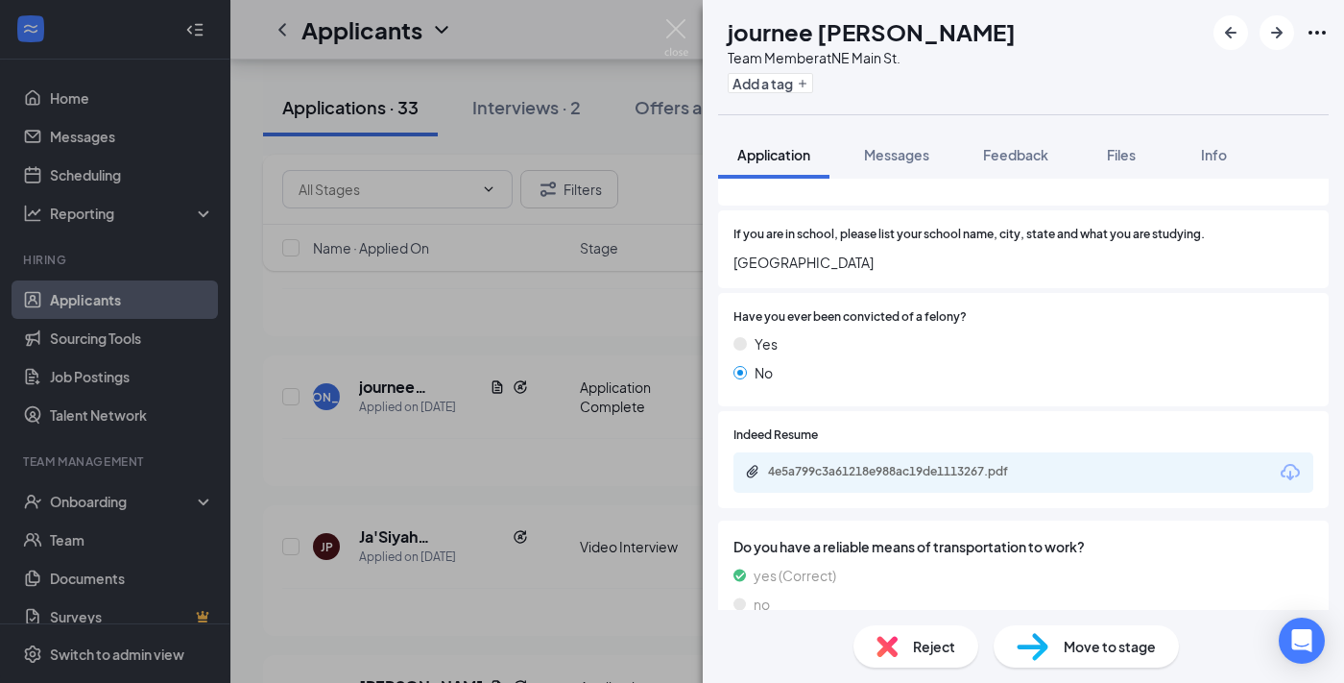
scroll to position [726, 0]
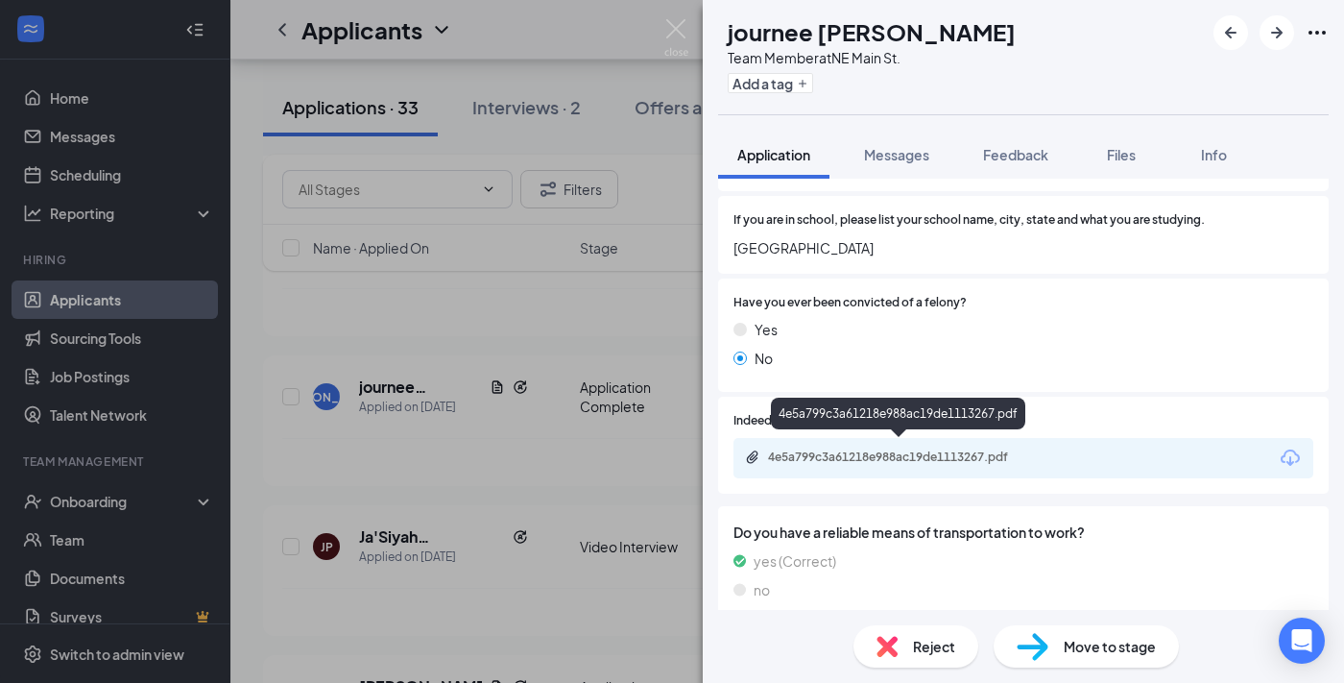
click at [857, 451] on div "4e5a799c3a61218e988ac19de1113267.pdf" at bounding box center [902, 456] width 269 height 15
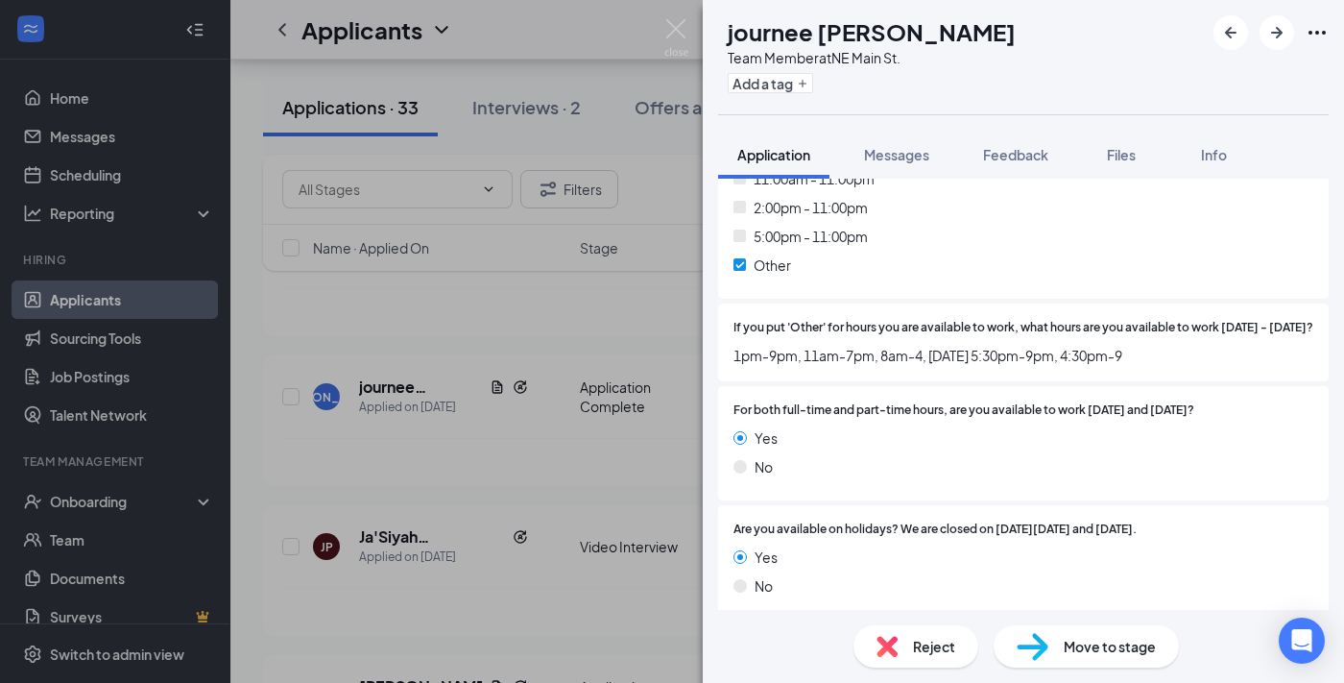
scroll to position [1592, 0]
click at [1050, 647] on div "Move to stage" at bounding box center [1086, 646] width 185 height 42
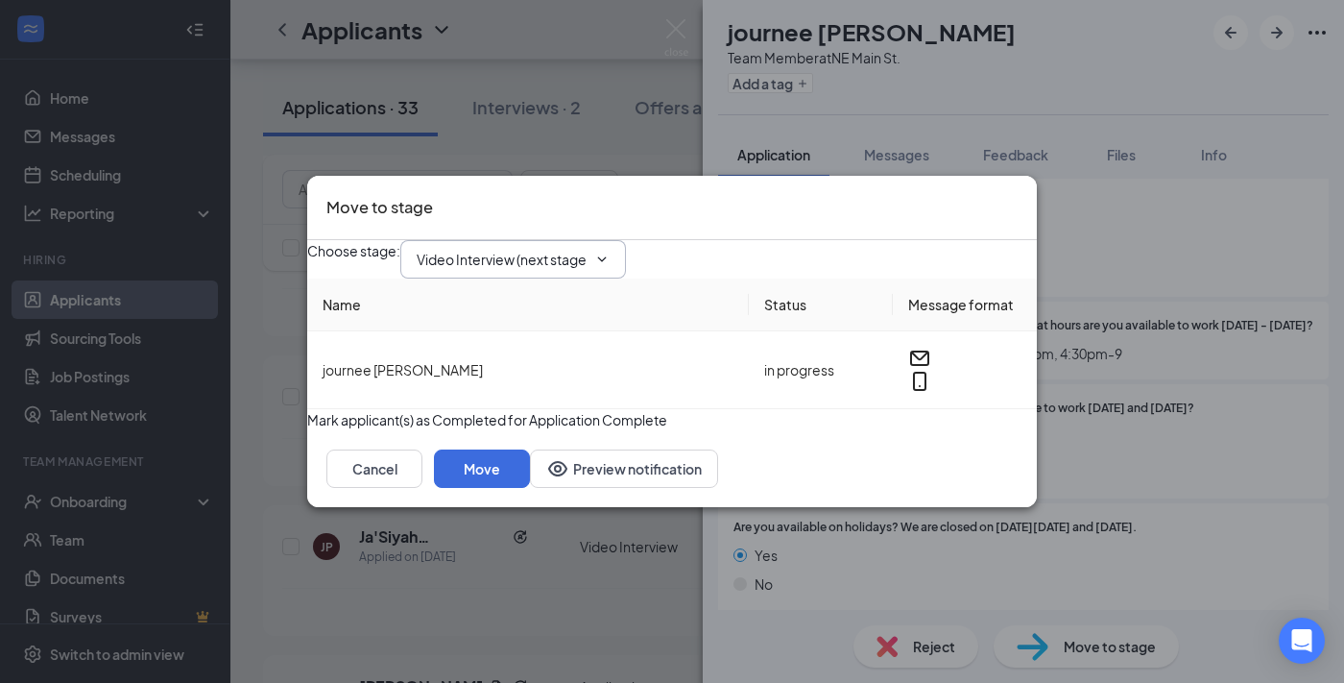
click at [587, 250] on input "Video Interview (next stage)" at bounding box center [502, 259] width 170 height 21
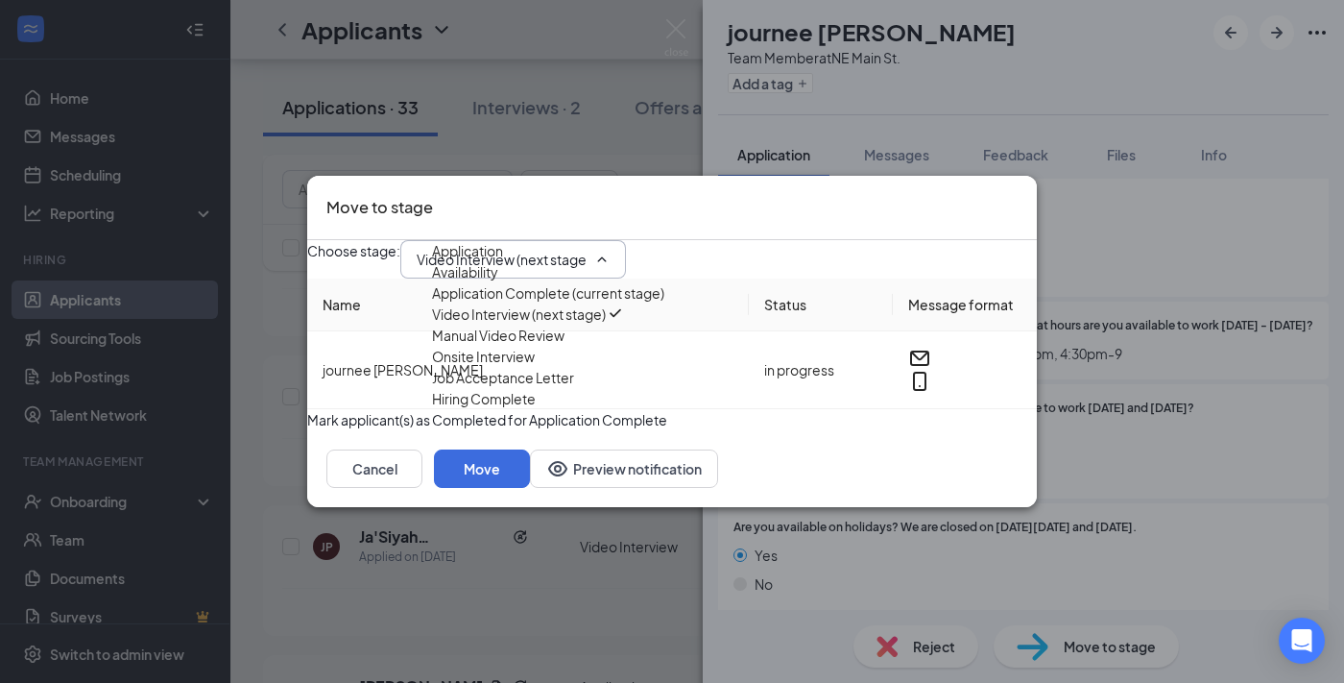
click at [553, 346] on div "Manual Video Review" at bounding box center [498, 335] width 133 height 21
type input "Manual Video Review"
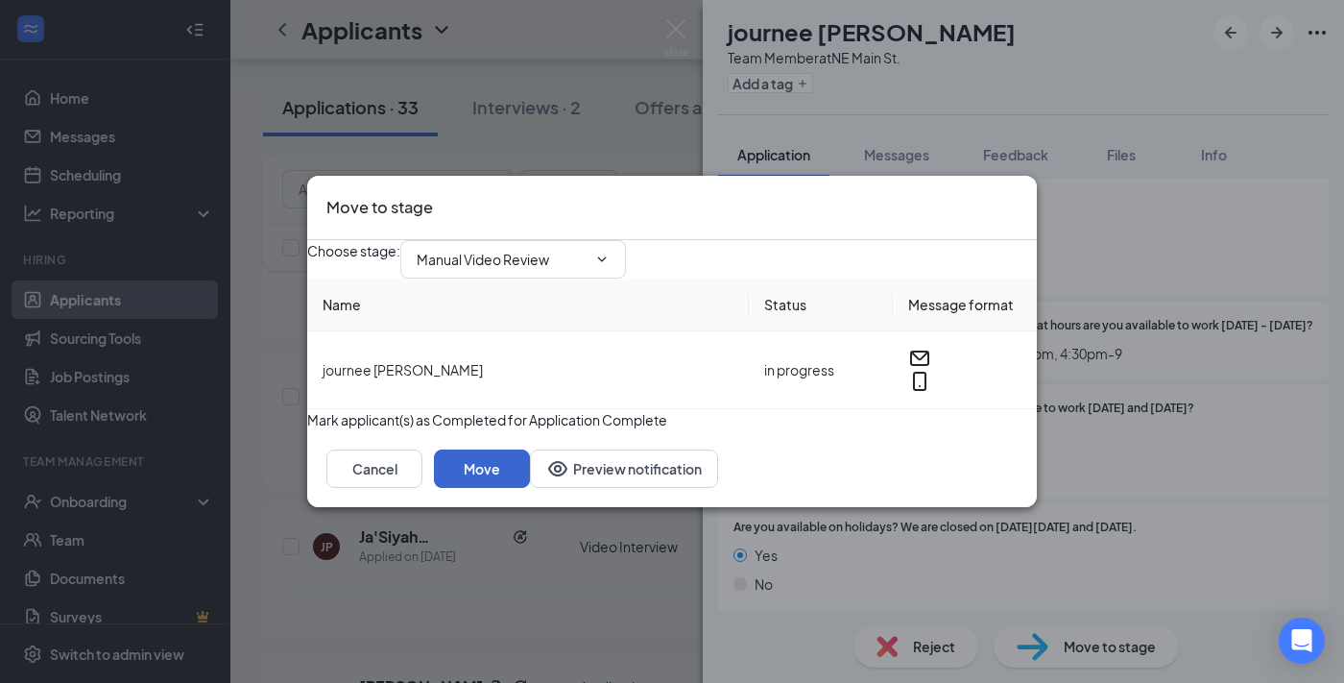
click at [530, 488] on button "Move" at bounding box center [482, 468] width 96 height 38
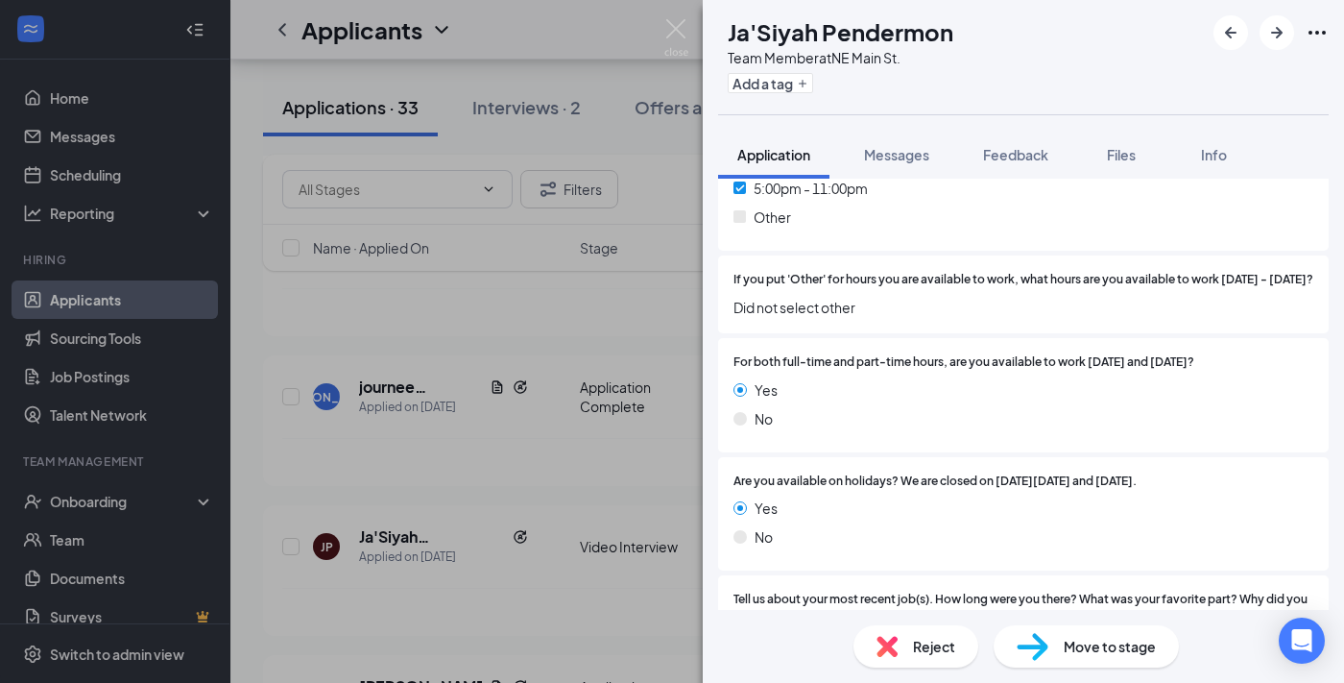
click at [451, 489] on div "JP Ja'Siyah Pendermon Team Member at NE Main St. Add a tag Application Messages…" at bounding box center [672, 341] width 1344 height 683
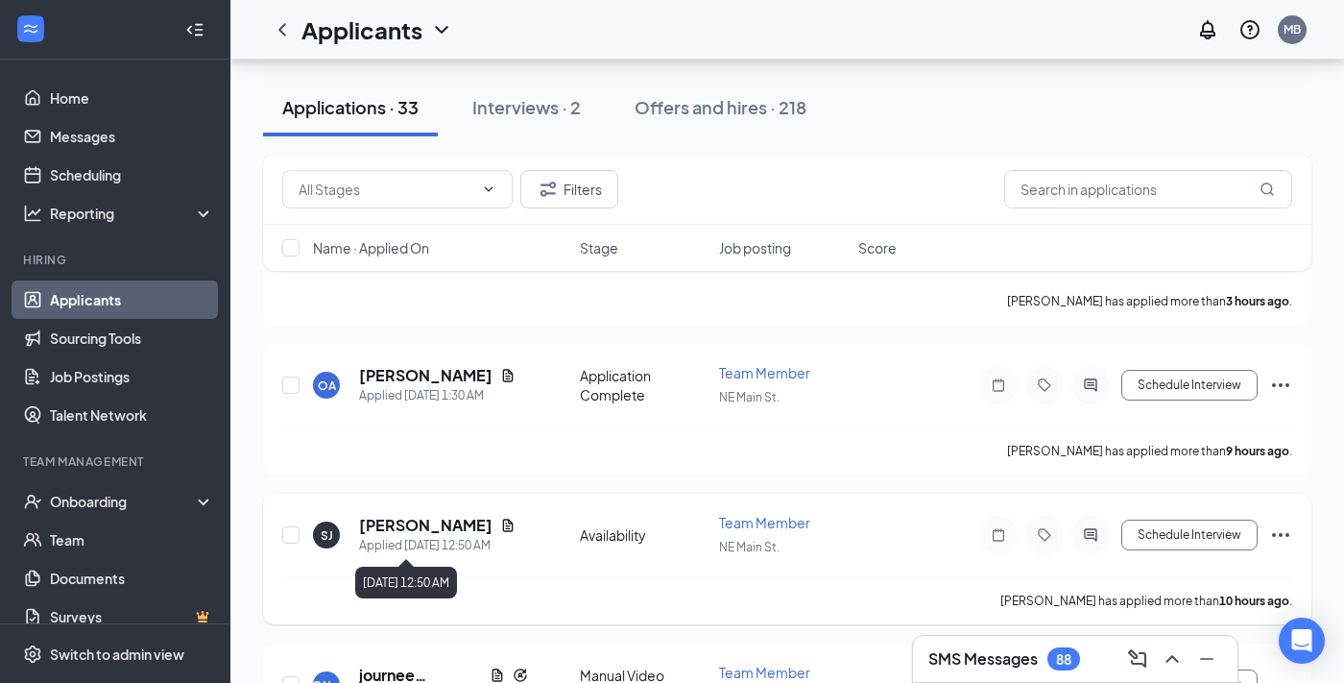
scroll to position [297, 0]
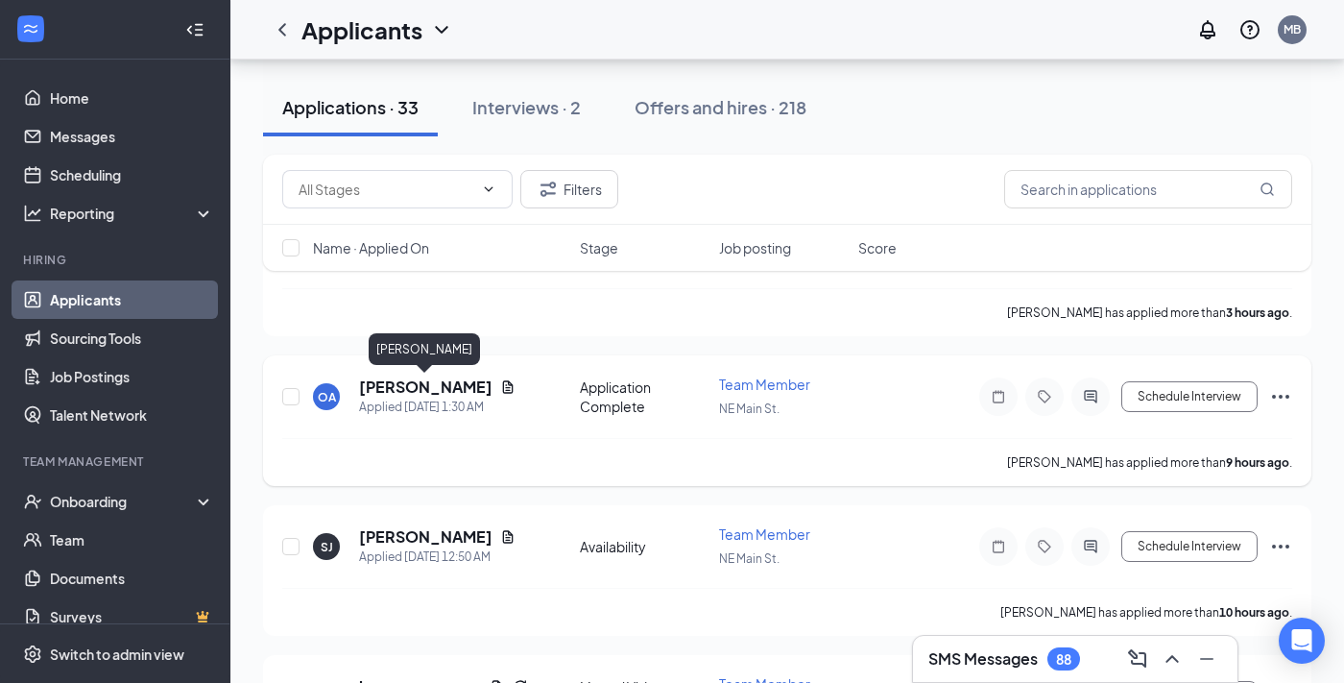
click at [414, 390] on h5 "Omarianna Allen" at bounding box center [425, 386] width 133 height 21
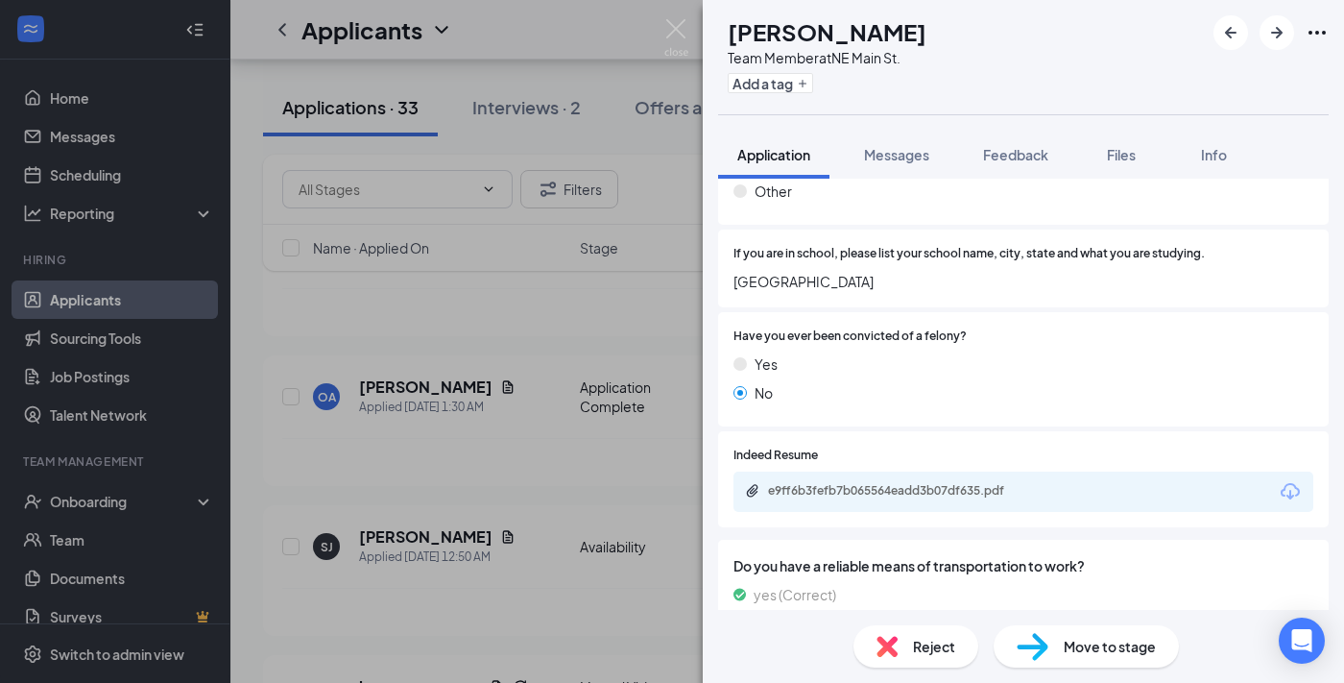
scroll to position [608, 0]
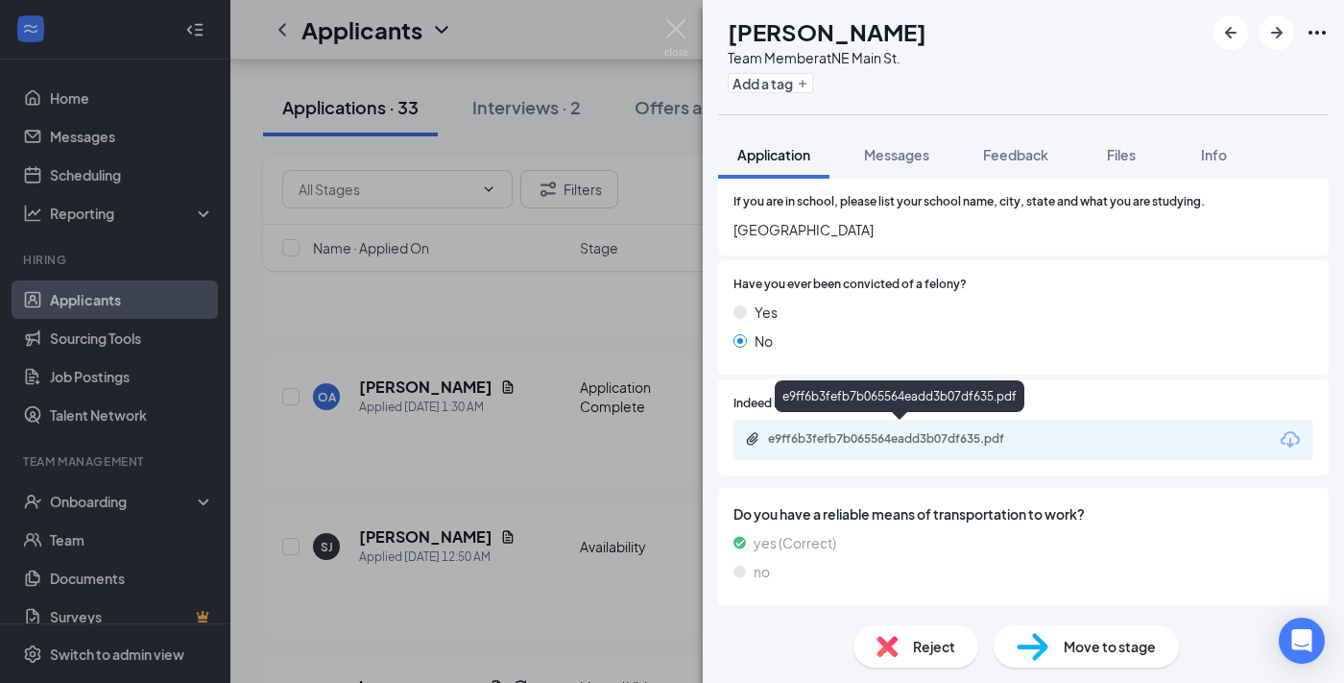
click at [932, 432] on div "e9ff6b3fefb7b065564eadd3b07df635.pdf" at bounding box center [902, 438] width 269 height 15
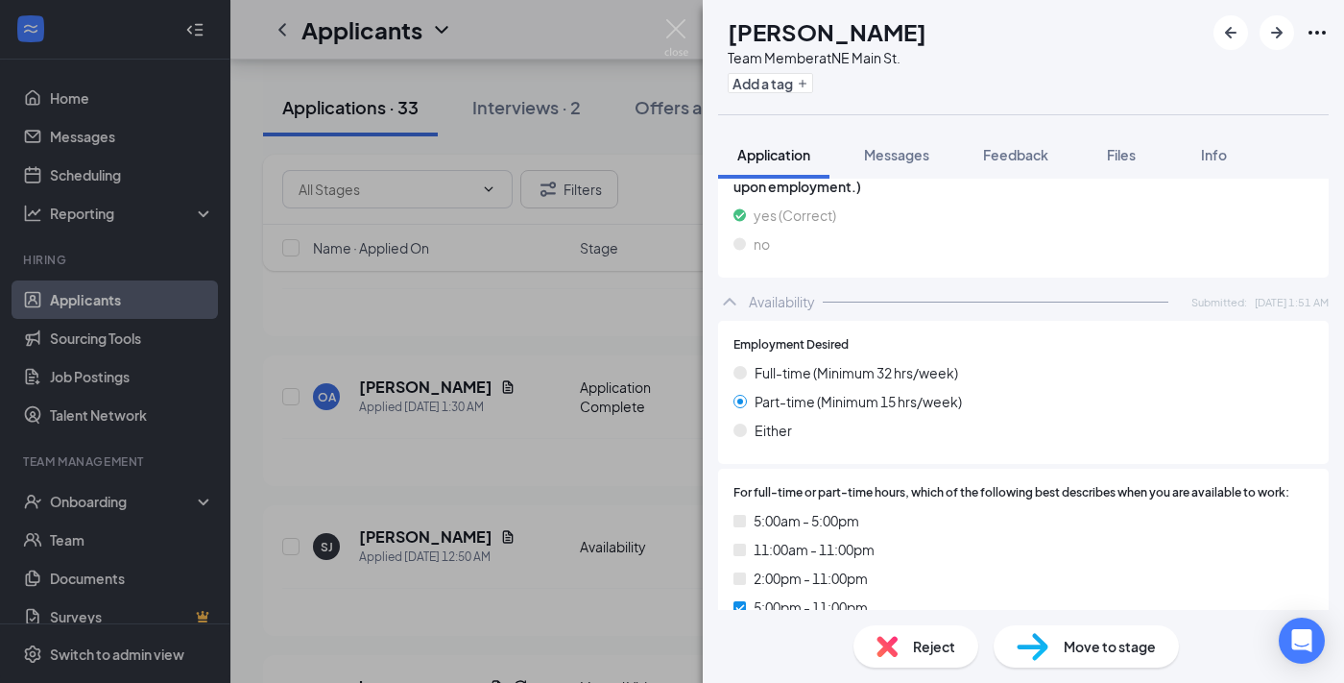
scroll to position [920, 0]
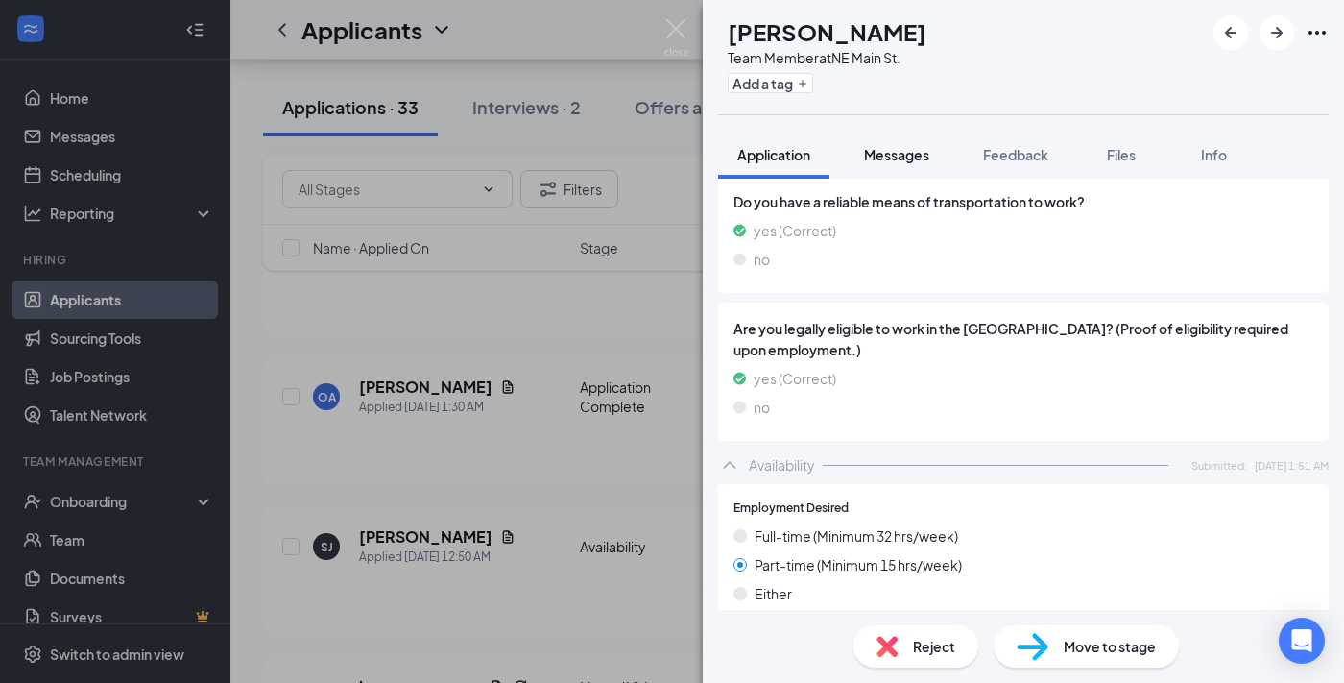
click at [901, 155] on span "Messages" at bounding box center [896, 154] width 65 height 17
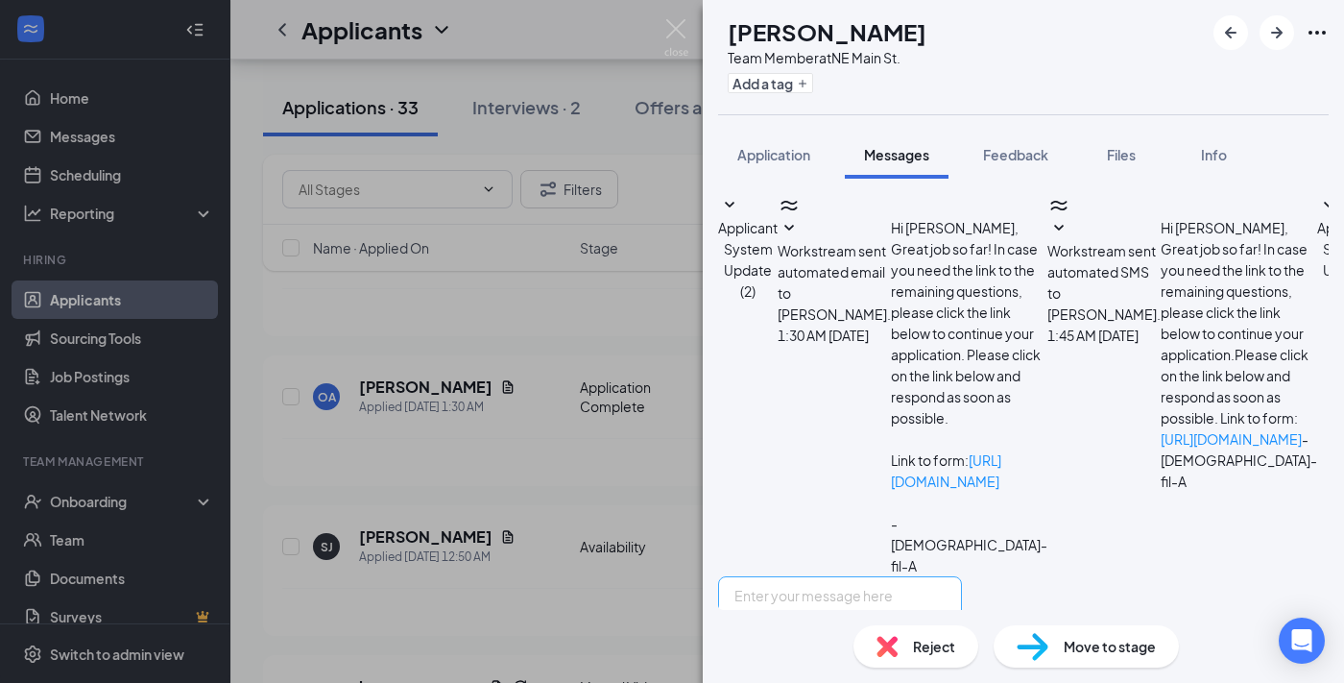
scroll to position [73, 0]
click at [813, 576] on textarea at bounding box center [840, 633] width 244 height 115
paste textarea "Hi , Thank you for your interest in joining our team at Chick-fil-A Simpsonvill…"
click at [783, 576] on textarea "Hi , Thank you for your interest in joining our team at Chick-fil-A Simpsonvill…" at bounding box center [840, 633] width 244 height 115
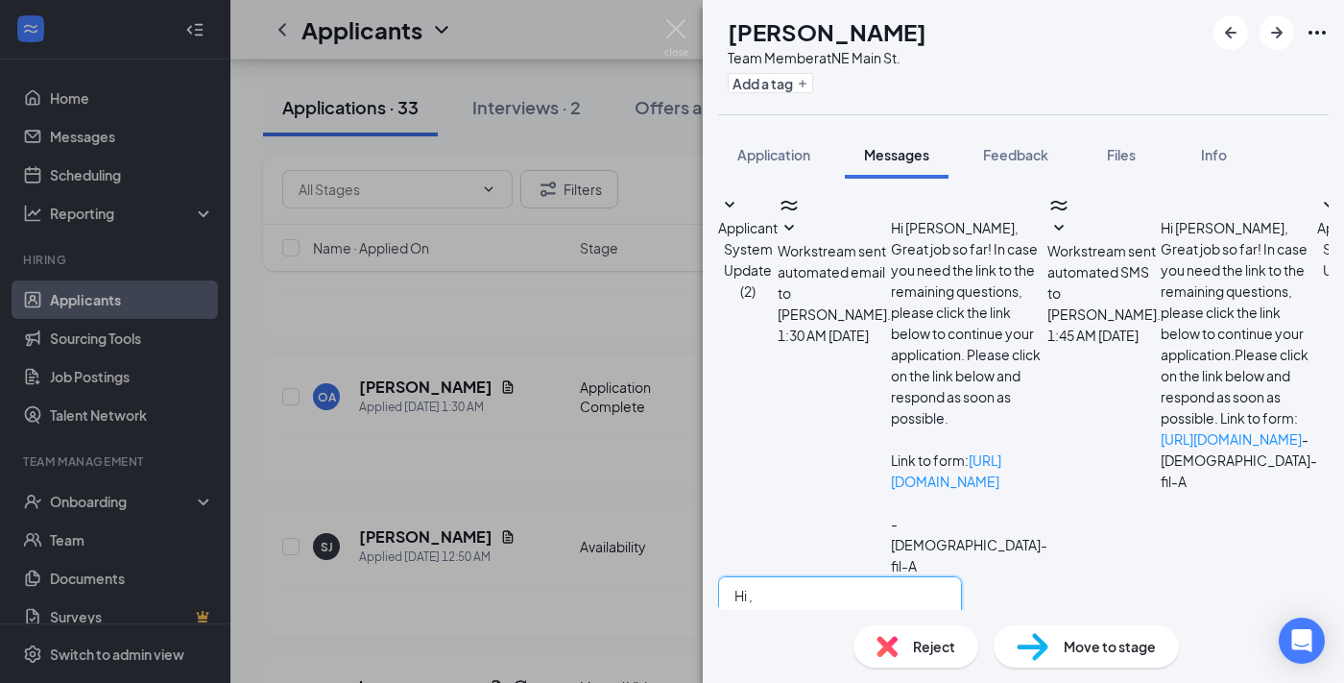
click at [781, 576] on textarea "Hi , Thank you for your interest in joining our team at Chick-fil-A Simpsonvill…" at bounding box center [840, 633] width 244 height 115
type textarea "Hi Omarianna, Thank you for your interest in joining our team at Chick-fil-A Si…"
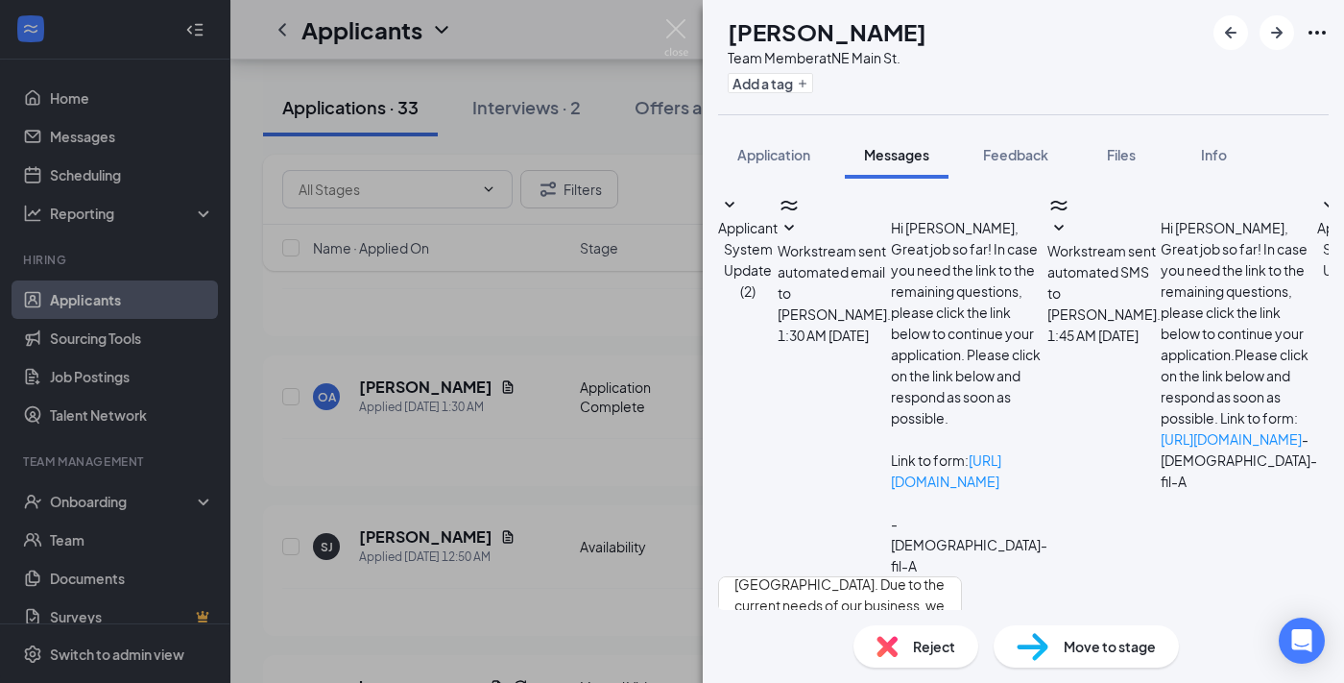
checkbox input "true"
click at [1040, 639] on img at bounding box center [1033, 647] width 32 height 28
type input "Video Interview (next stage)"
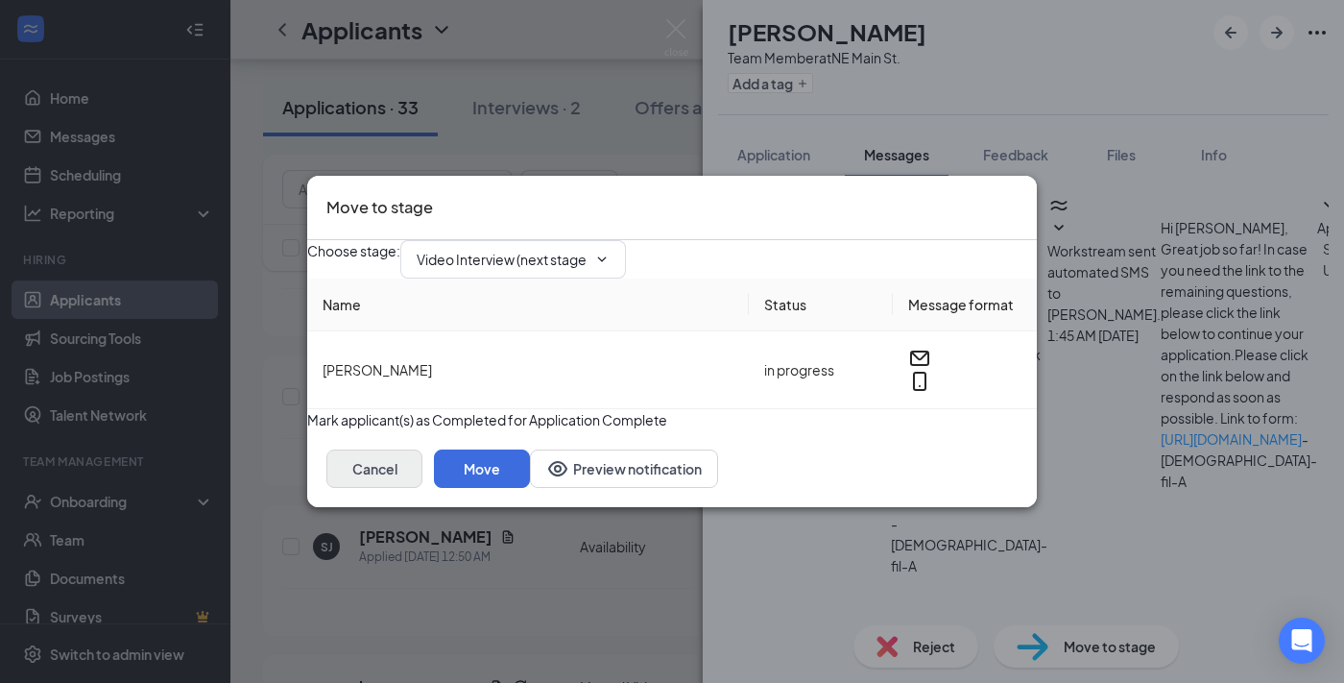
click at [422, 488] on button "Cancel" at bounding box center [374, 468] width 96 height 38
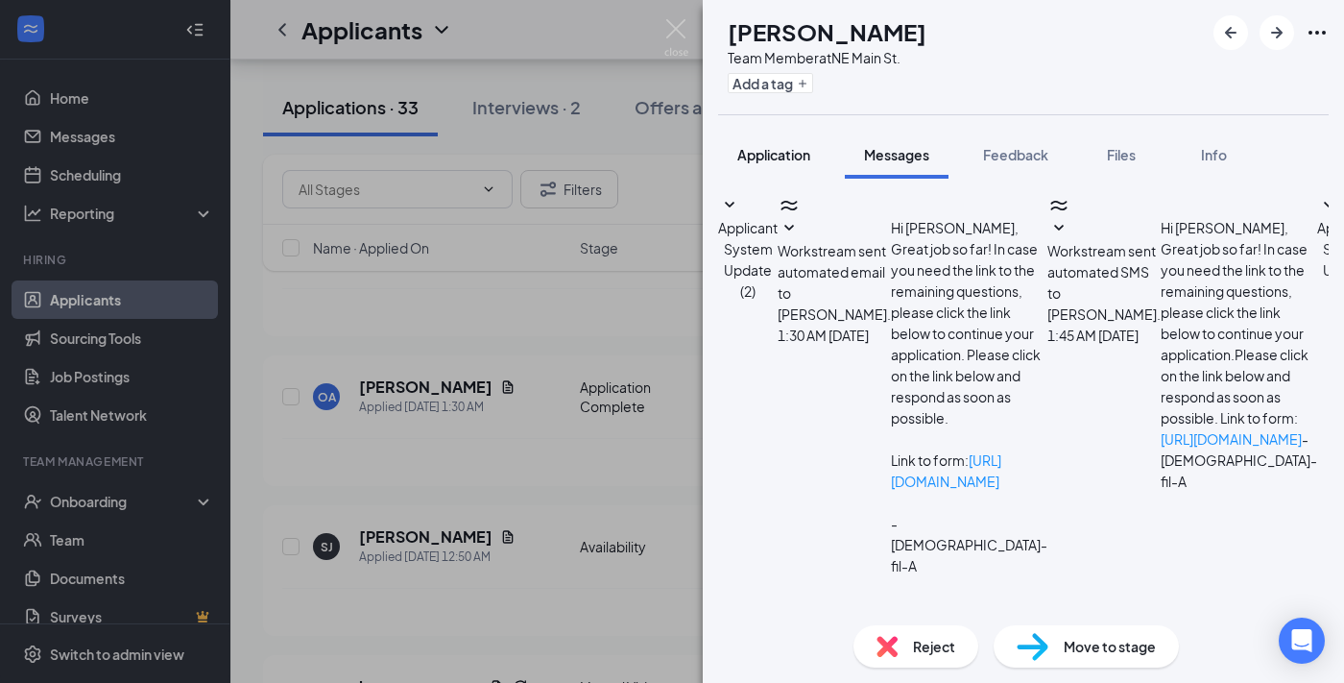
click at [776, 146] on span "Application" at bounding box center [773, 154] width 73 height 17
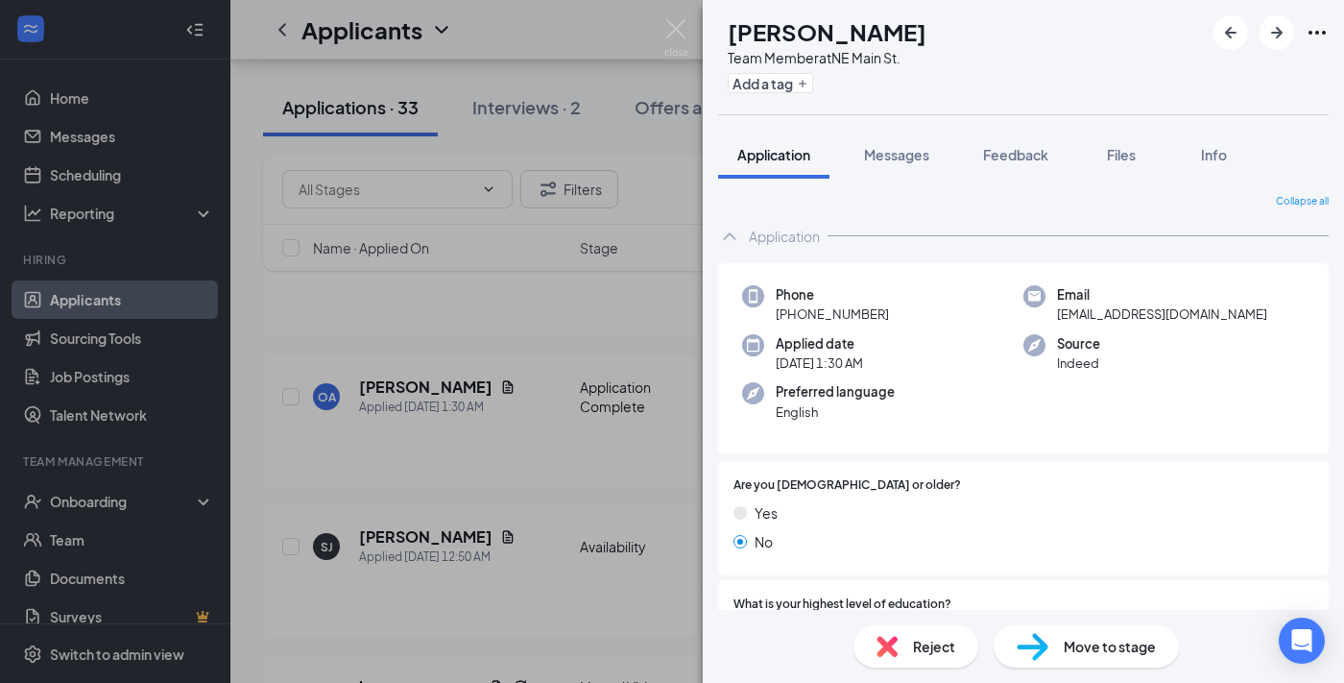
click at [1039, 650] on img at bounding box center [1033, 647] width 32 height 28
type input "Video Interview (next stage)"
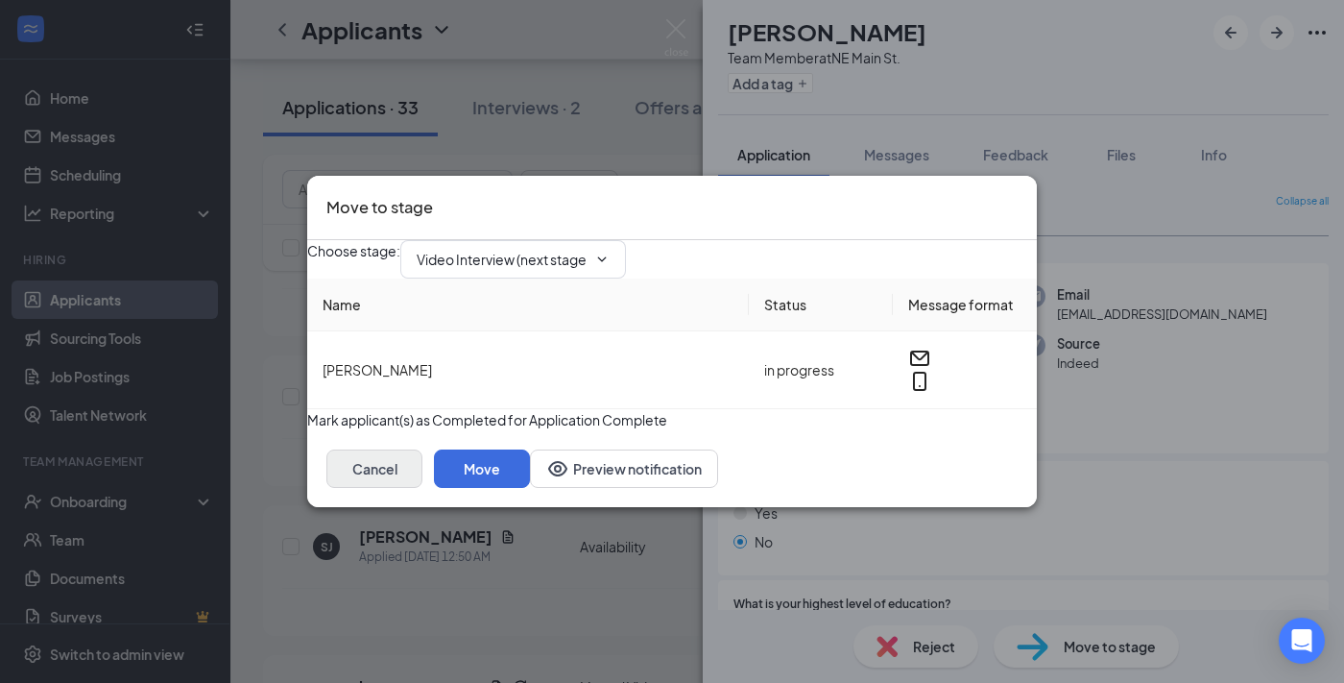
click at [422, 488] on button "Cancel" at bounding box center [374, 468] width 96 height 38
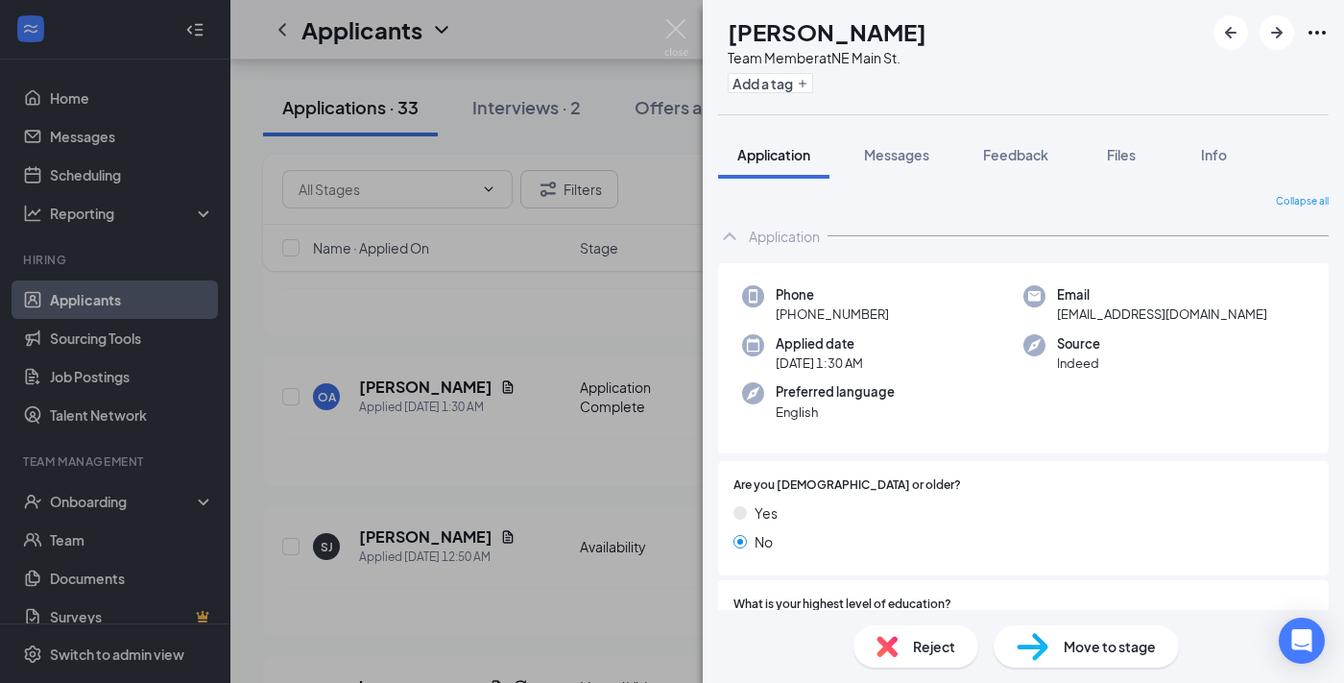
click at [904, 635] on div "Reject" at bounding box center [916, 646] width 125 height 42
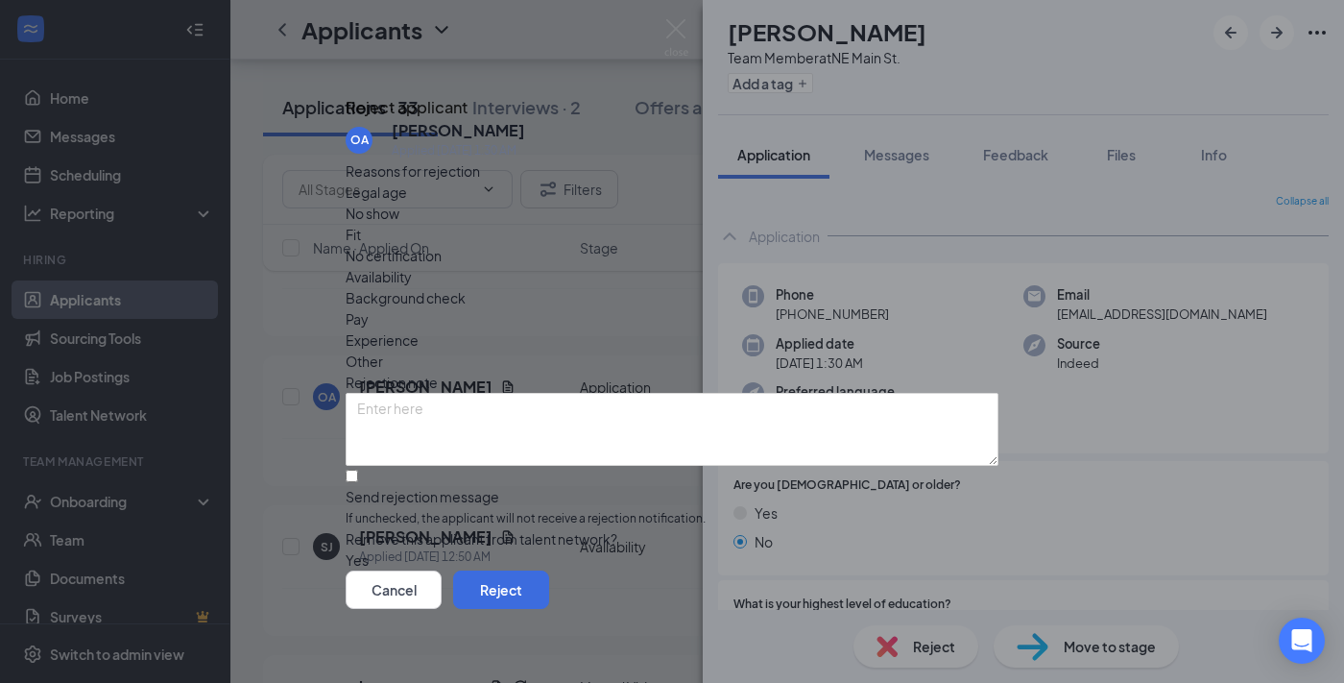
click at [407, 203] on span "Legal age" at bounding box center [376, 191] width 61 height 21
click at [549, 593] on button "Reject" at bounding box center [501, 589] width 96 height 38
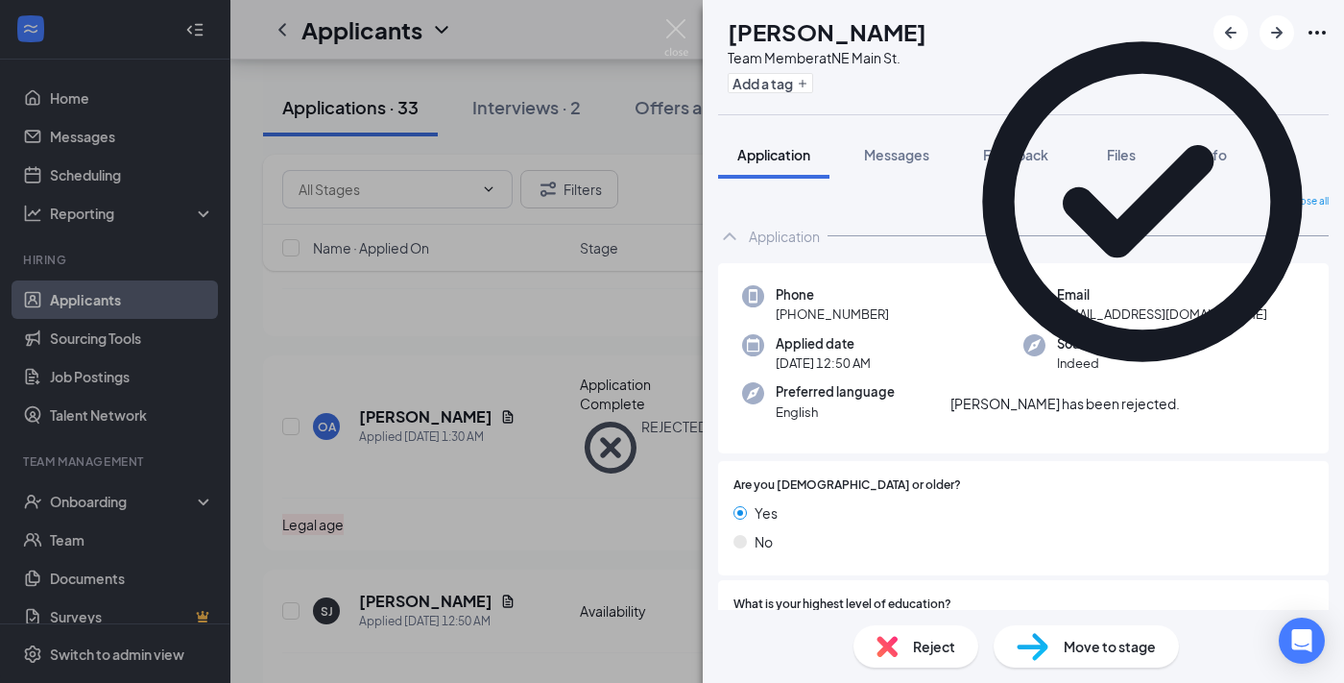
click at [484, 516] on div "SJ Santerrious Johnson Team Member at NE Main St. Add a tag Application Message…" at bounding box center [672, 341] width 1344 height 683
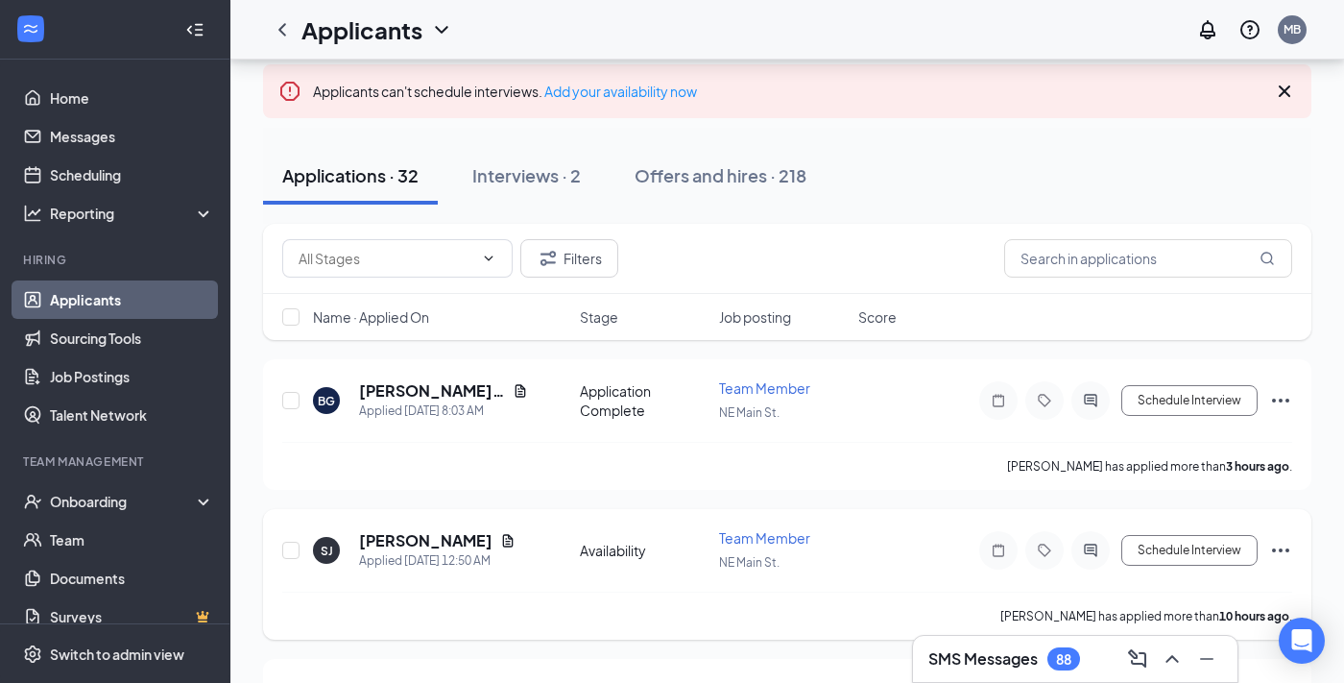
scroll to position [133, 0]
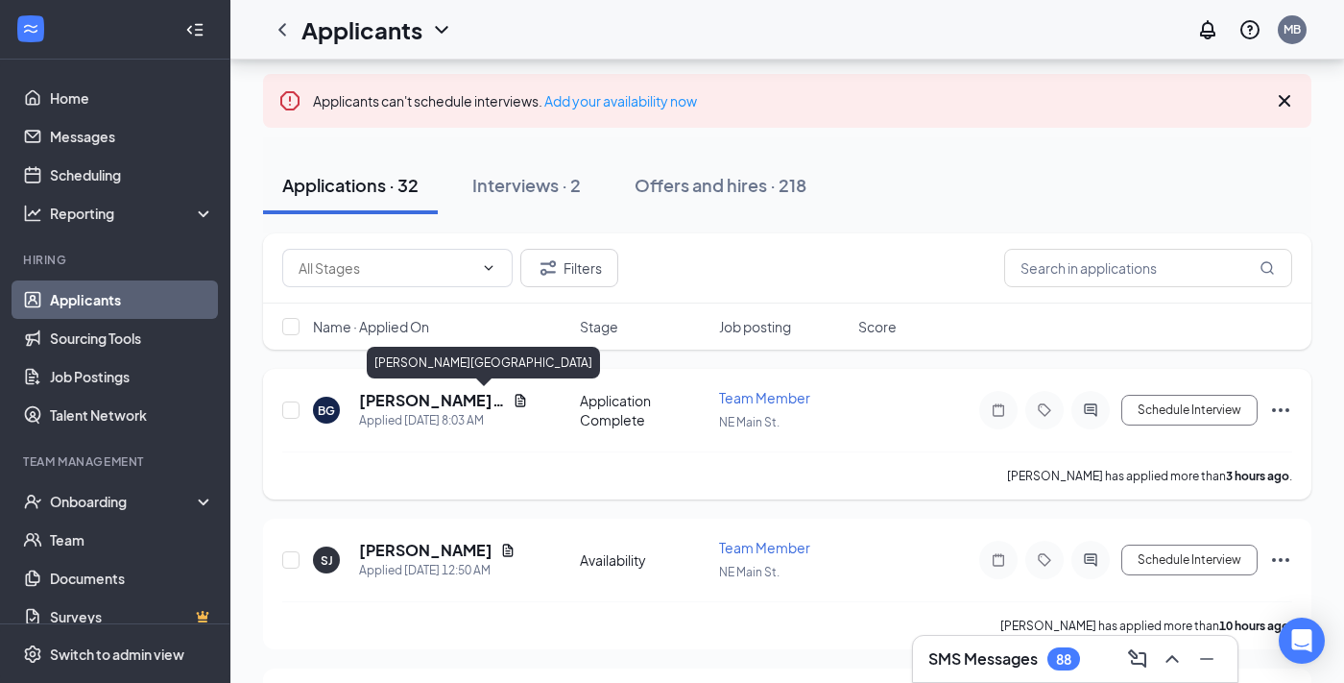
click at [416, 406] on h5 "Blake Glasgow" at bounding box center [432, 400] width 146 height 21
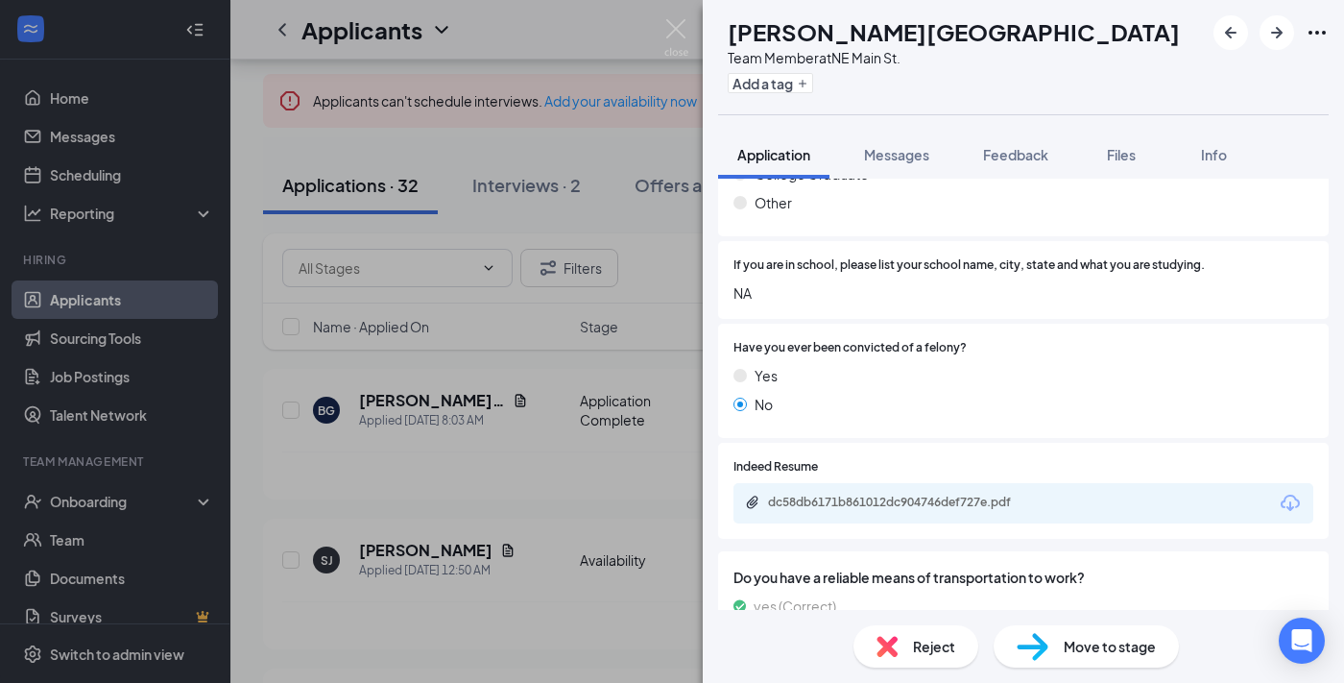
scroll to position [559, 0]
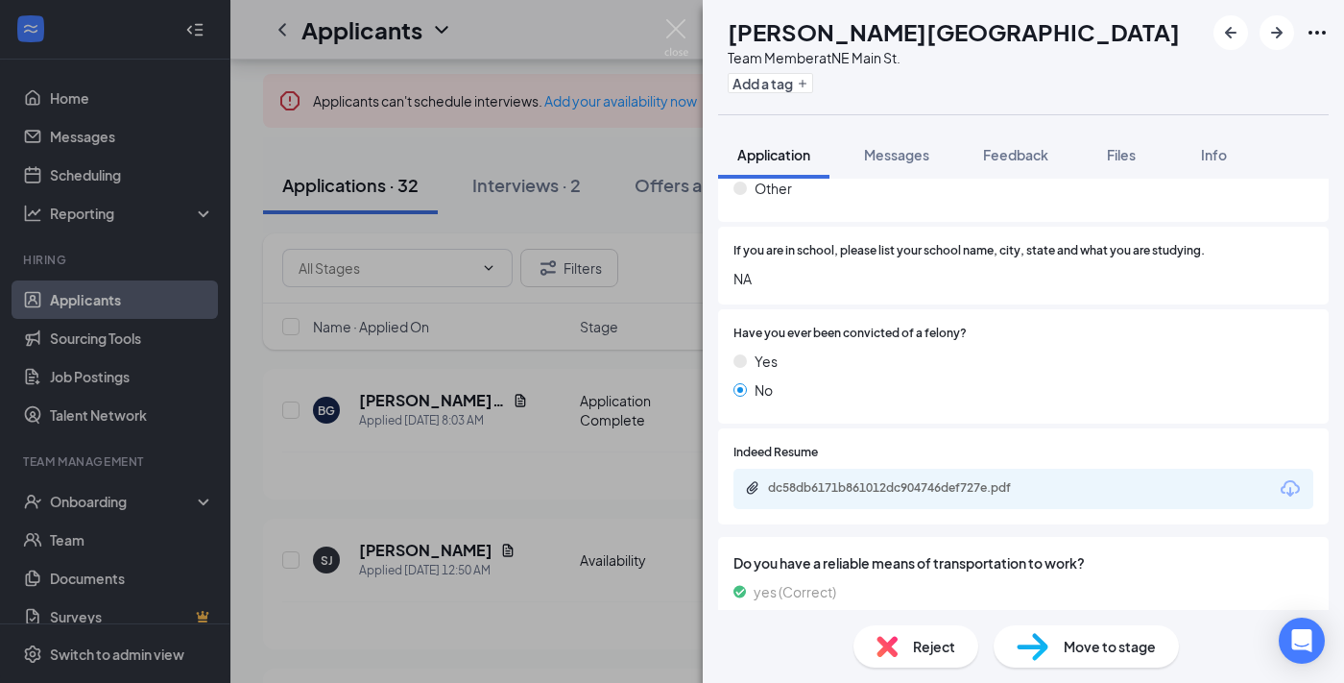
click at [864, 487] on div "dc58db6171b861012dc904746def727e.pdf" at bounding box center [902, 487] width 269 height 15
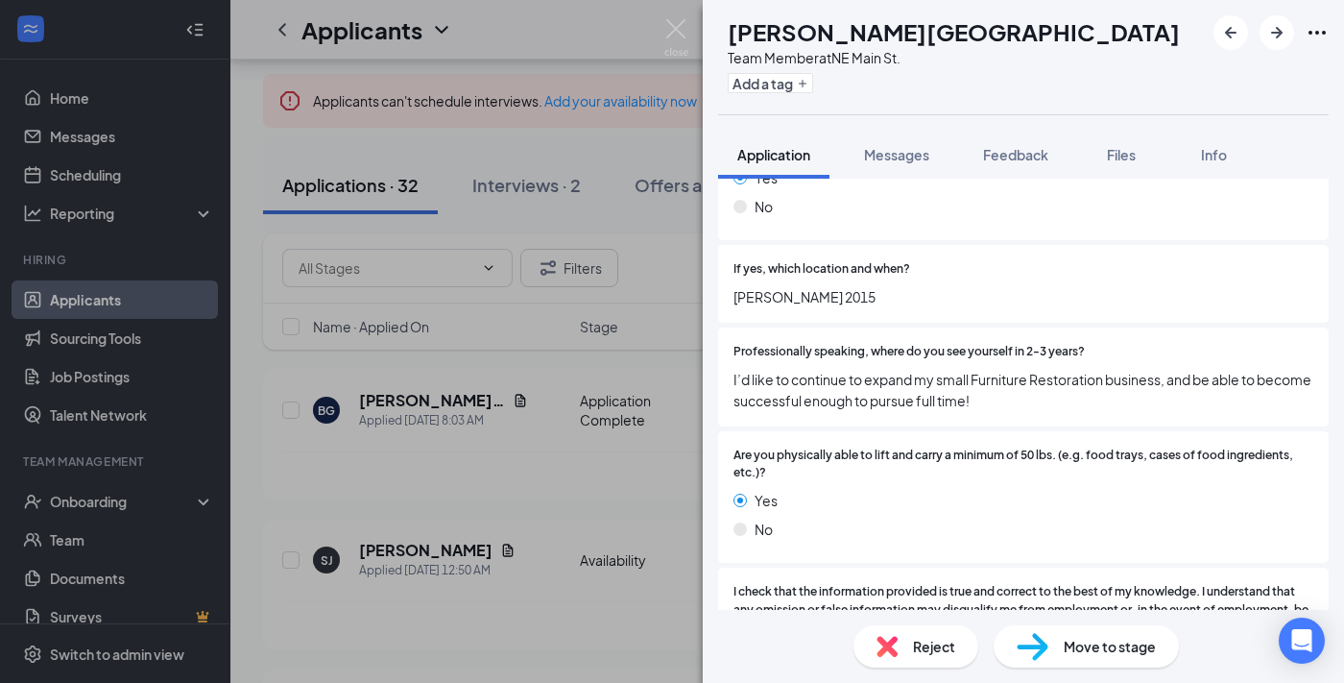
scroll to position [2504, 0]
click at [558, 511] on div "BG Blake Glasgow Team Member at NE Main St. Add a tag Application Messages Feed…" at bounding box center [672, 341] width 1344 height 683
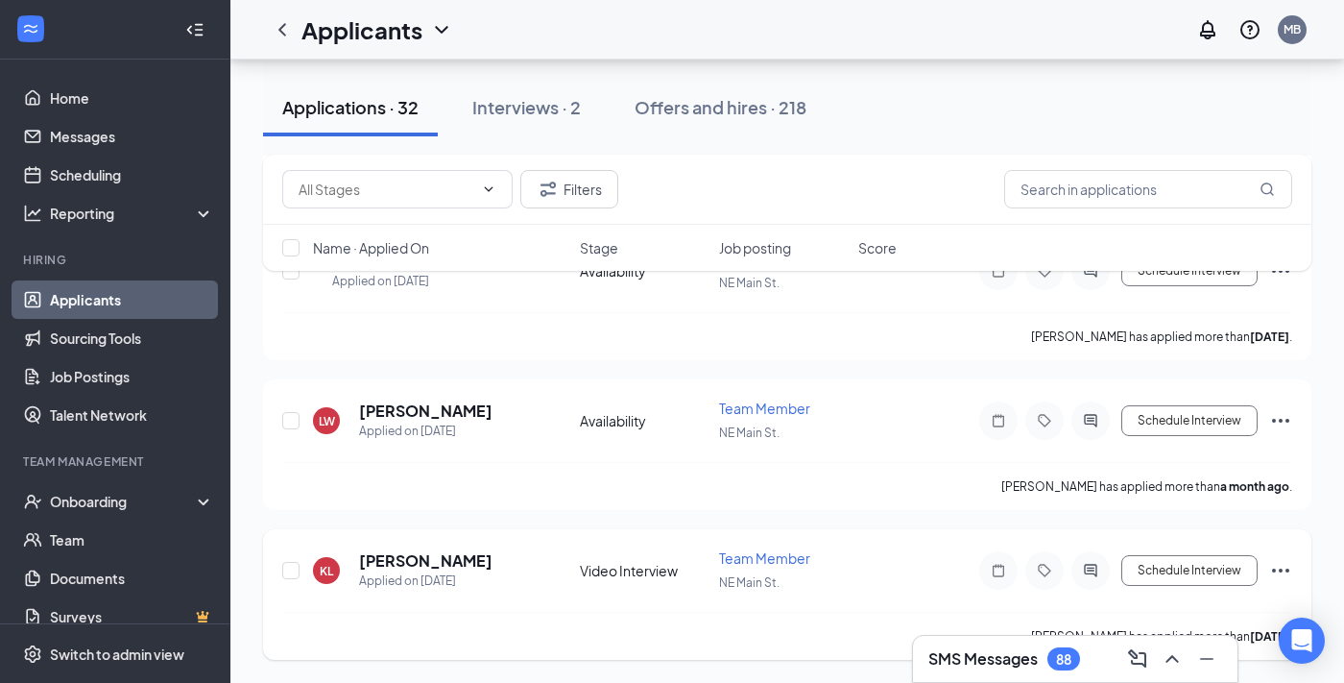
scroll to position [4616, 0]
click at [447, 561] on h5 "Kieran Lamere" at bounding box center [425, 560] width 133 height 21
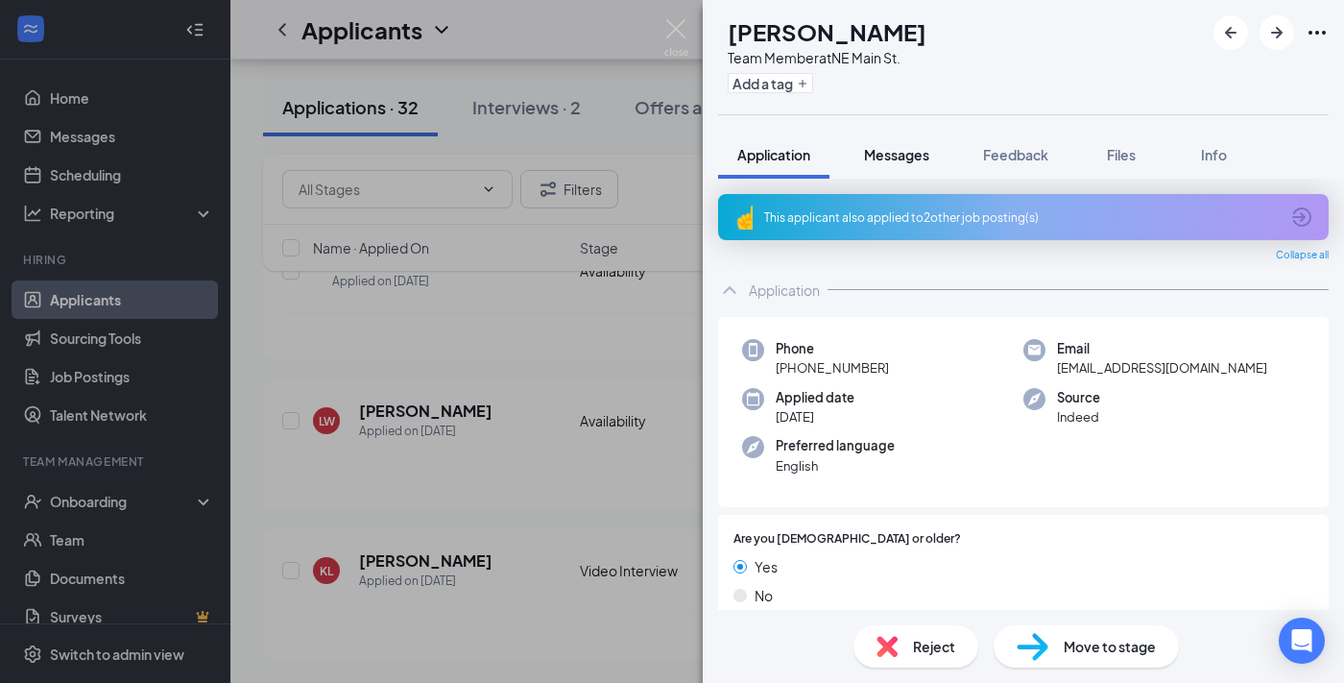
click at [904, 160] on span "Messages" at bounding box center [896, 154] width 65 height 17
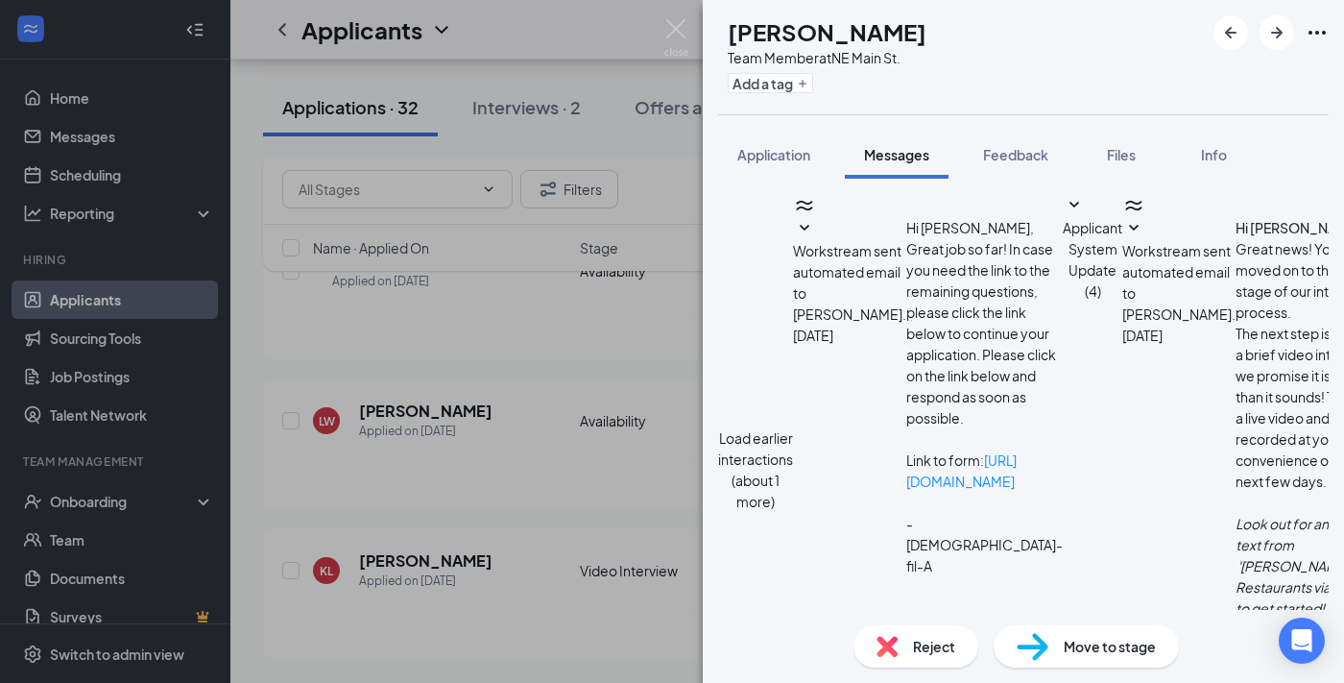
scroll to position [599, 0]
drag, startPoint x: 1082, startPoint y: 540, endPoint x: 740, endPoint y: 439, distance: 356.4
type textarea "Hi Kieran! This is Mary Beth from Chick-fil-A NE Main St. - I hope you're doing…"
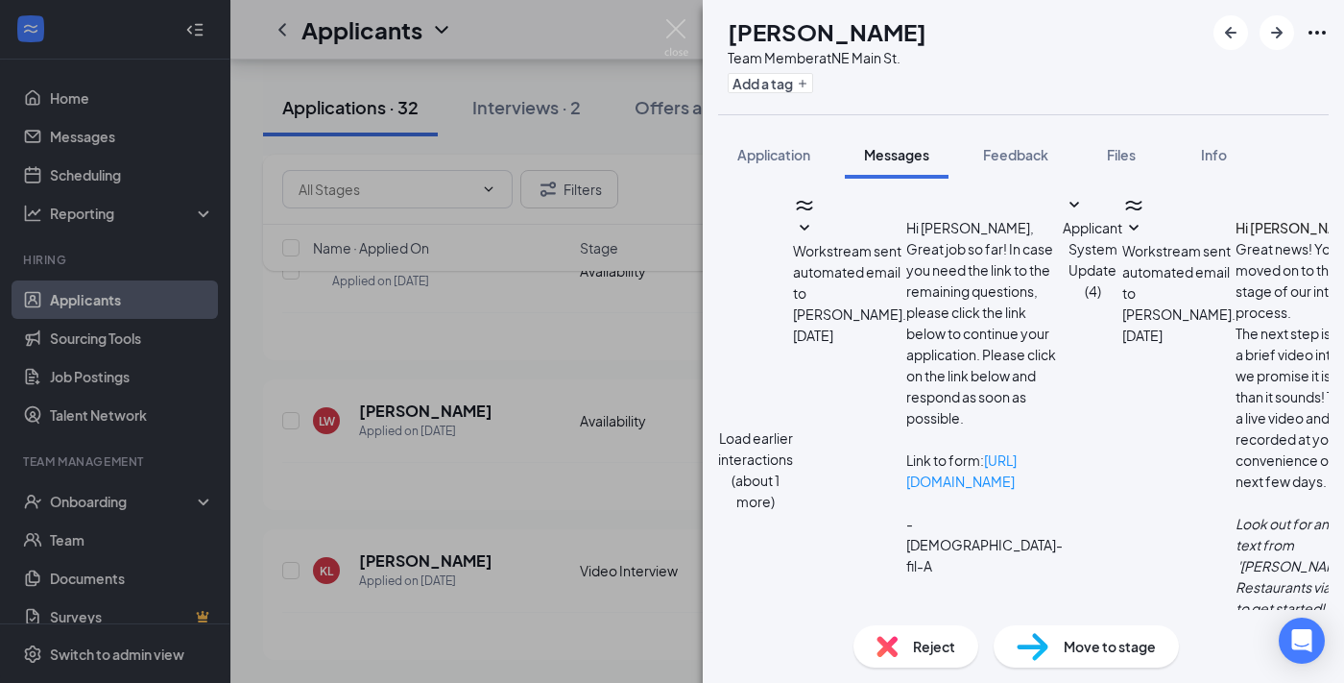
click at [473, 535] on div "KL Kieran Lamere Team Member at NE Main St. Add a tag Application Messages Feed…" at bounding box center [672, 341] width 1344 height 683
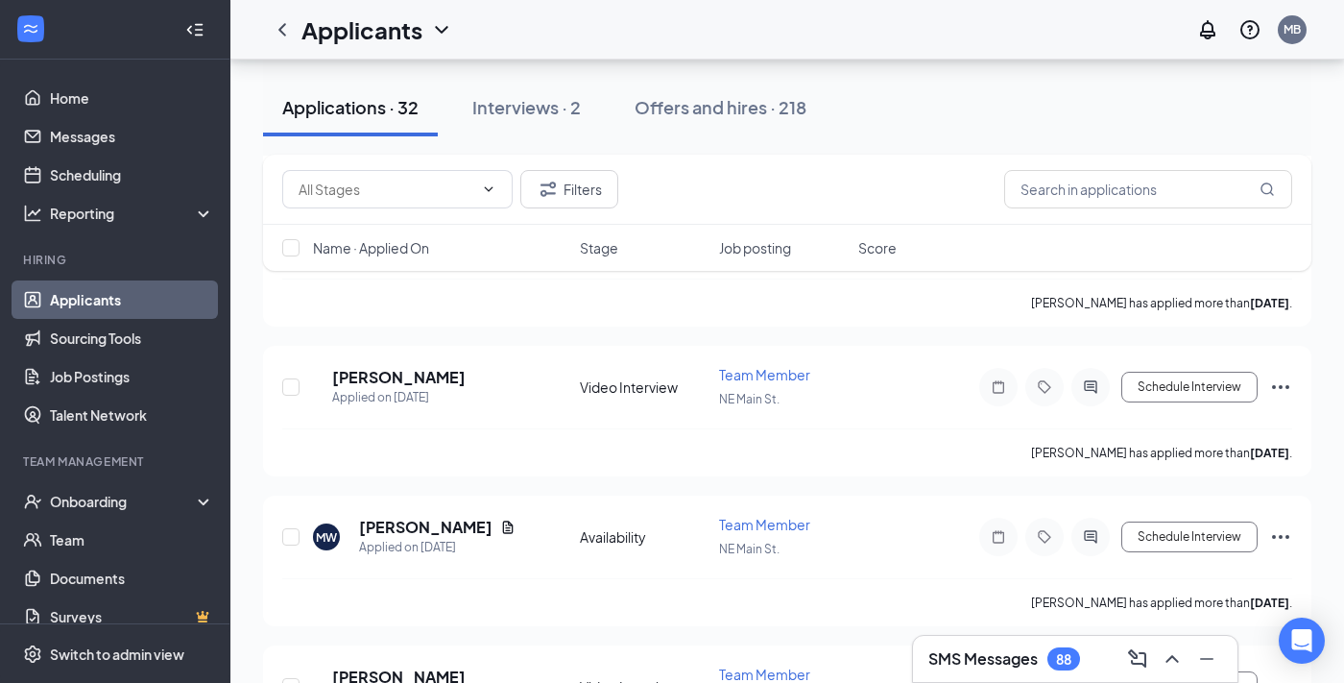
scroll to position [3123, 0]
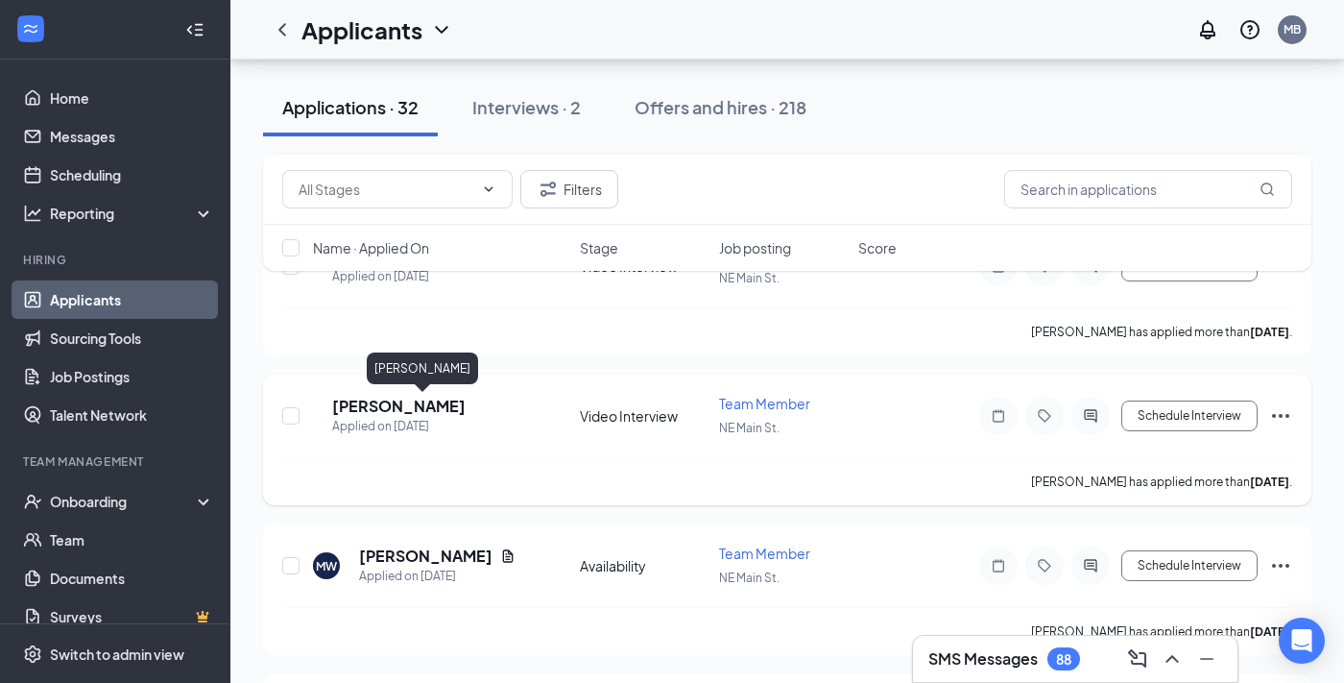
click at [436, 407] on h5 "Shannon Jones" at bounding box center [398, 406] width 133 height 21
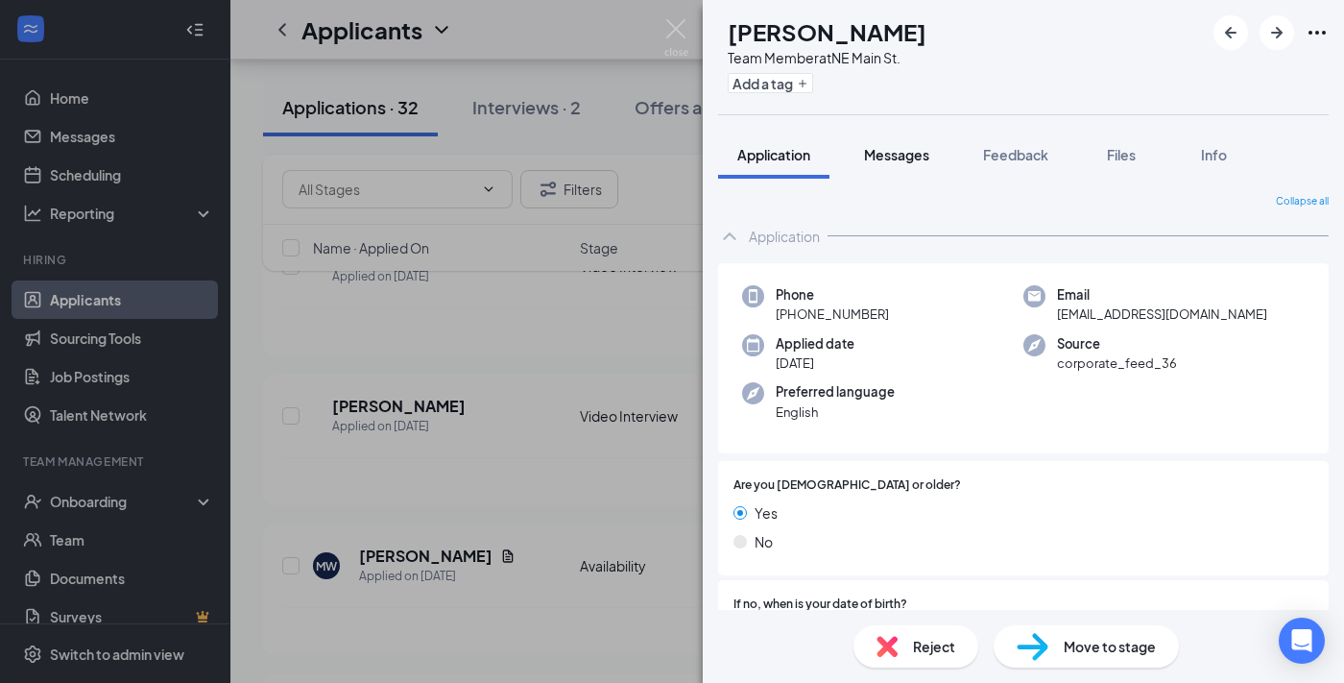
click at [900, 161] on span "Messages" at bounding box center [896, 154] width 65 height 17
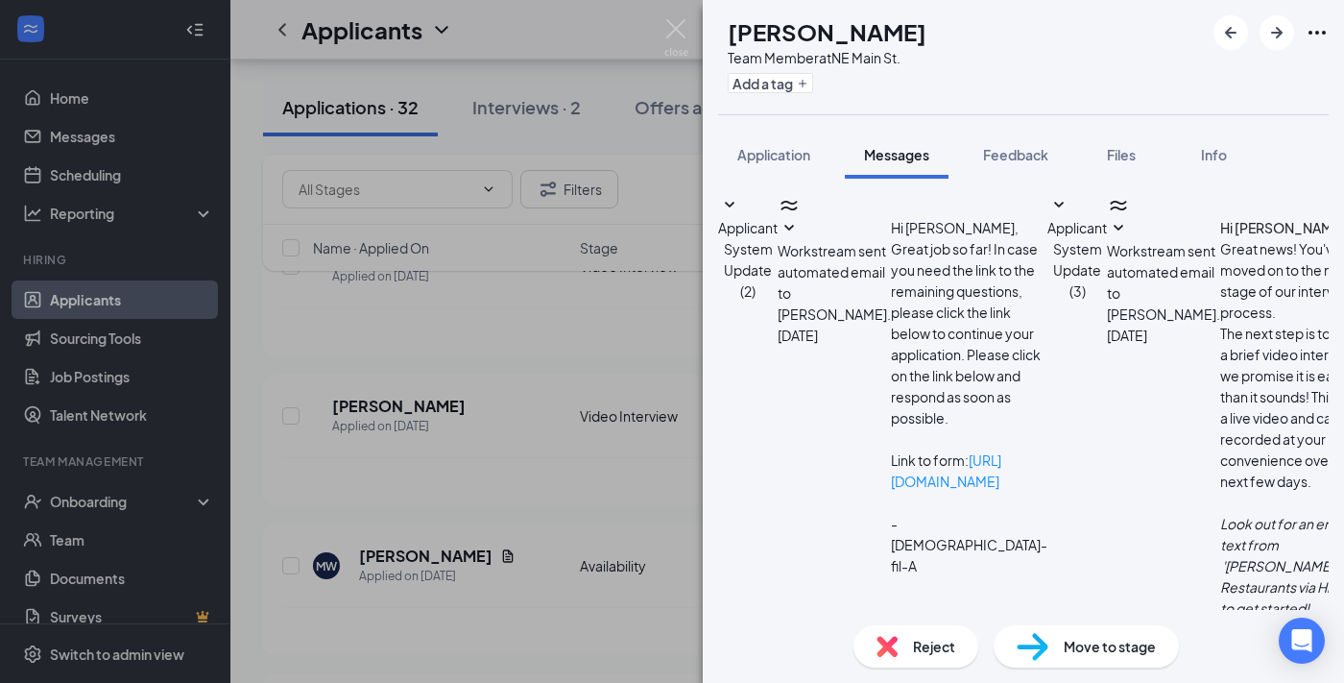
scroll to position [163, 0]
paste textarea "Hi Kieran! This is Mary Beth from Chick-fil-A NE Main St. - I hope you're doing…"
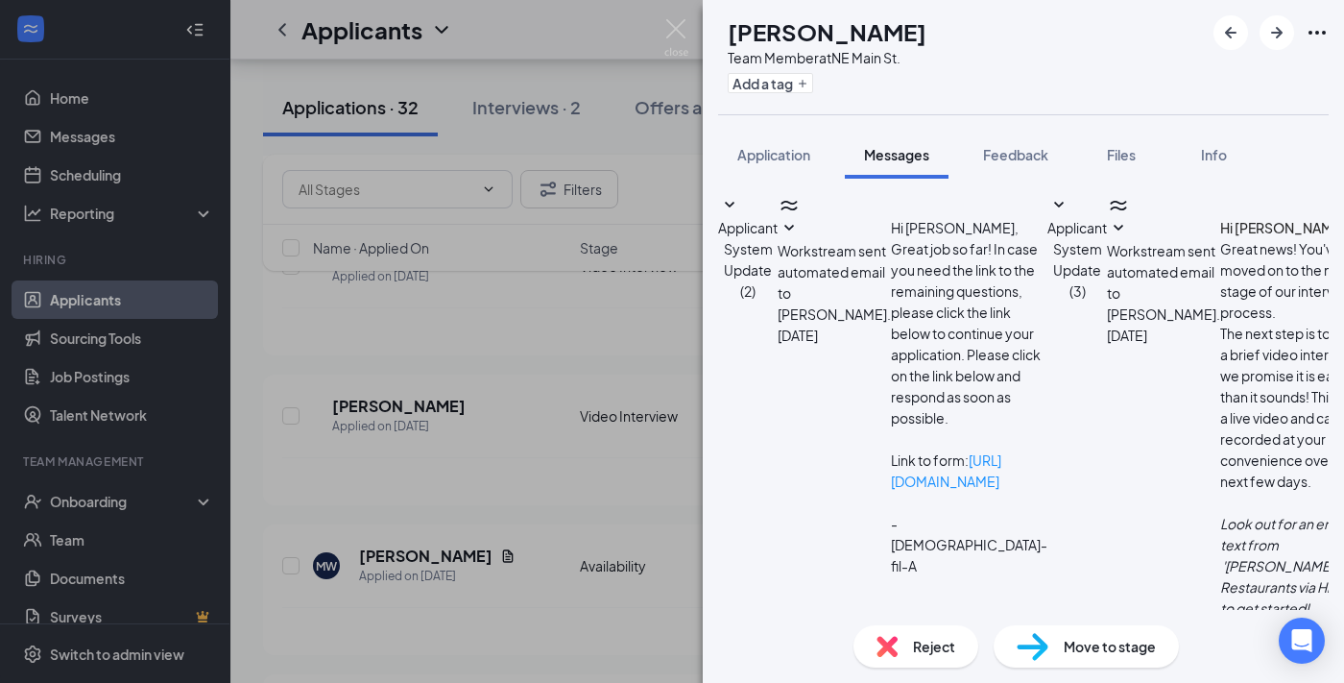
type textarea "Hi Shannon! This is Mary Beth from Chick-fil-A NE Main St. - I hope you're doin…"
click at [507, 515] on div "SJ Shannon Jones Team Member at NE Main St. Add a tag Application Messages Feed…" at bounding box center [672, 341] width 1344 height 683
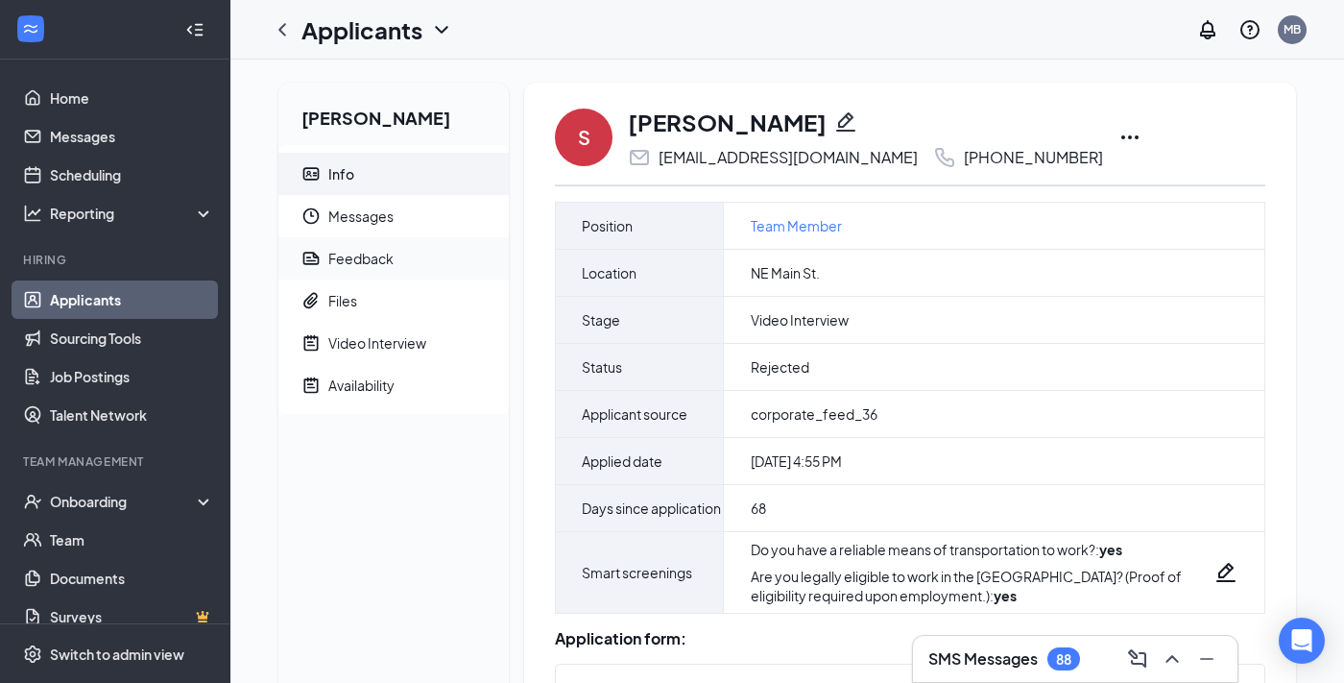
click at [376, 275] on span "Feedback" at bounding box center [410, 258] width 165 height 42
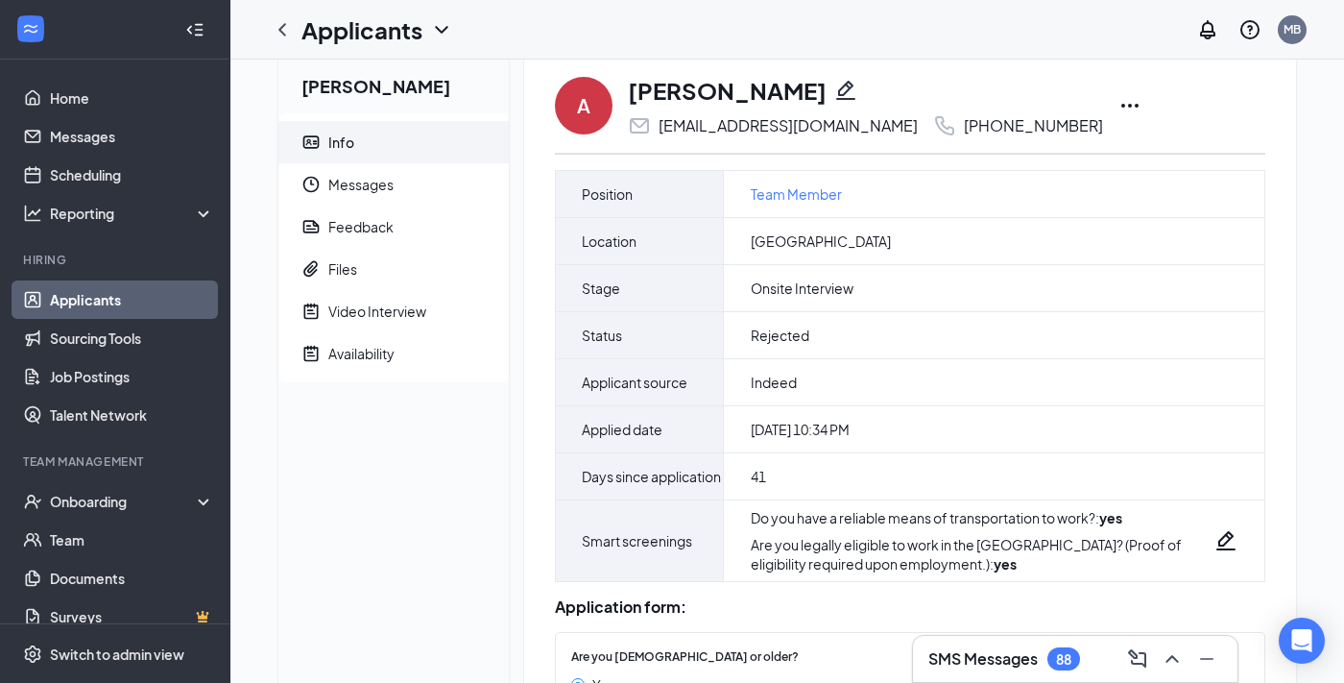
scroll to position [33, 0]
click at [377, 228] on div "Feedback" at bounding box center [360, 225] width 65 height 19
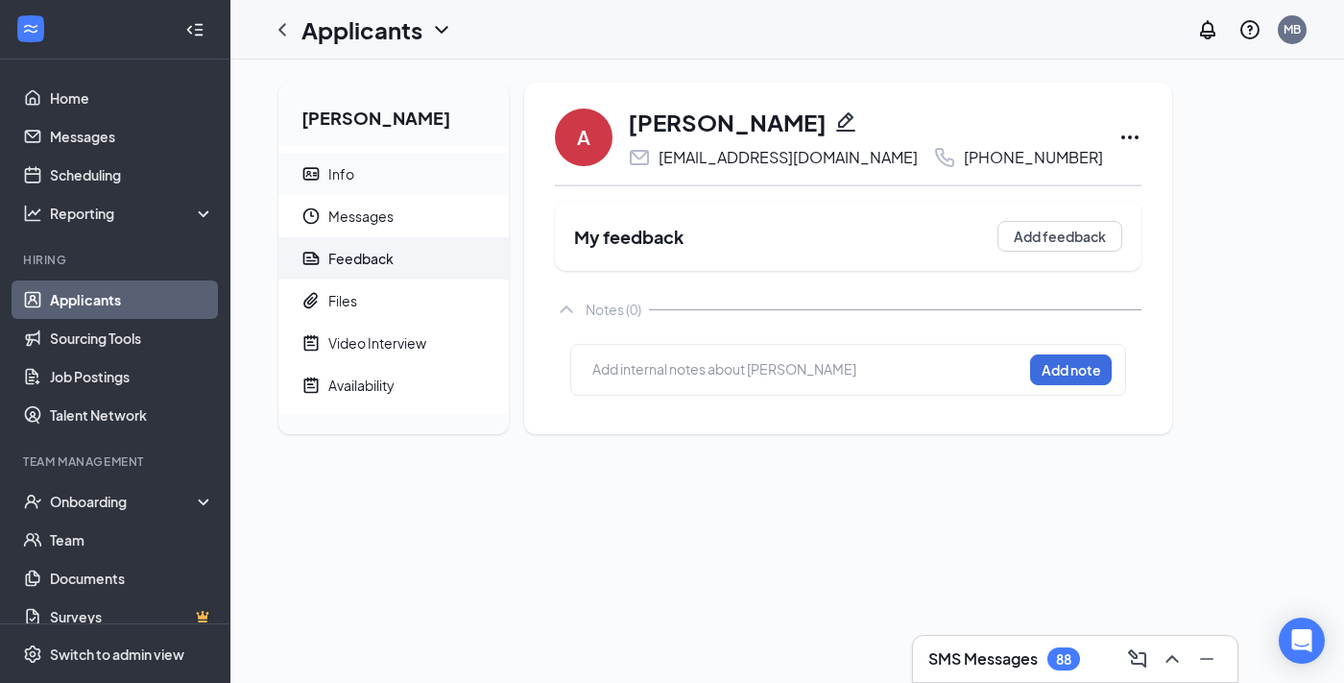
click at [388, 181] on span "Info" at bounding box center [410, 174] width 165 height 42
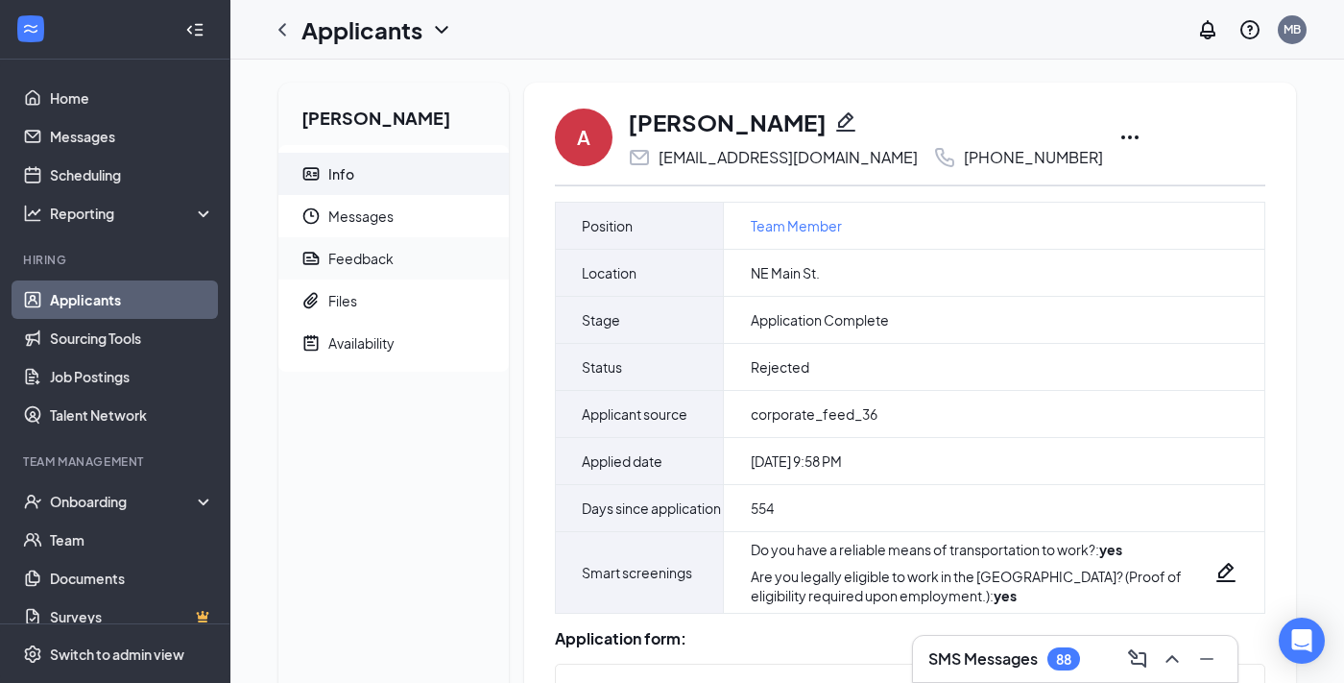
click at [363, 257] on div "Feedback" at bounding box center [360, 258] width 65 height 19
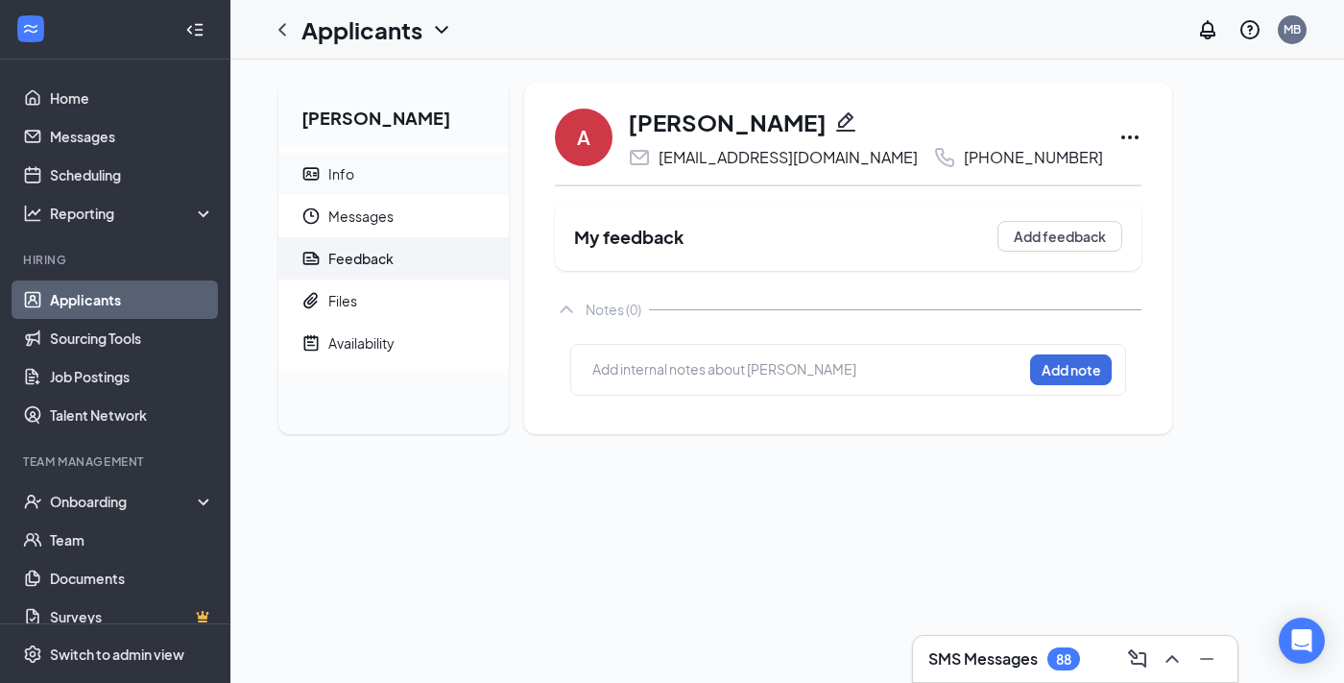
click at [361, 183] on span "Info" at bounding box center [410, 174] width 165 height 42
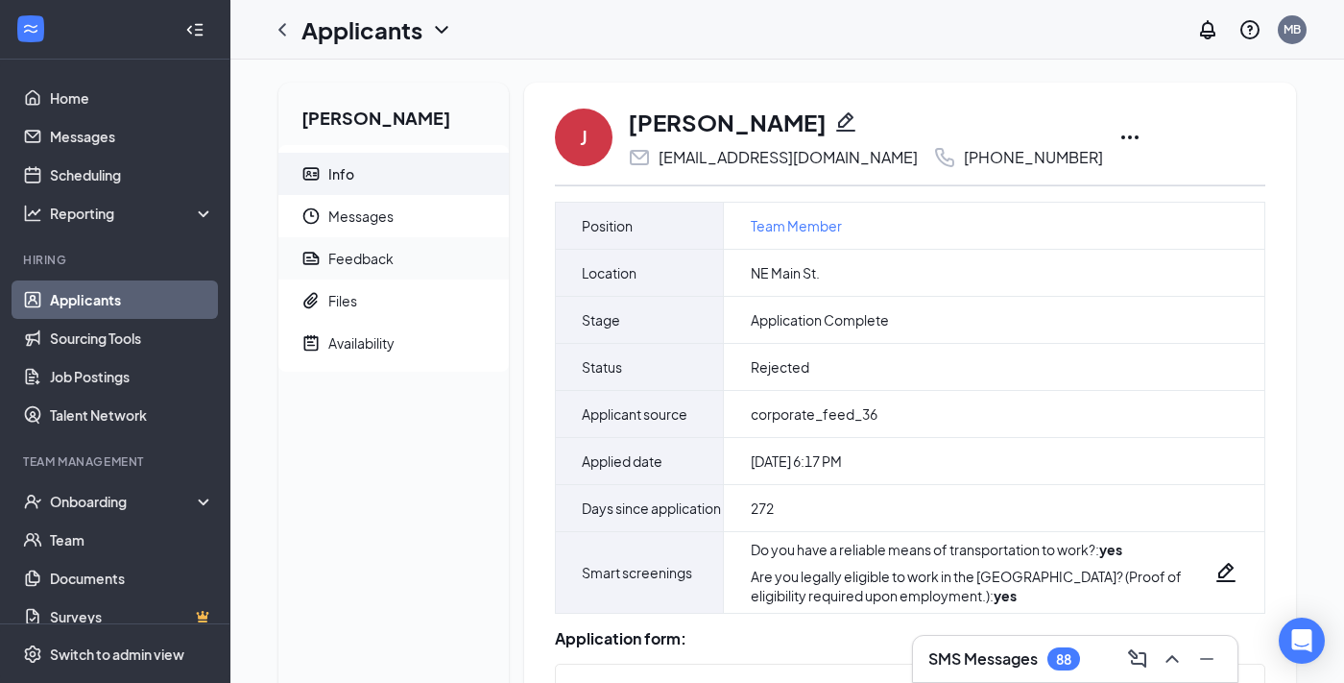
click at [353, 253] on div "Feedback" at bounding box center [360, 258] width 65 height 19
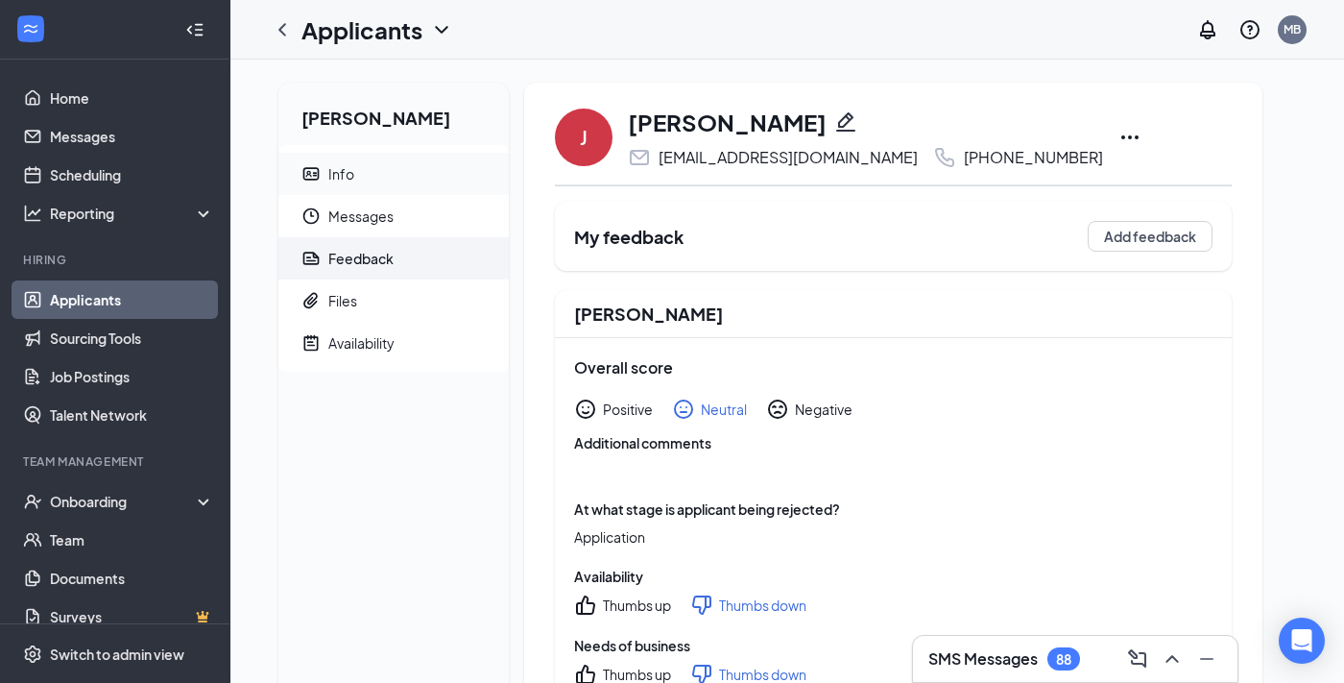
click at [351, 178] on div "Info" at bounding box center [341, 173] width 26 height 19
